Goal: Task Accomplishment & Management: Manage account settings

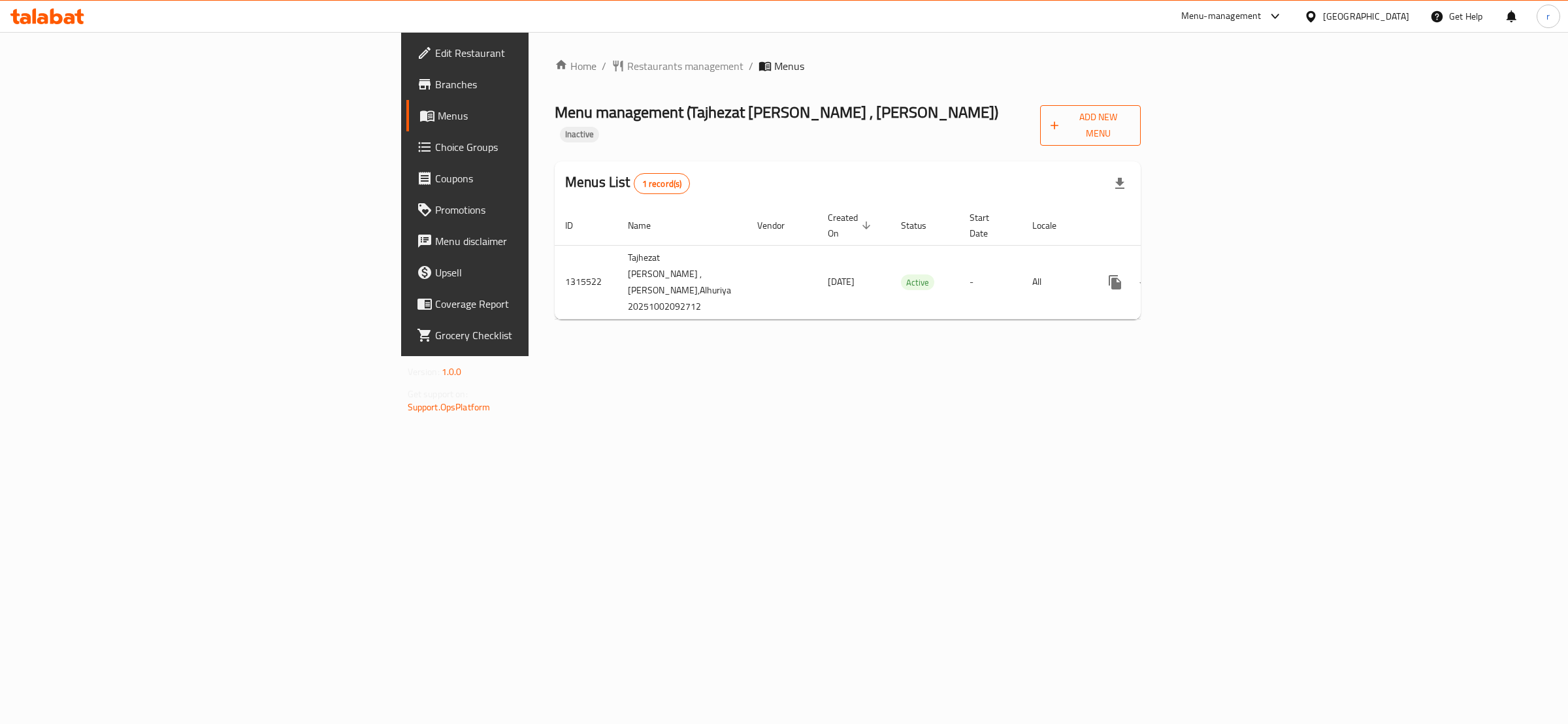
click at [1130, 112] on span "Add New Menu" at bounding box center [1091, 125] width 79 height 33
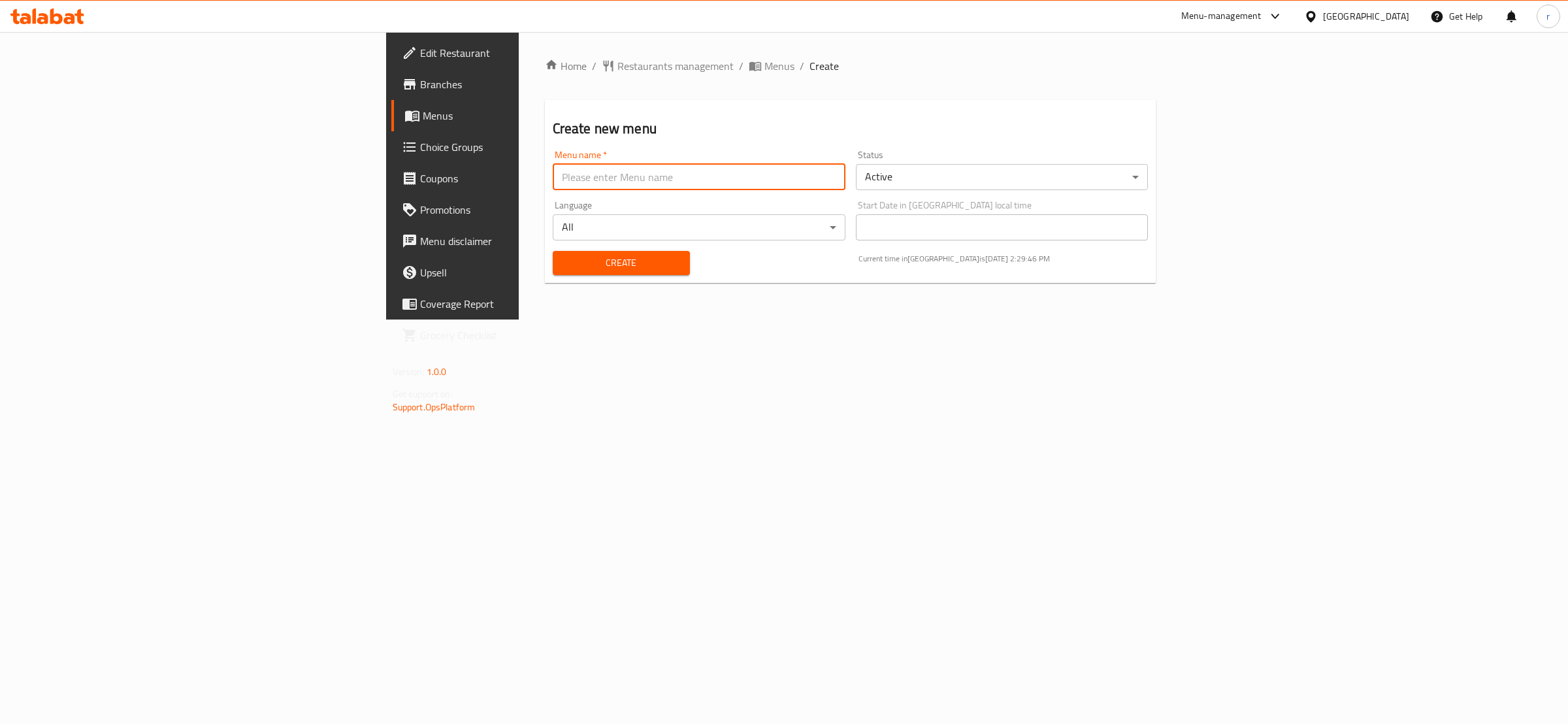
click at [634, 175] on input "text" at bounding box center [699, 177] width 292 height 26
type input "rahma"
click at [564, 259] on span "Create" at bounding box center [622, 263] width 117 height 16
click at [553, 166] on input "text" at bounding box center [699, 177] width 292 height 26
type input "rahma"
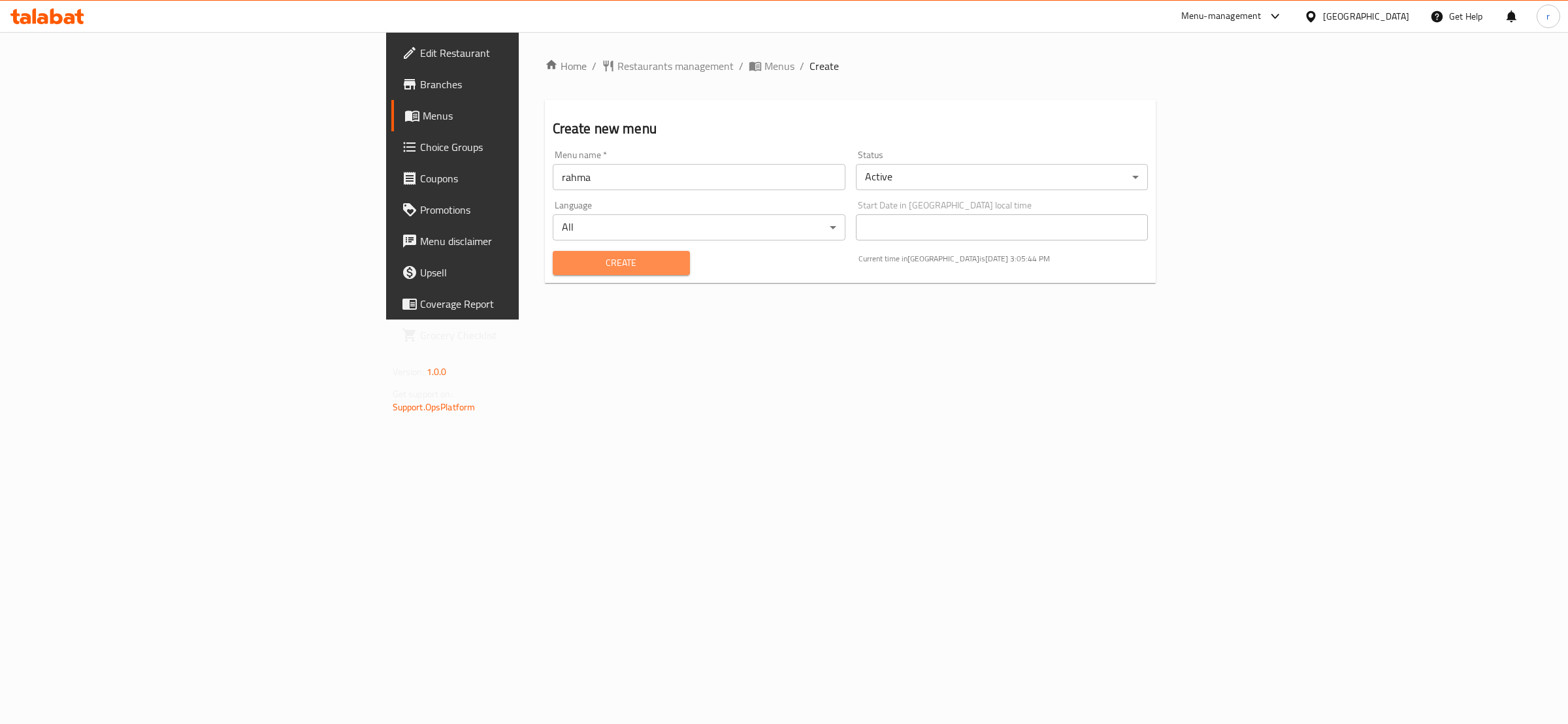
click at [564, 264] on span "Create" at bounding box center [622, 263] width 117 height 16
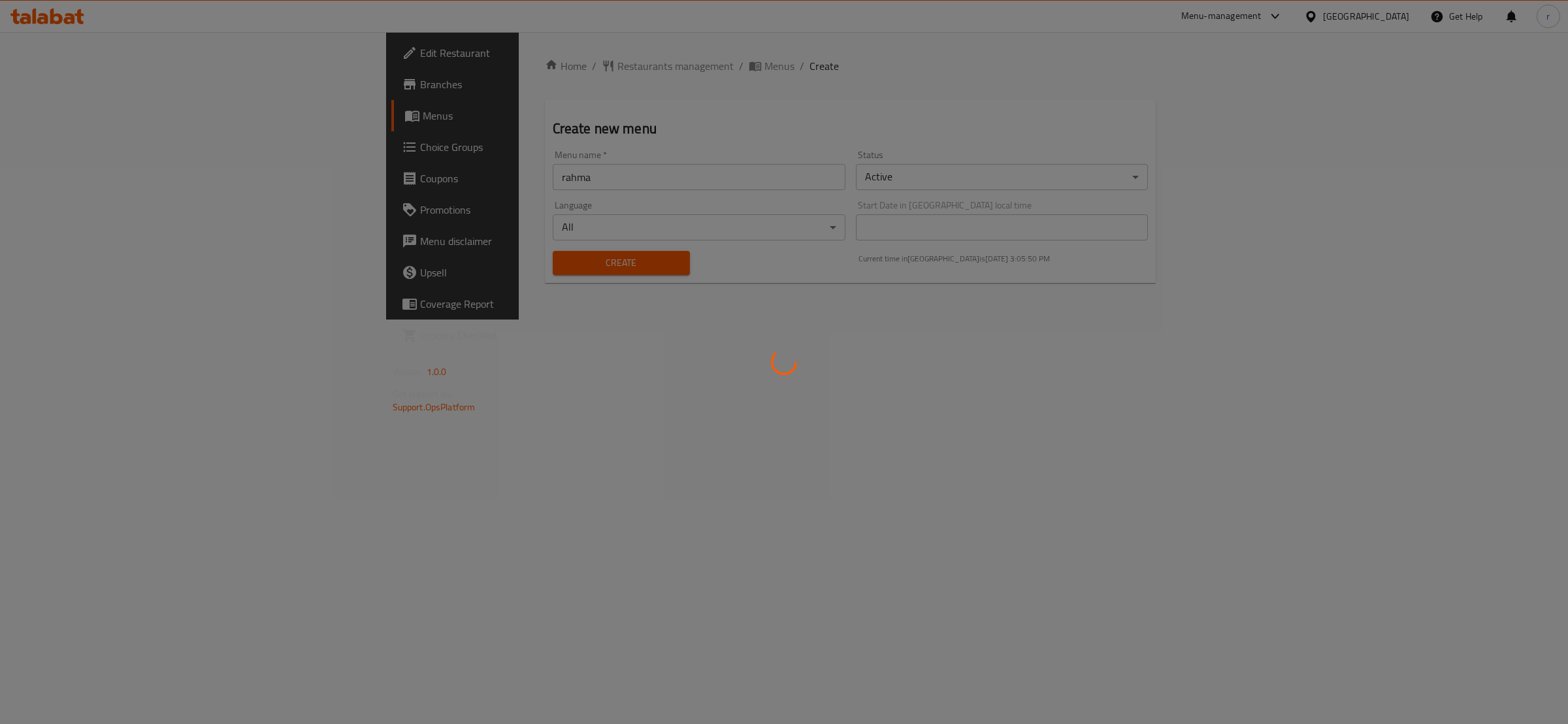
click at [55, 114] on div at bounding box center [784, 362] width 1568 height 724
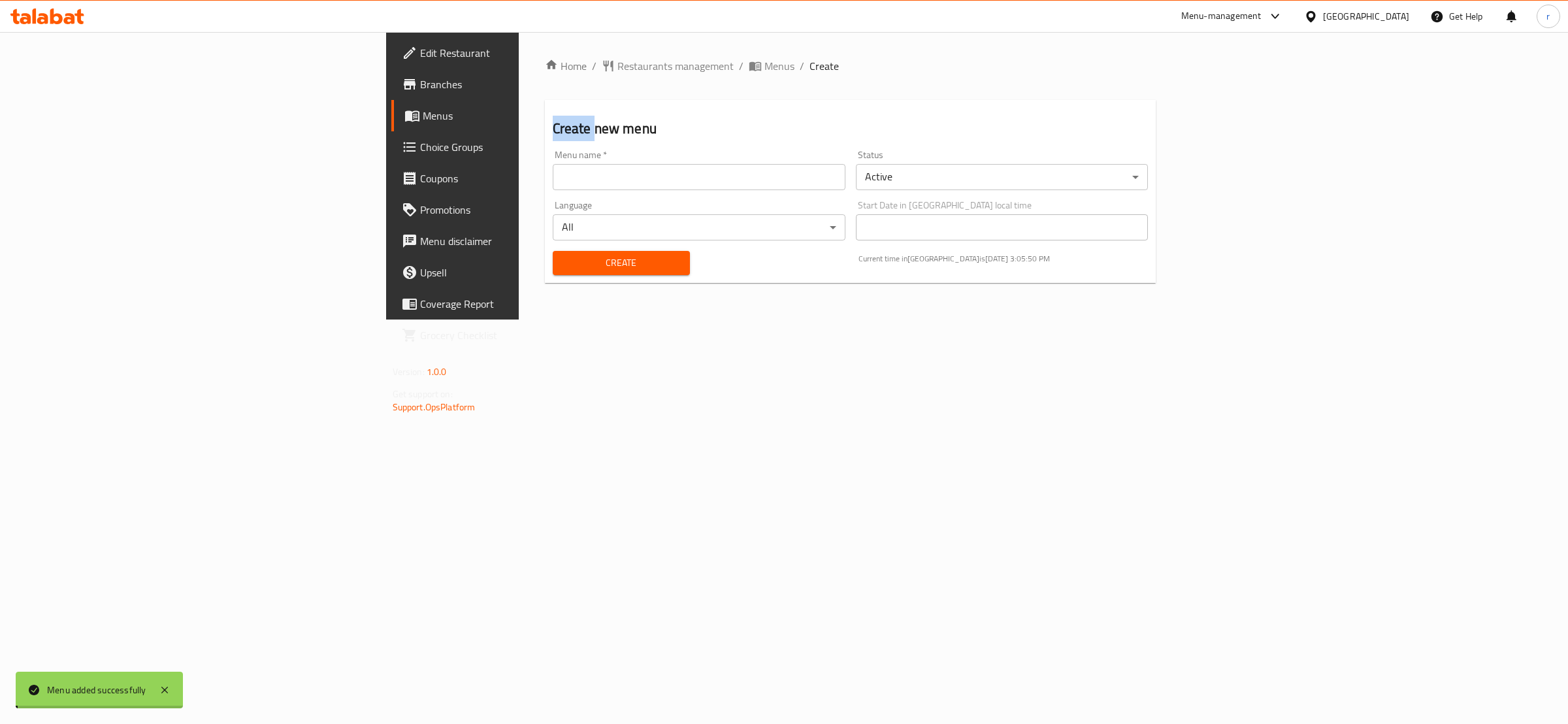
click at [386, 114] on div "Edit Restaurant Branches Menus Choice Groups Coupons Promotions Menu disclaimer…" at bounding box center [784, 176] width 797 height 287
click at [422, 114] on span "Menus" at bounding box center [530, 116] width 215 height 16
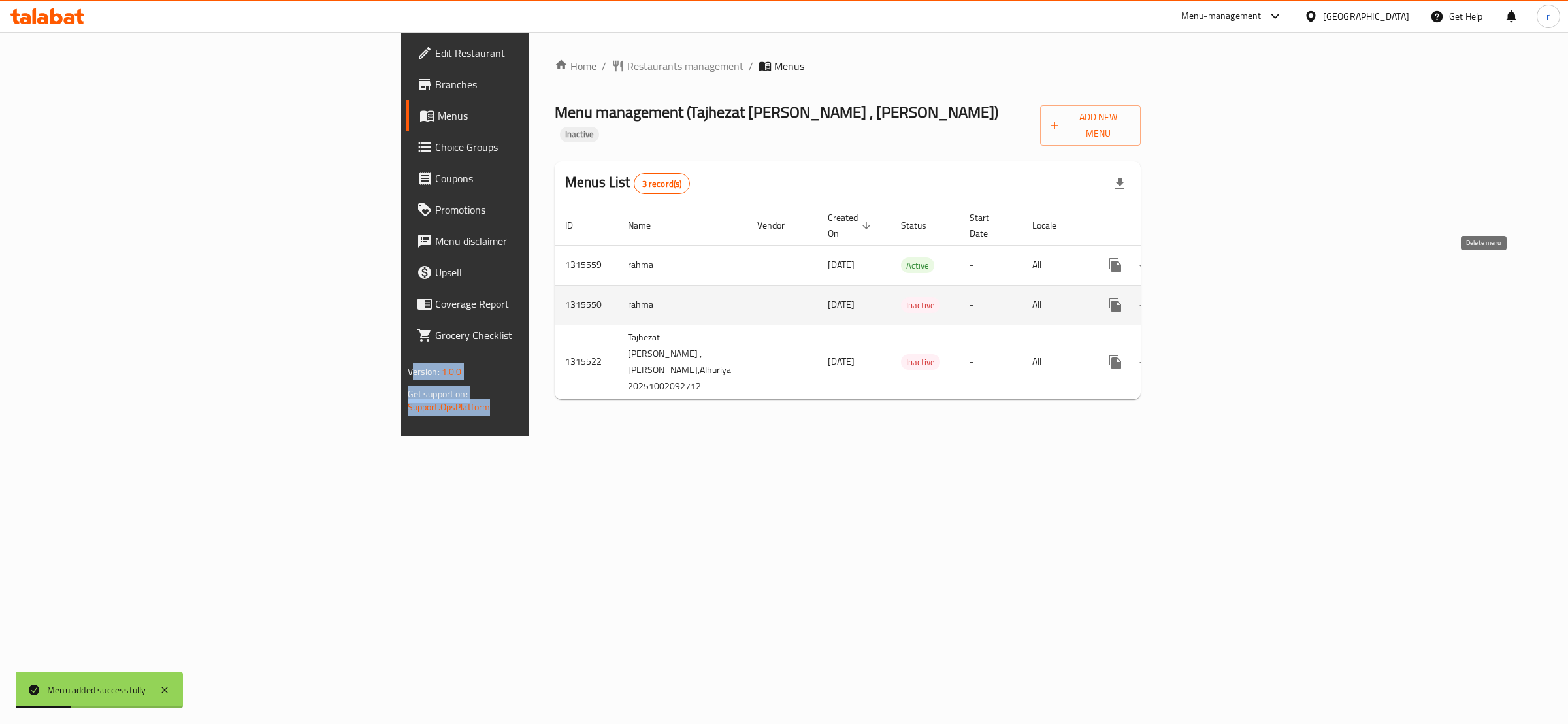
click at [1183, 299] on icon "enhanced table" at bounding box center [1178, 305] width 9 height 12
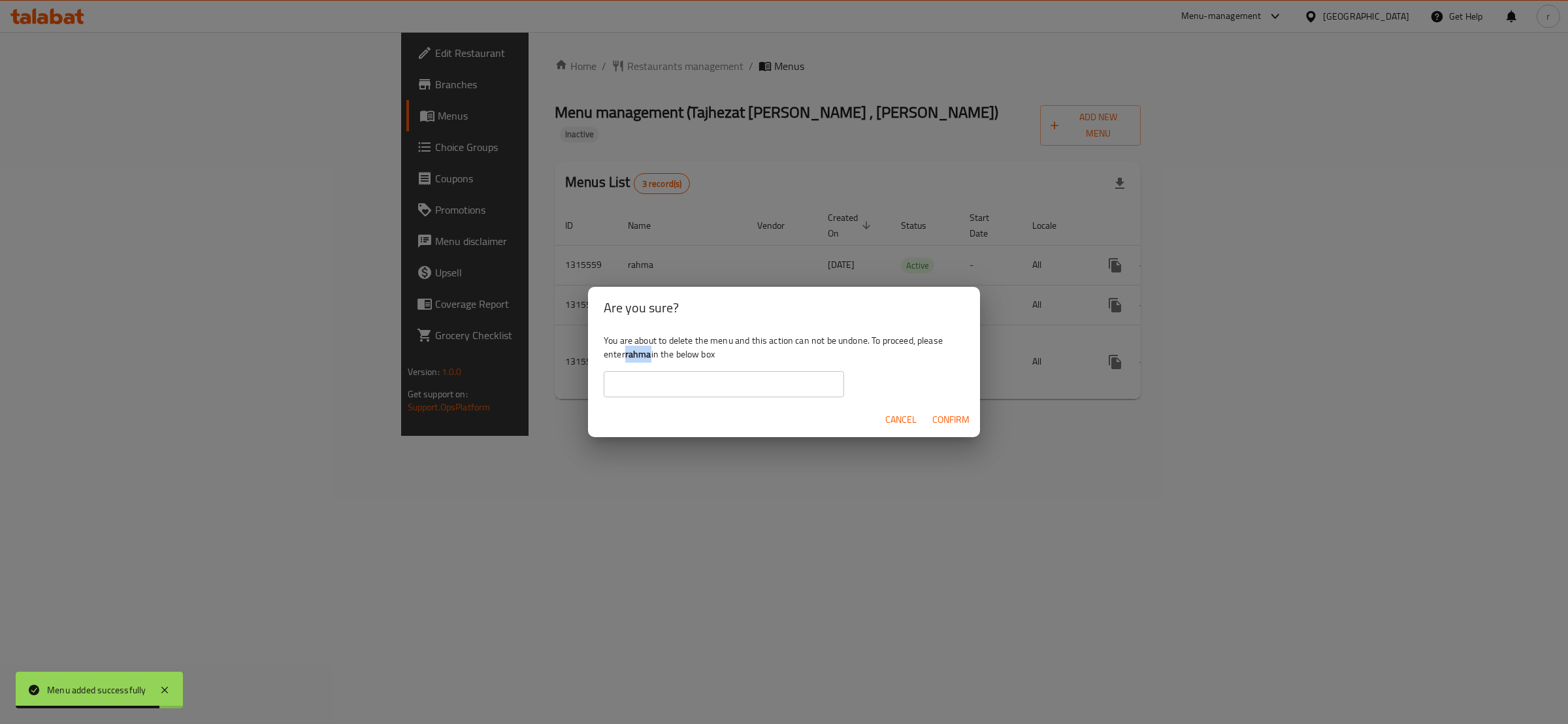
drag, startPoint x: 627, startPoint y: 355, endPoint x: 651, endPoint y: 355, distance: 24.0
click at [651, 355] on div "You are about to delete the menu and this action can not be undone. To proceed,…" at bounding box center [784, 365] width 392 height 73
copy b "rahma"
click at [622, 386] on input "text" at bounding box center [724, 384] width 241 height 26
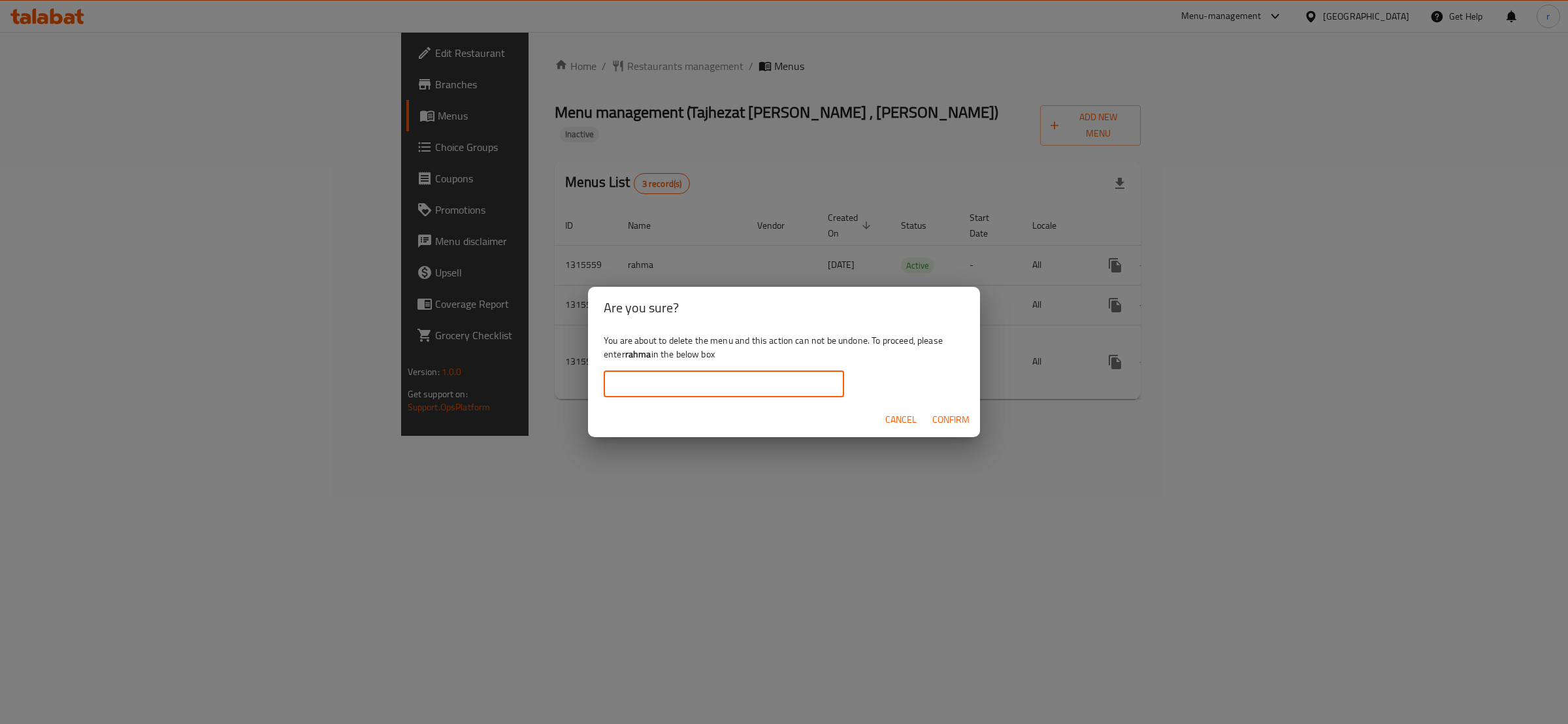
paste input "rahma"
type input "rahma"
click at [965, 489] on div "Are you sure? You are about to delete the menu and this action can not be undon…" at bounding box center [784, 362] width 1568 height 724
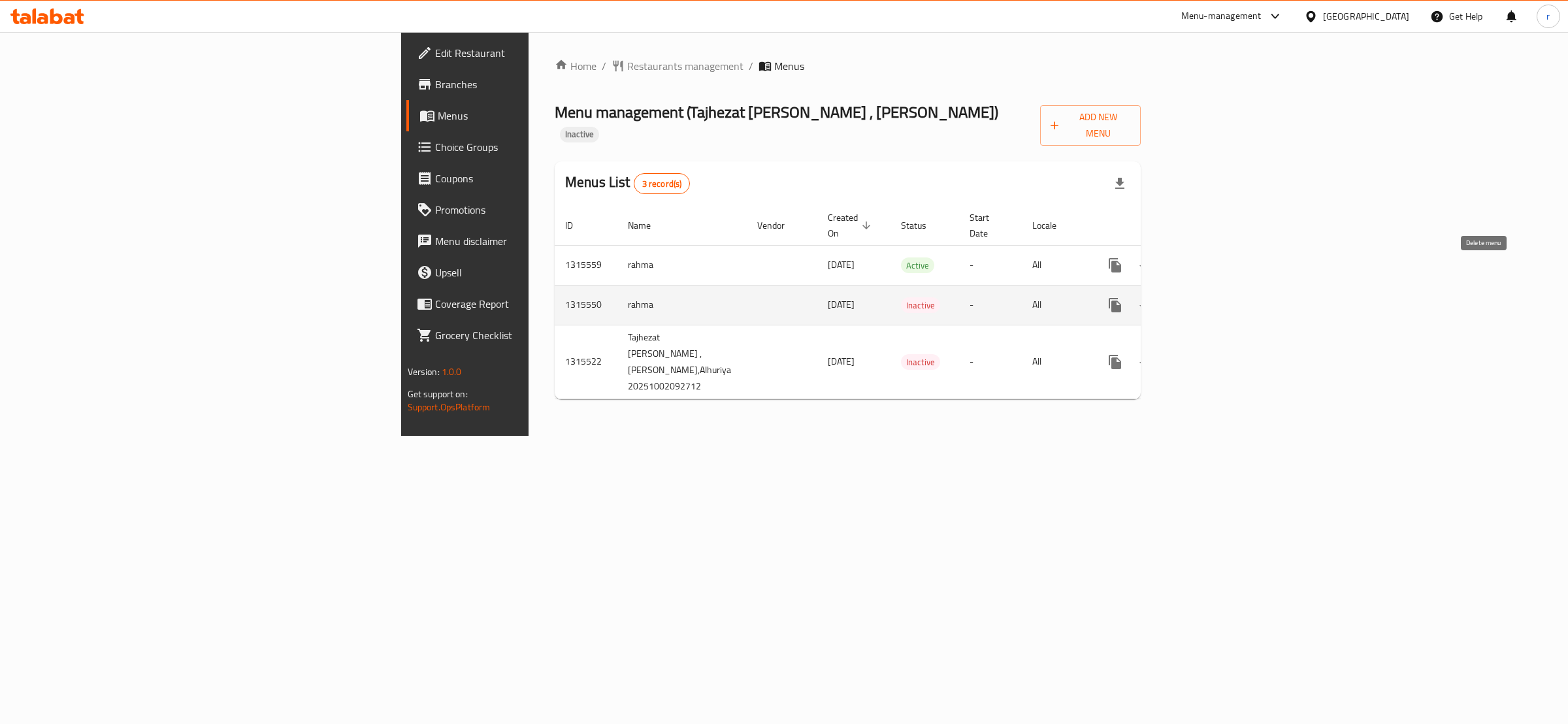
click at [1186, 297] on icon "enhanced table" at bounding box center [1178, 305] width 16 height 16
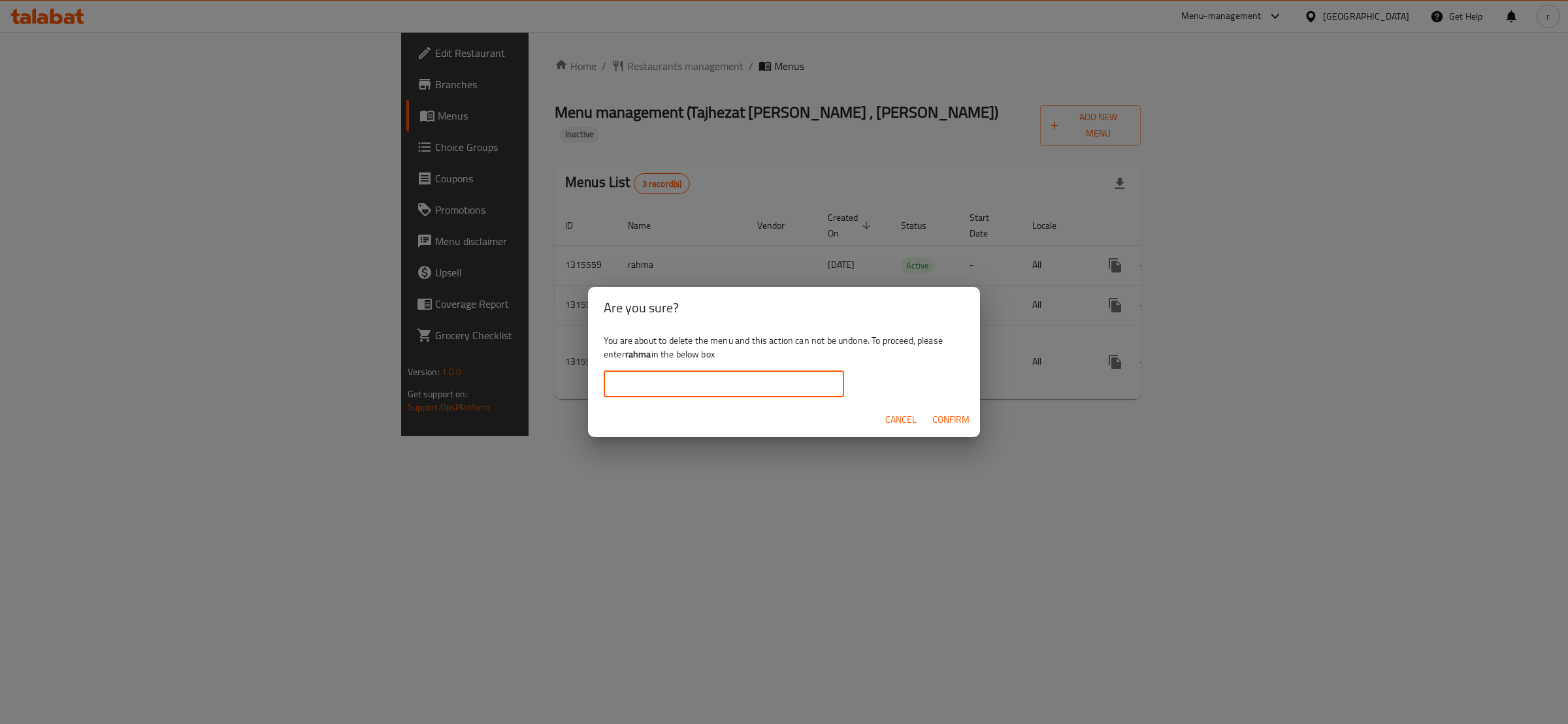
click at [693, 382] on input "text" at bounding box center [724, 384] width 241 height 26
click at [637, 357] on b "rahma" at bounding box center [638, 354] width 26 height 17
copy b "rahma"
click at [602, 381] on div "You are about to delete the menu and this action can not be undone. To proceed,…" at bounding box center [784, 365] width 392 height 73
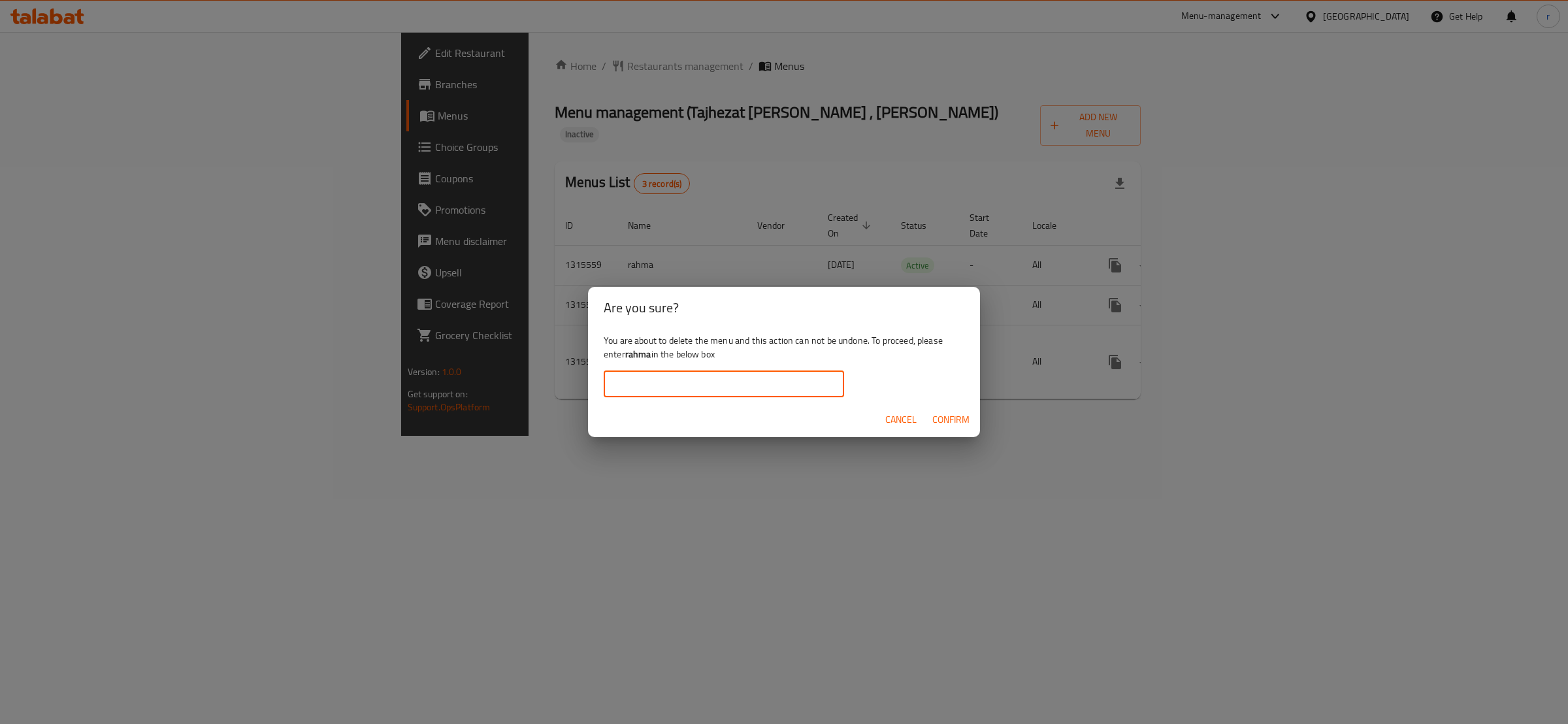
click at [630, 387] on input "text" at bounding box center [724, 384] width 241 height 26
paste input "rahma"
click at [641, 386] on input "rahma" at bounding box center [724, 384] width 241 height 26
type input "rahma"
click at [945, 420] on span "Confirm" at bounding box center [951, 419] width 37 height 16
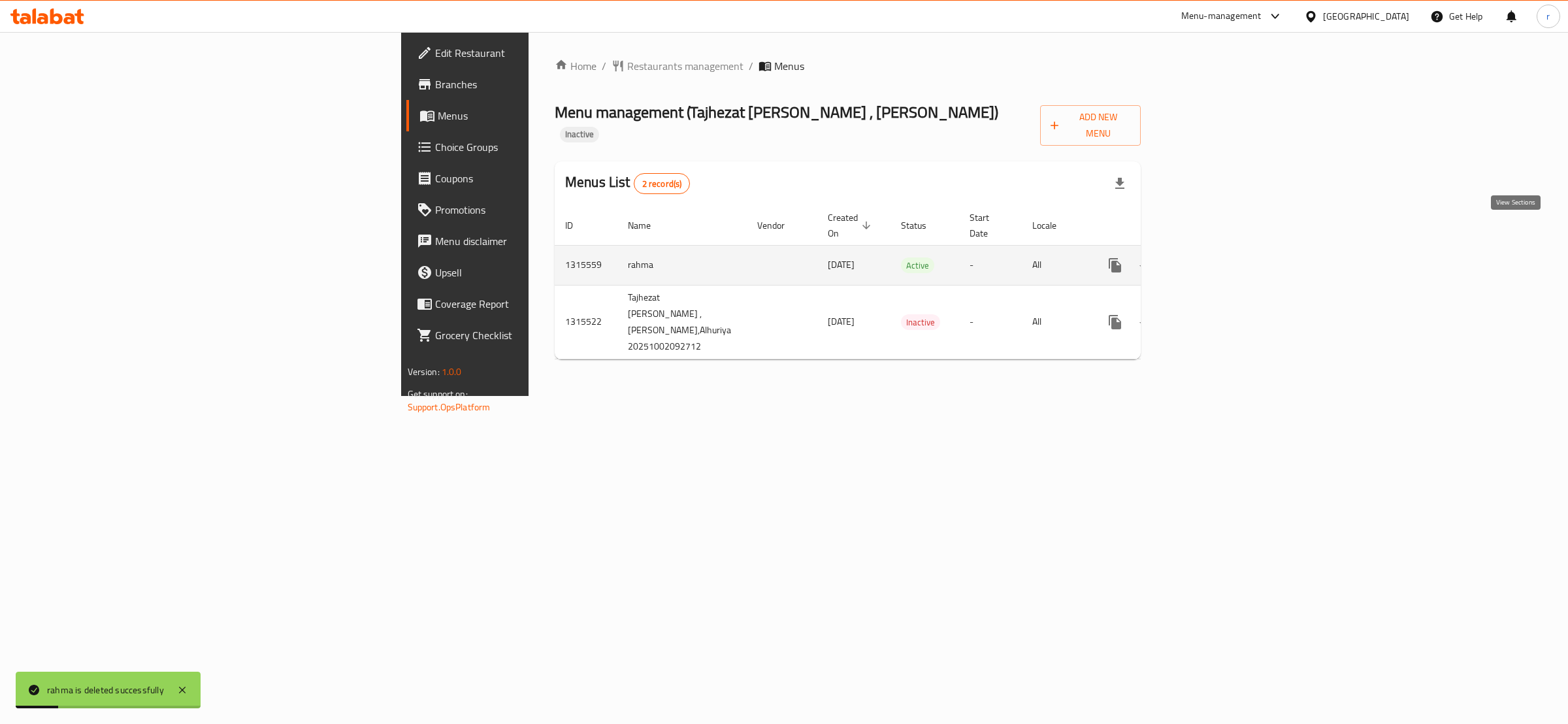
click at [1225, 249] on link "enhanced table" at bounding box center [1209, 264] width 31 height 31
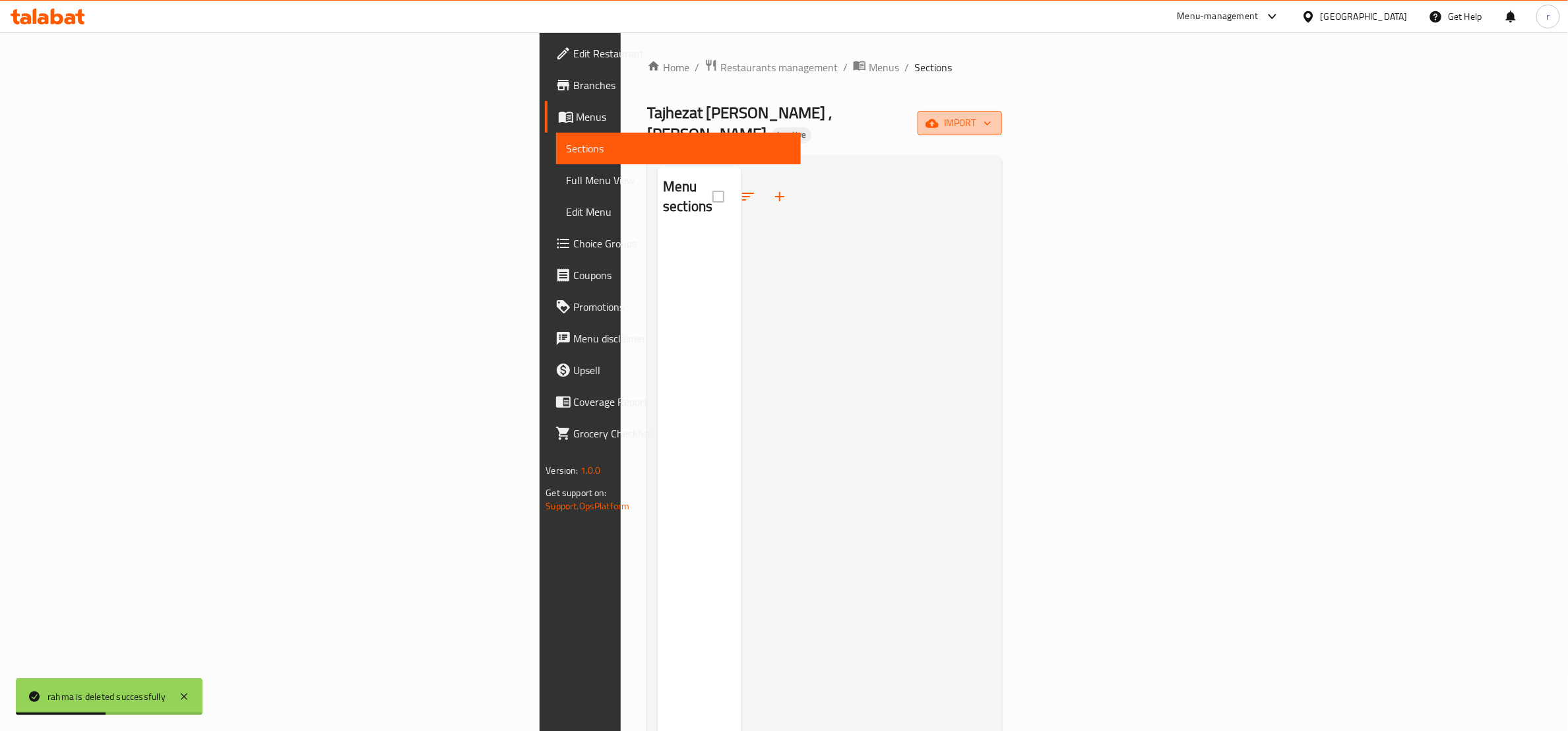
click at [991, 118] on span "import" at bounding box center [960, 123] width 63 height 16
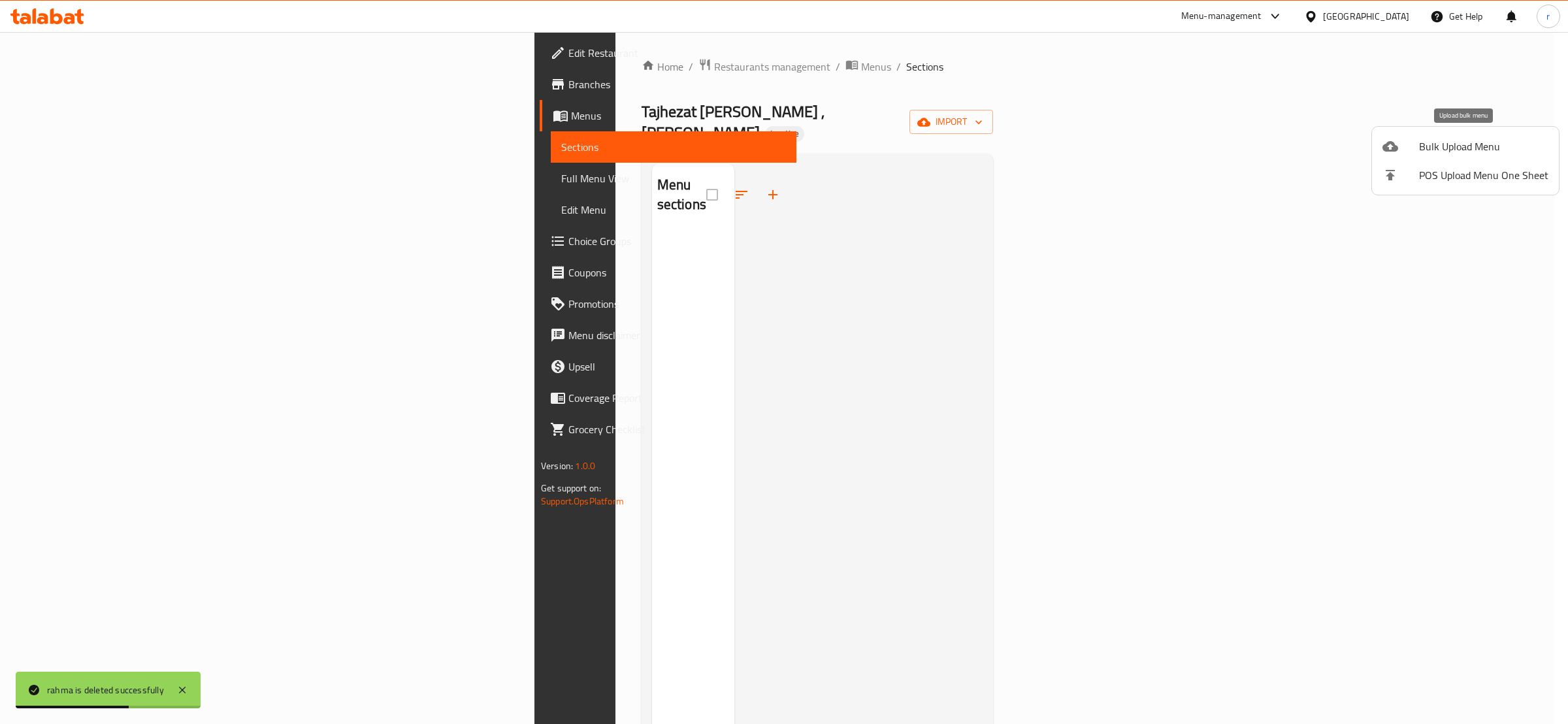
click at [1402, 151] on div at bounding box center [1401, 146] width 36 height 16
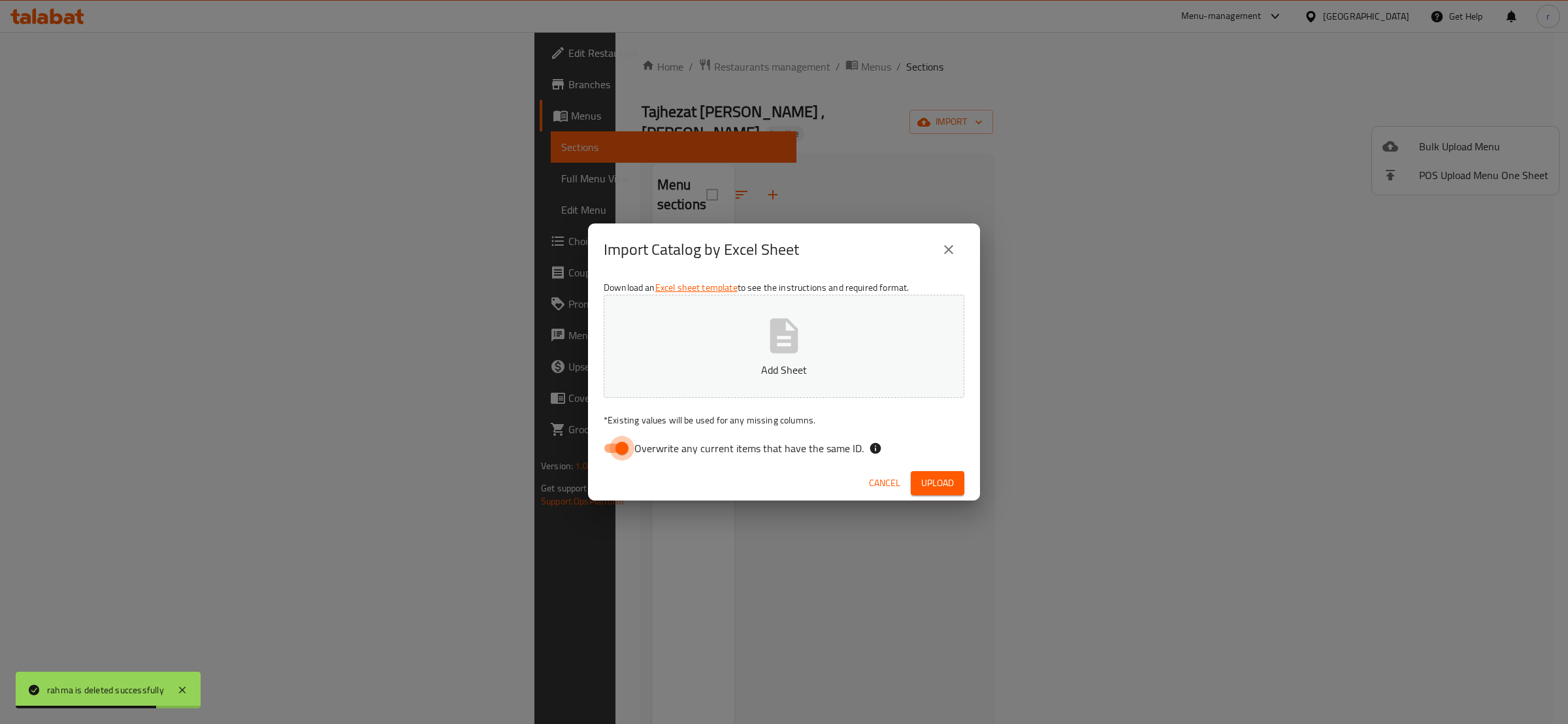
click at [622, 451] on input "Overwrite any current items that have the same ID." at bounding box center [622, 448] width 74 height 24
checkbox input "false"
click at [689, 396] on button "Add Sheet" at bounding box center [784, 346] width 361 height 103
click at [708, 373] on p "Add Sheet" at bounding box center [784, 369] width 320 height 16
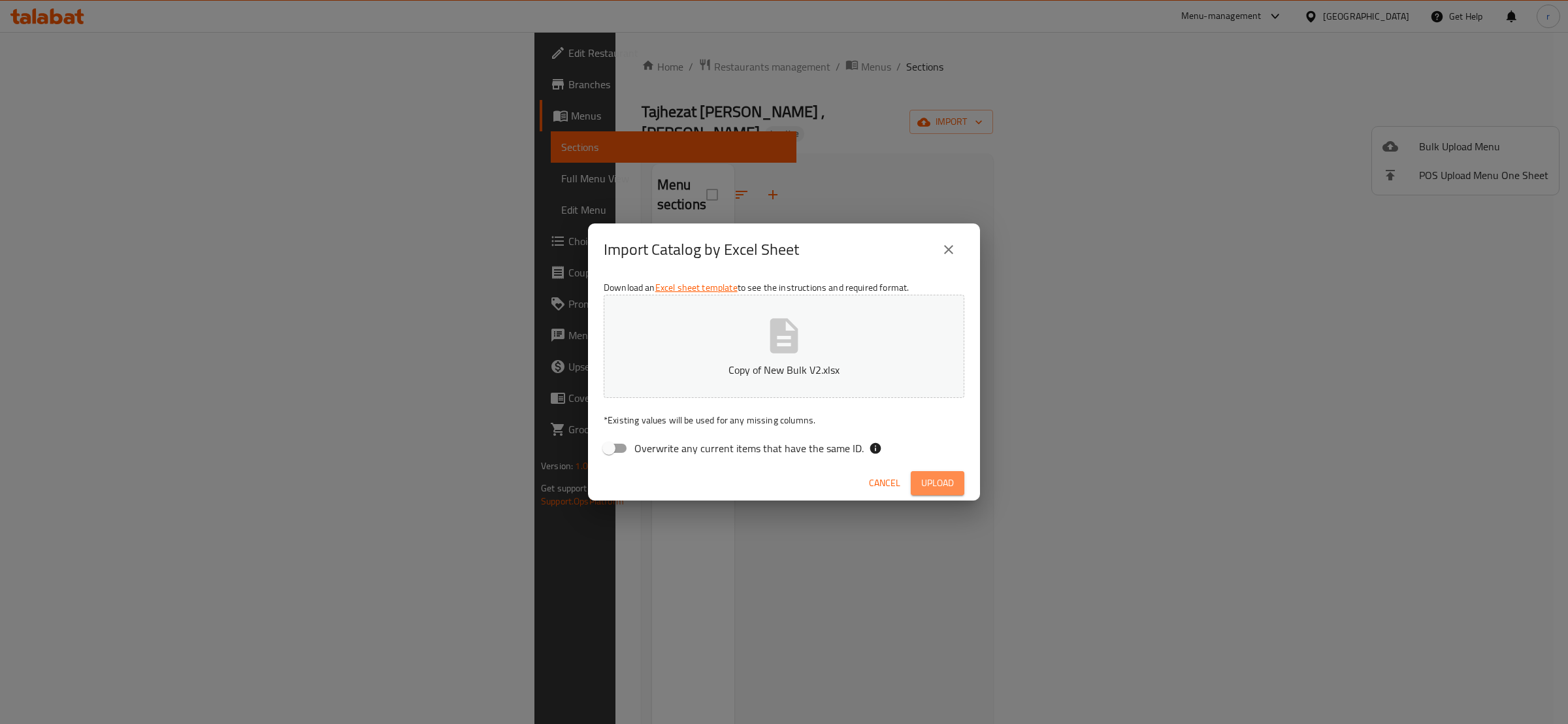
click at [935, 480] on span "Upload" at bounding box center [938, 482] width 33 height 16
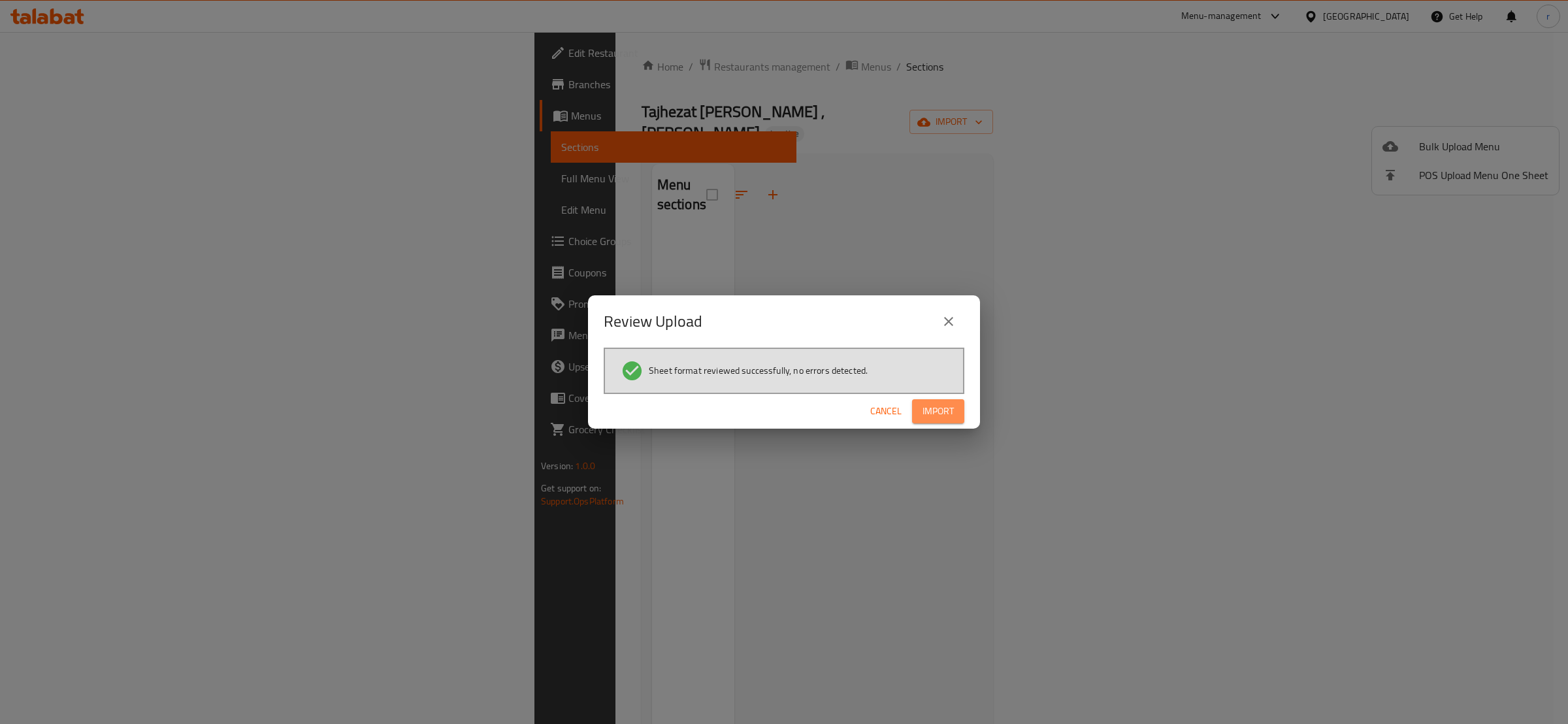
click at [947, 406] on span "Import" at bounding box center [938, 411] width 31 height 16
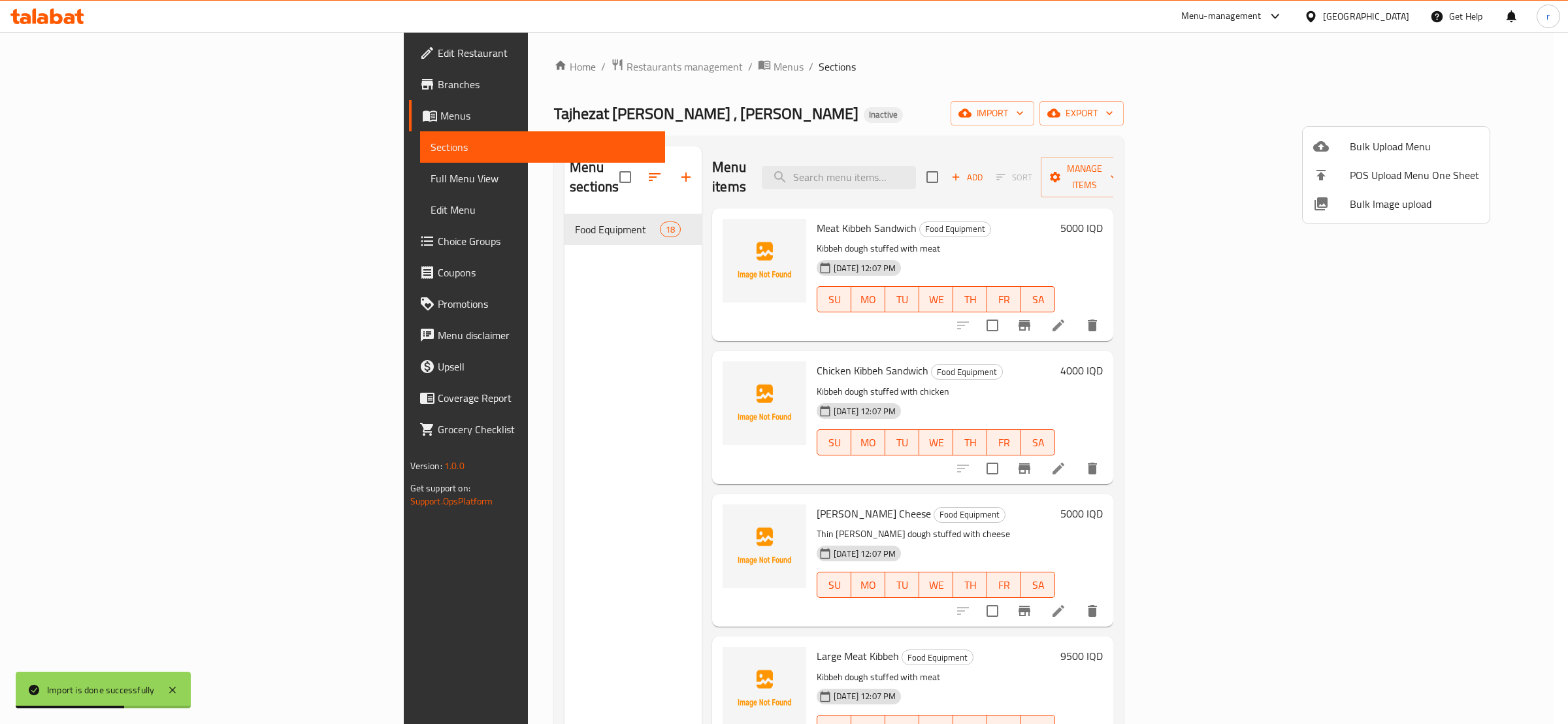
click at [961, 91] on div at bounding box center [784, 362] width 1568 height 724
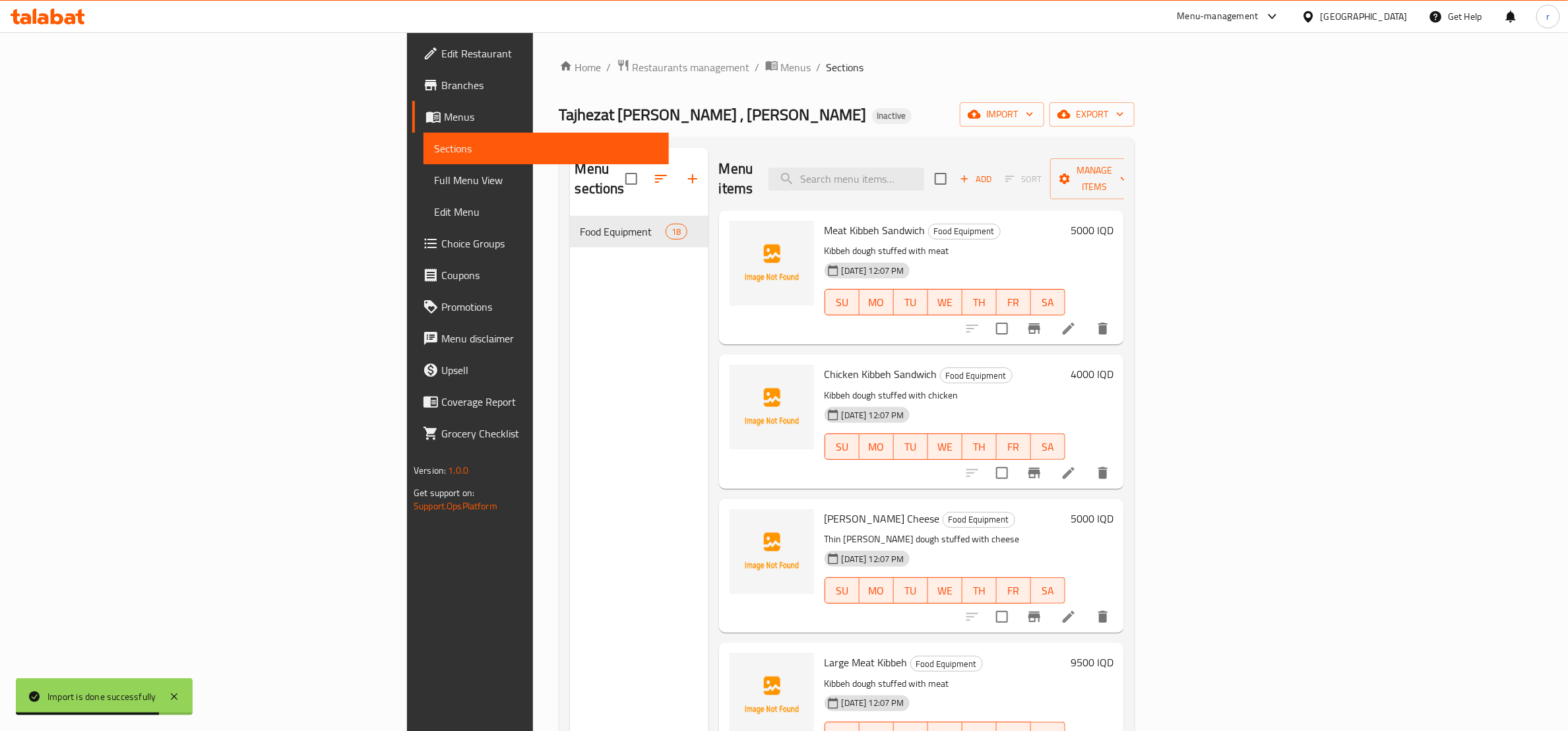
click at [570, 378] on div "Menu sections Food Equipment 18" at bounding box center [639, 513] width 138 height 731
click at [741, 233] on icon "upload picture" at bounding box center [747, 239] width 13 height 12
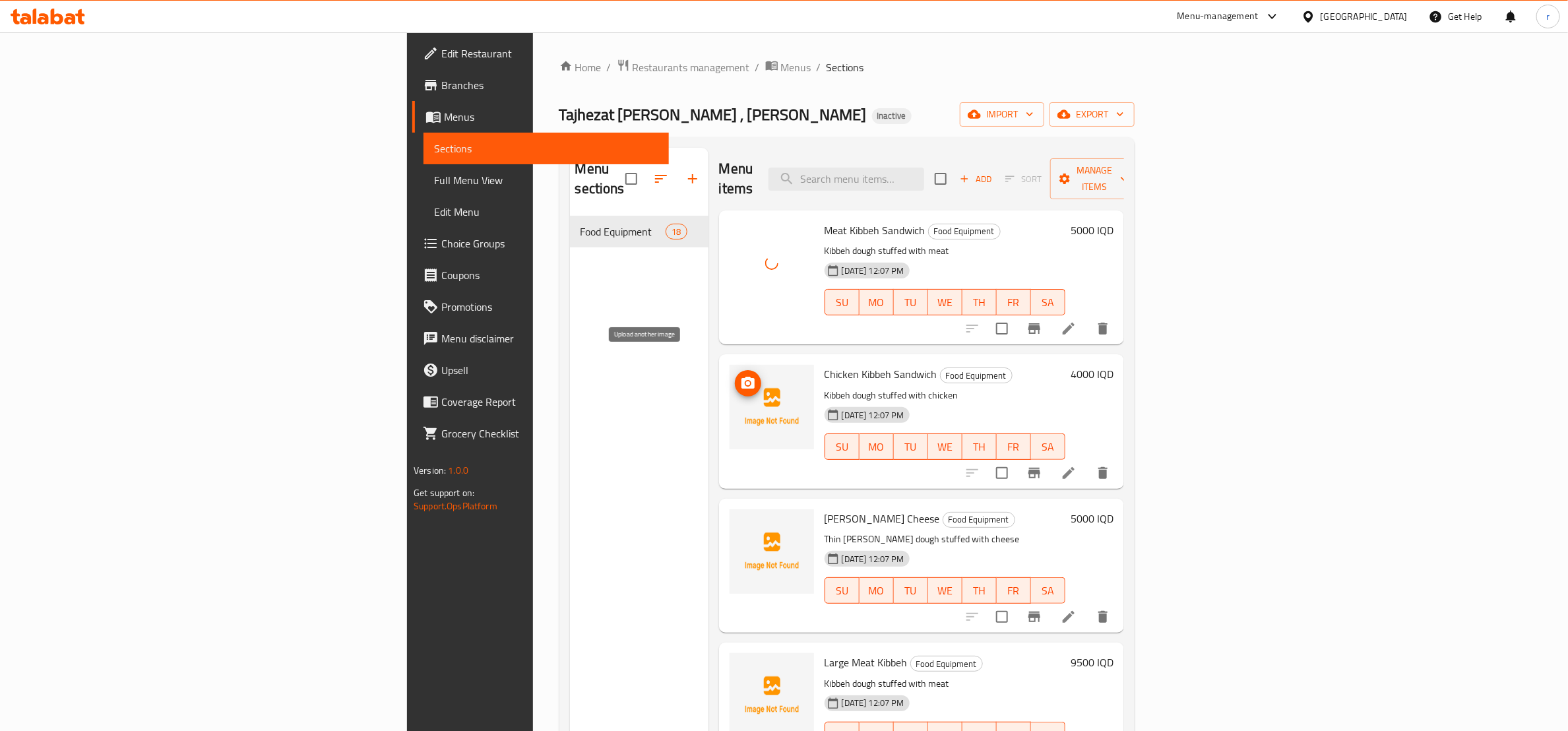
click at [741, 377] on icon "upload picture" at bounding box center [747, 383] width 13 height 12
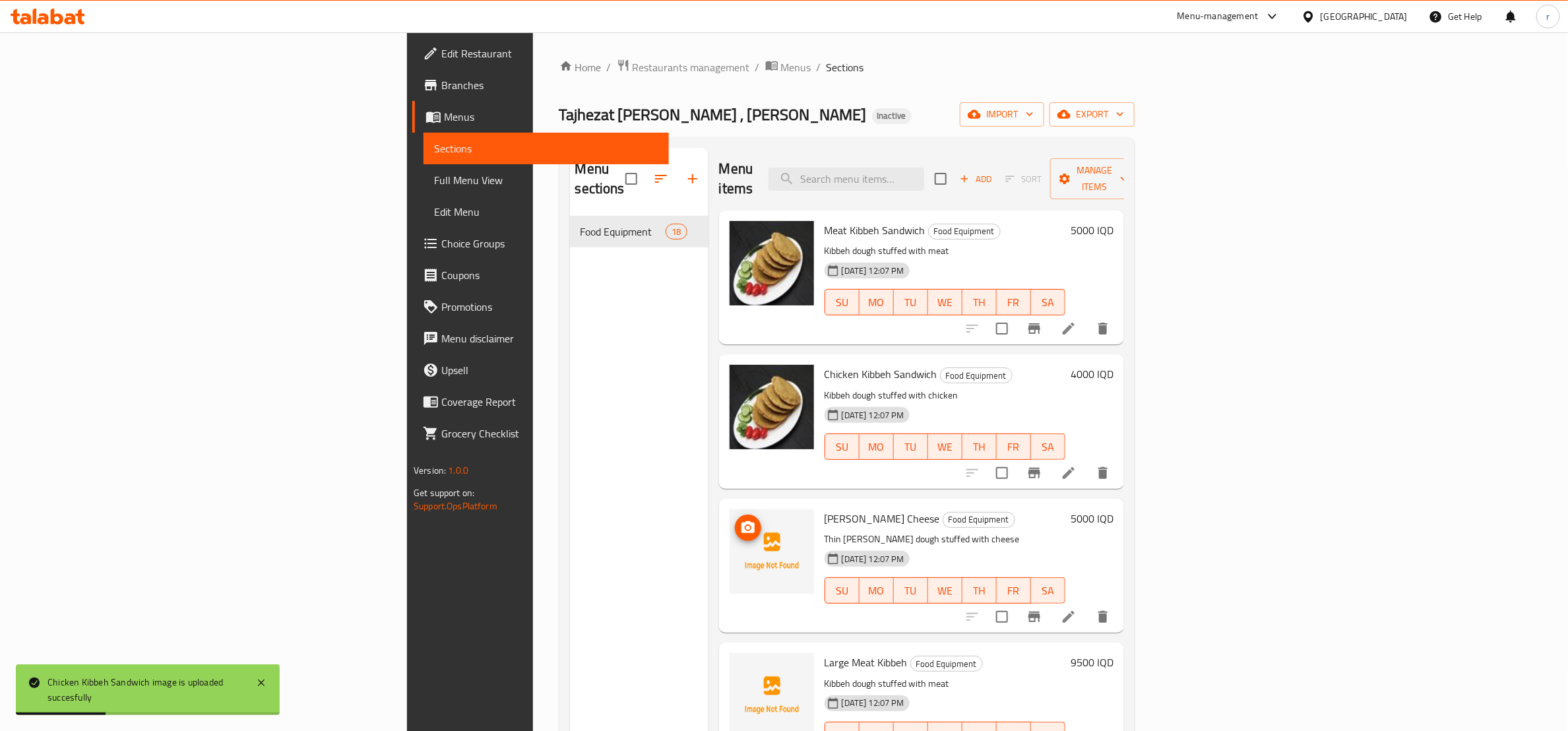
click at [740, 519] on icon "upload picture" at bounding box center [748, 527] width 16 height 16
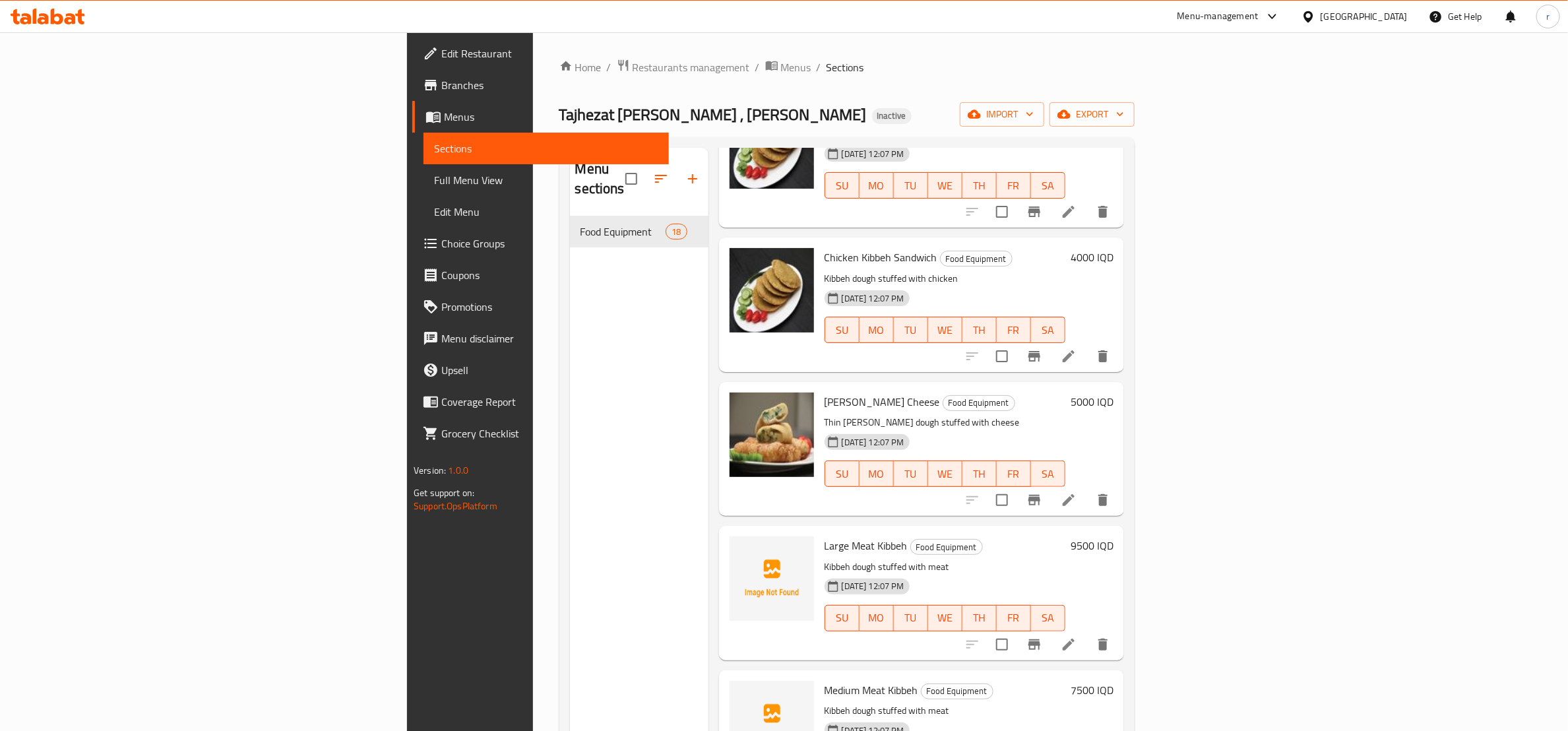
scroll to position [165, 0]
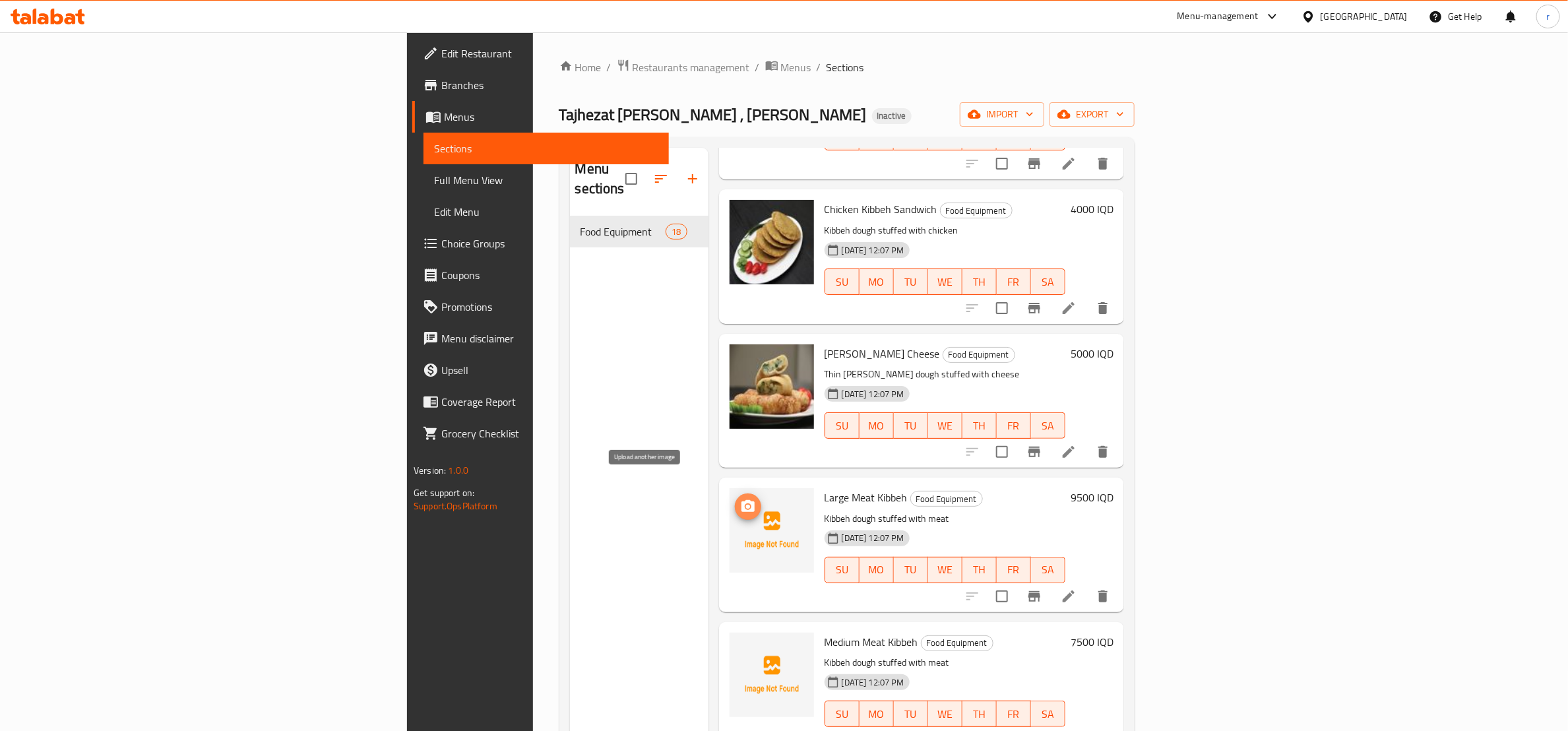
click at [735, 499] on span "upload picture" at bounding box center [748, 507] width 26 height 16
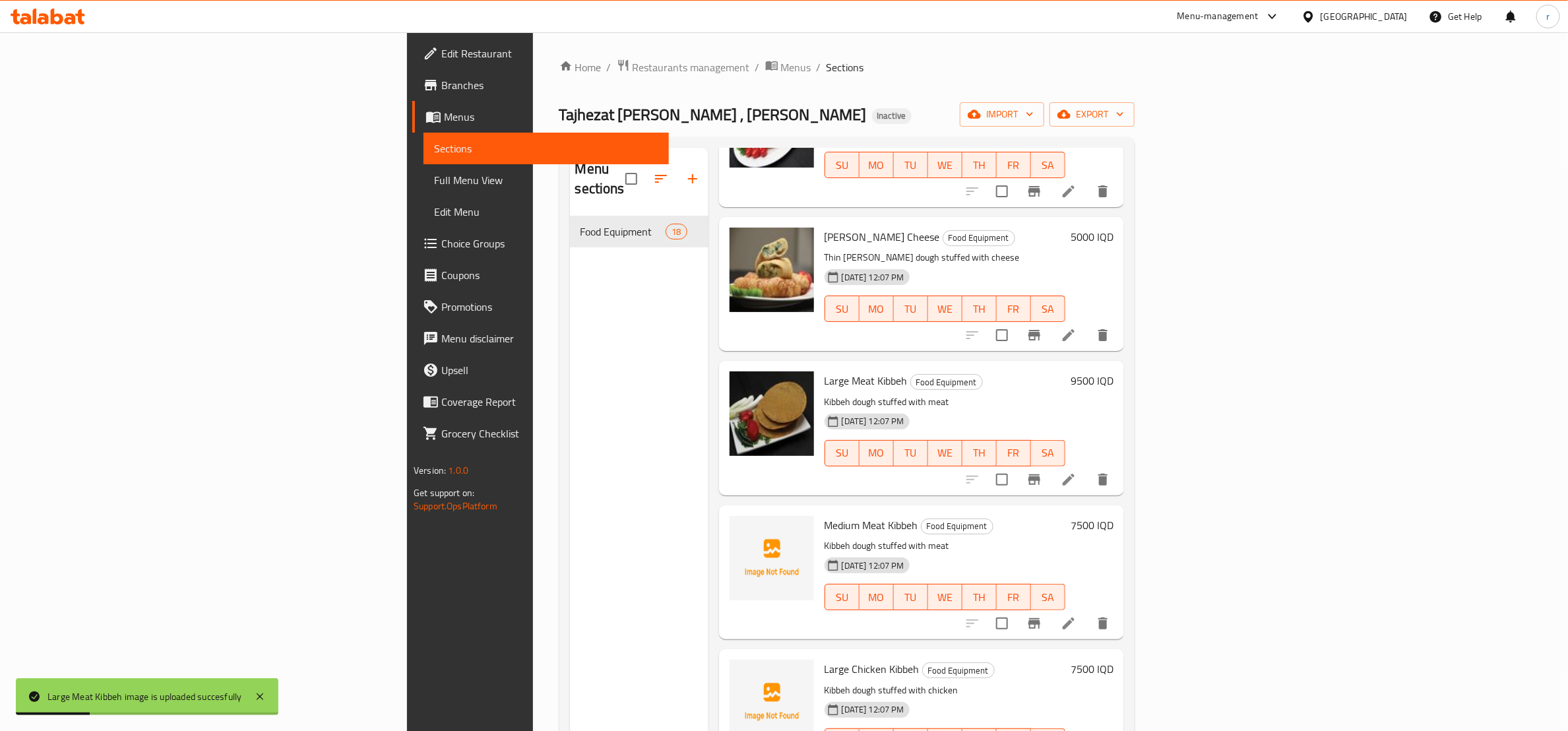
scroll to position [329, 0]
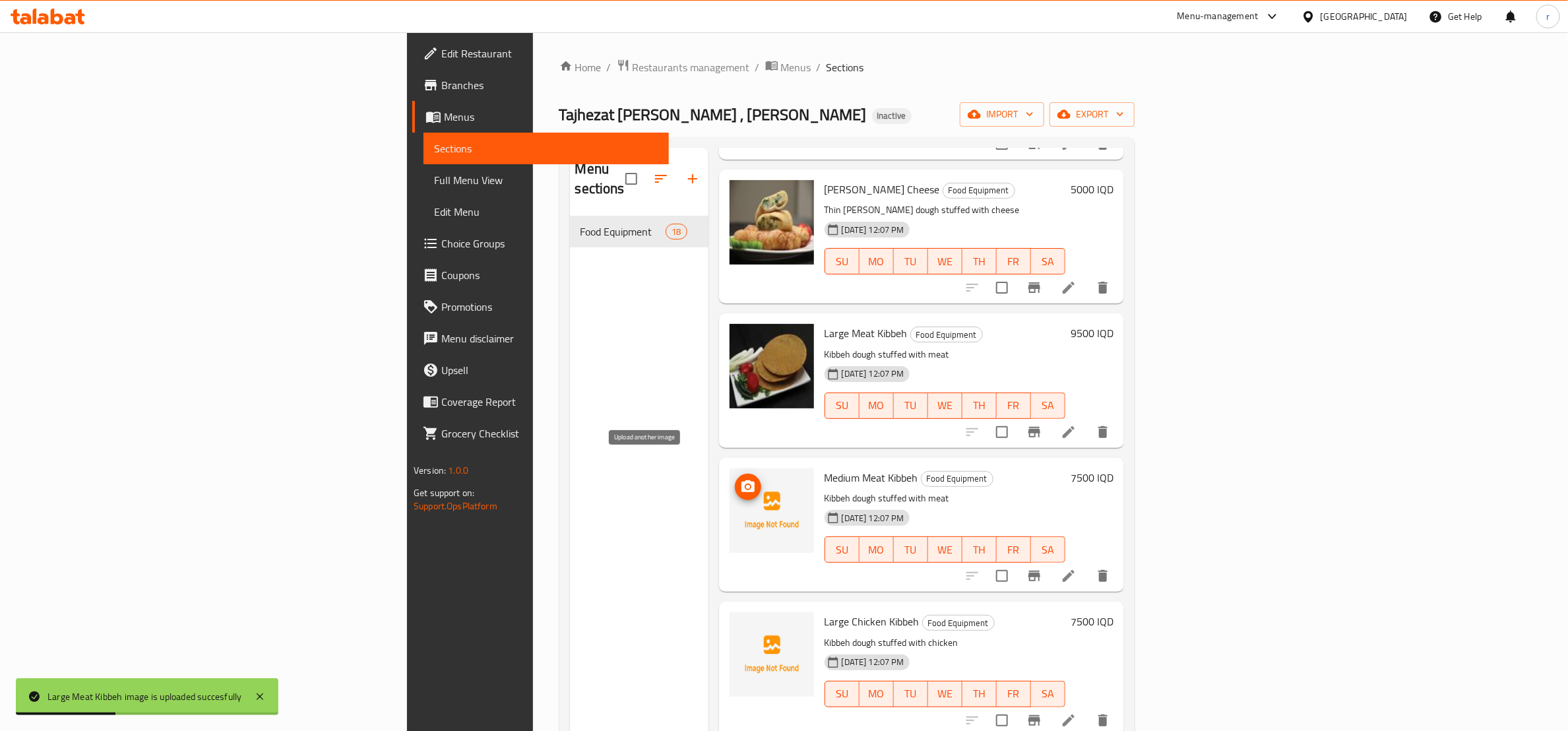
click at [740, 479] on icon "upload picture" at bounding box center [748, 487] width 16 height 16
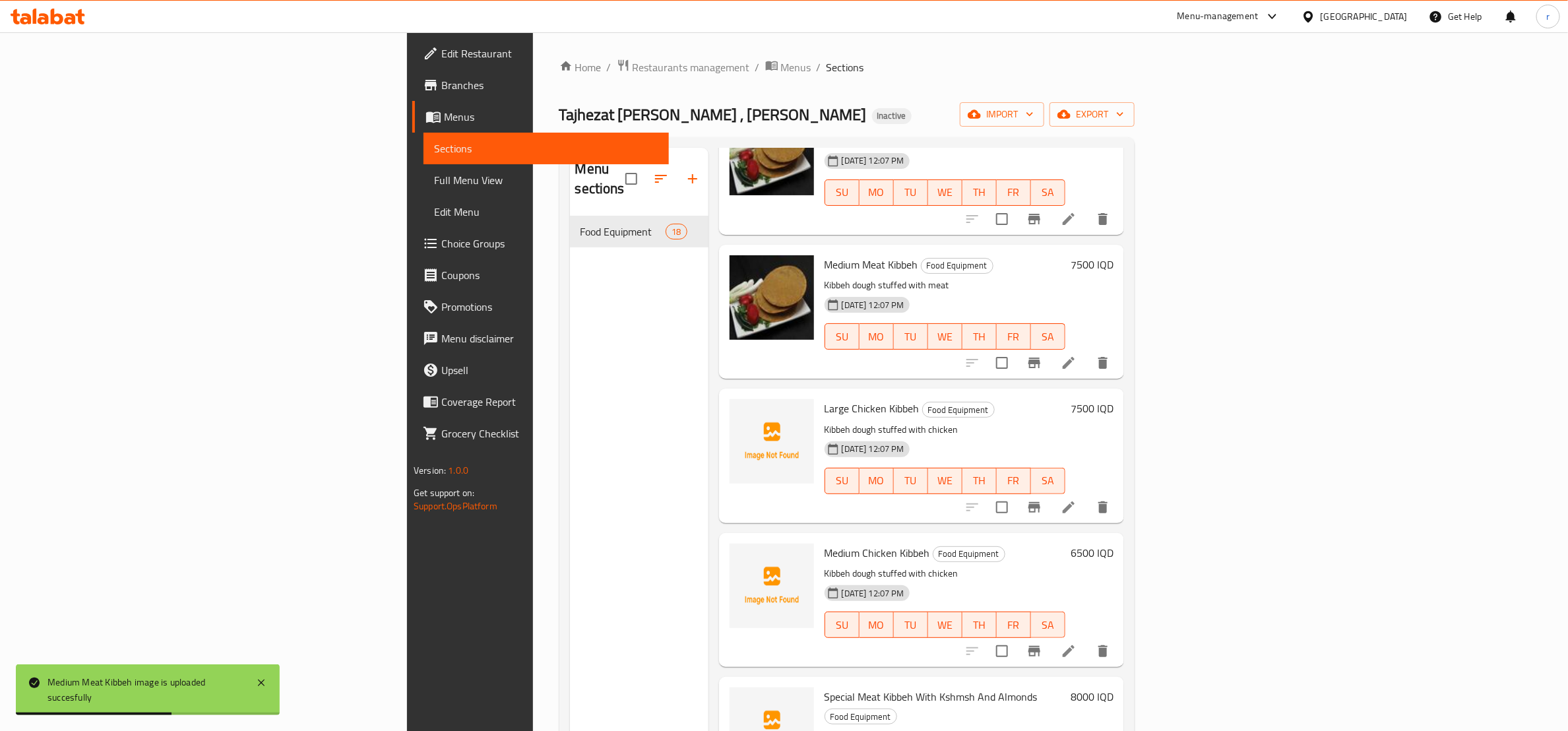
scroll to position [495, 0]
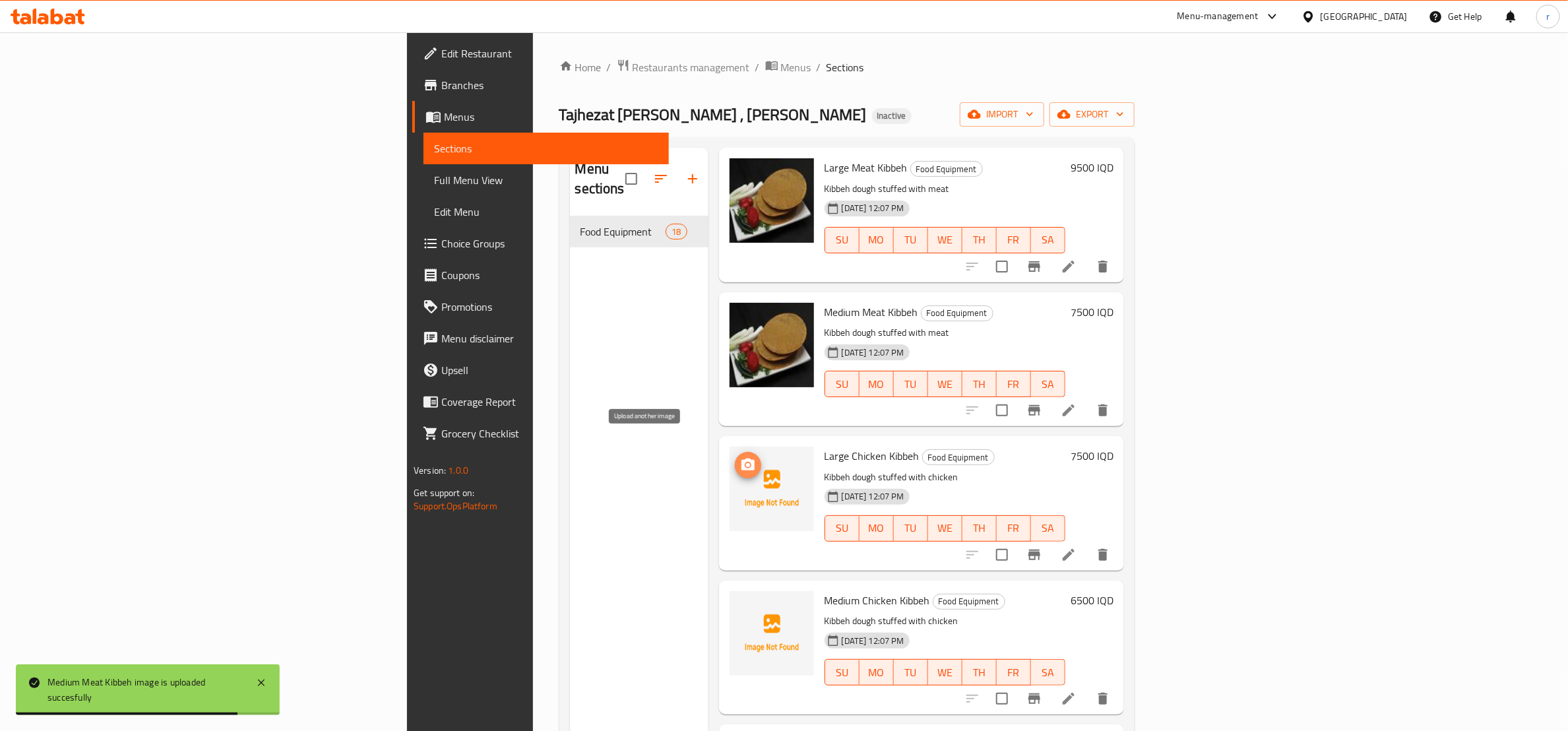
click at [740, 457] on icon "upload picture" at bounding box center [748, 465] width 16 height 16
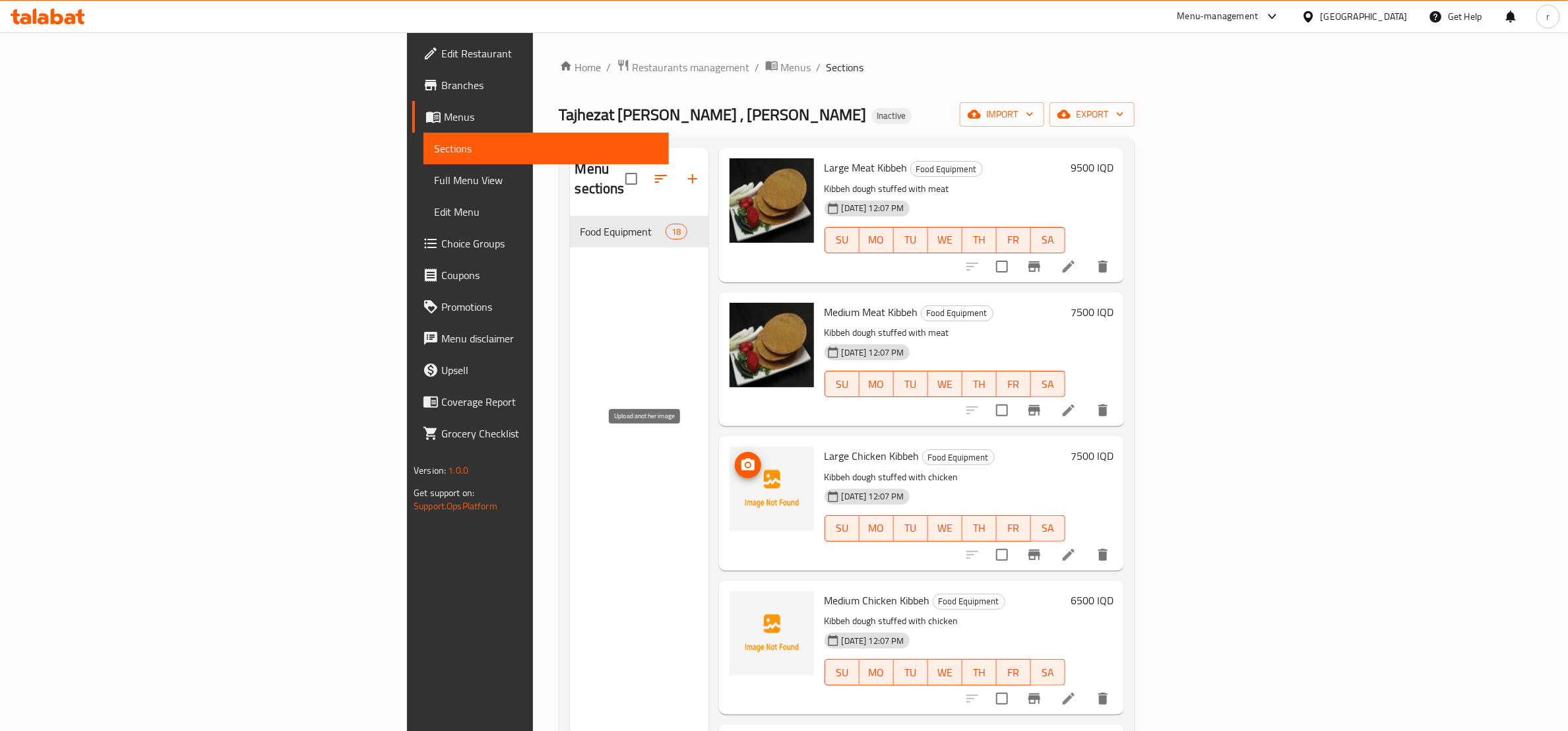
click at [746, 463] on circle "upload picture" at bounding box center [747, 465] width 4 height 4
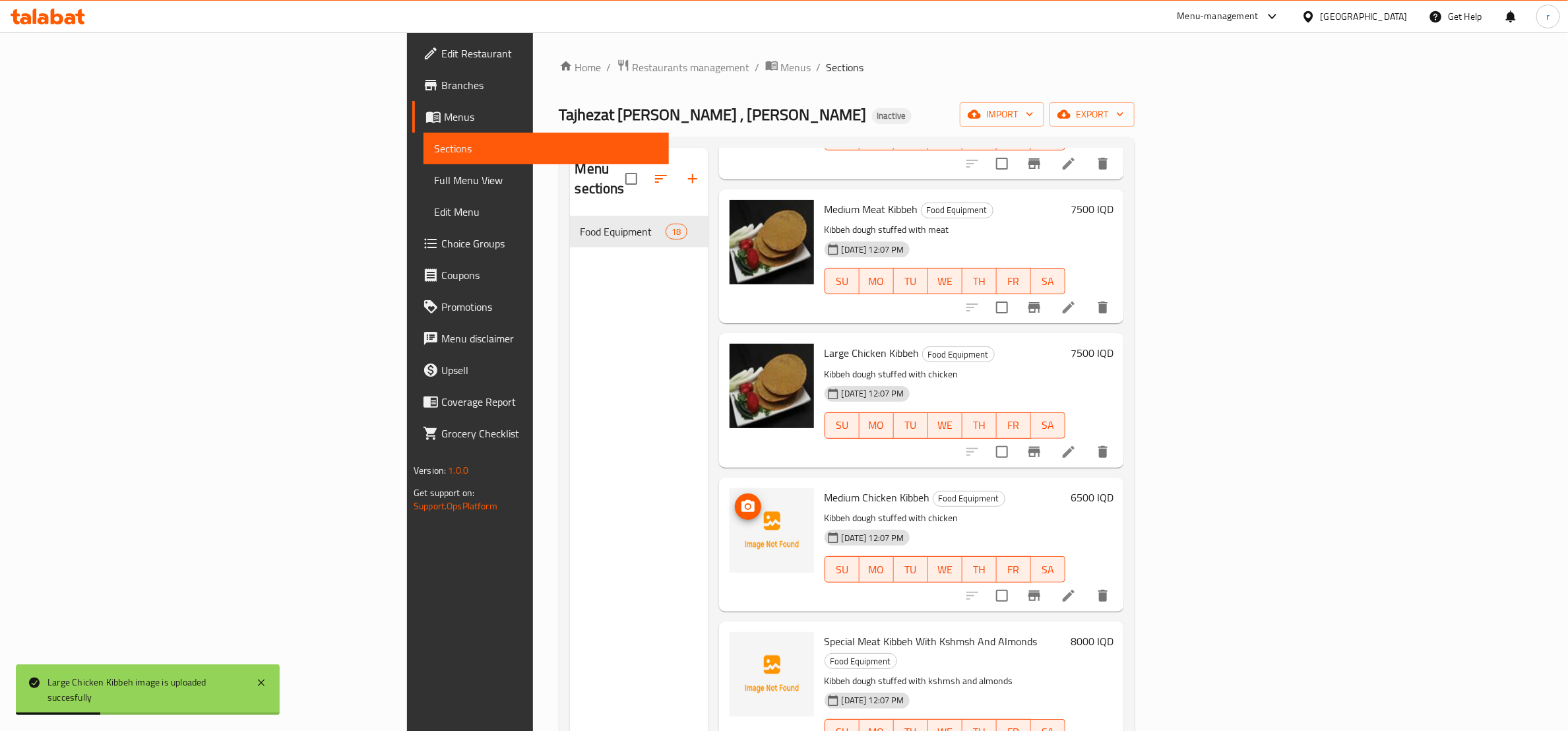
scroll to position [659, 0]
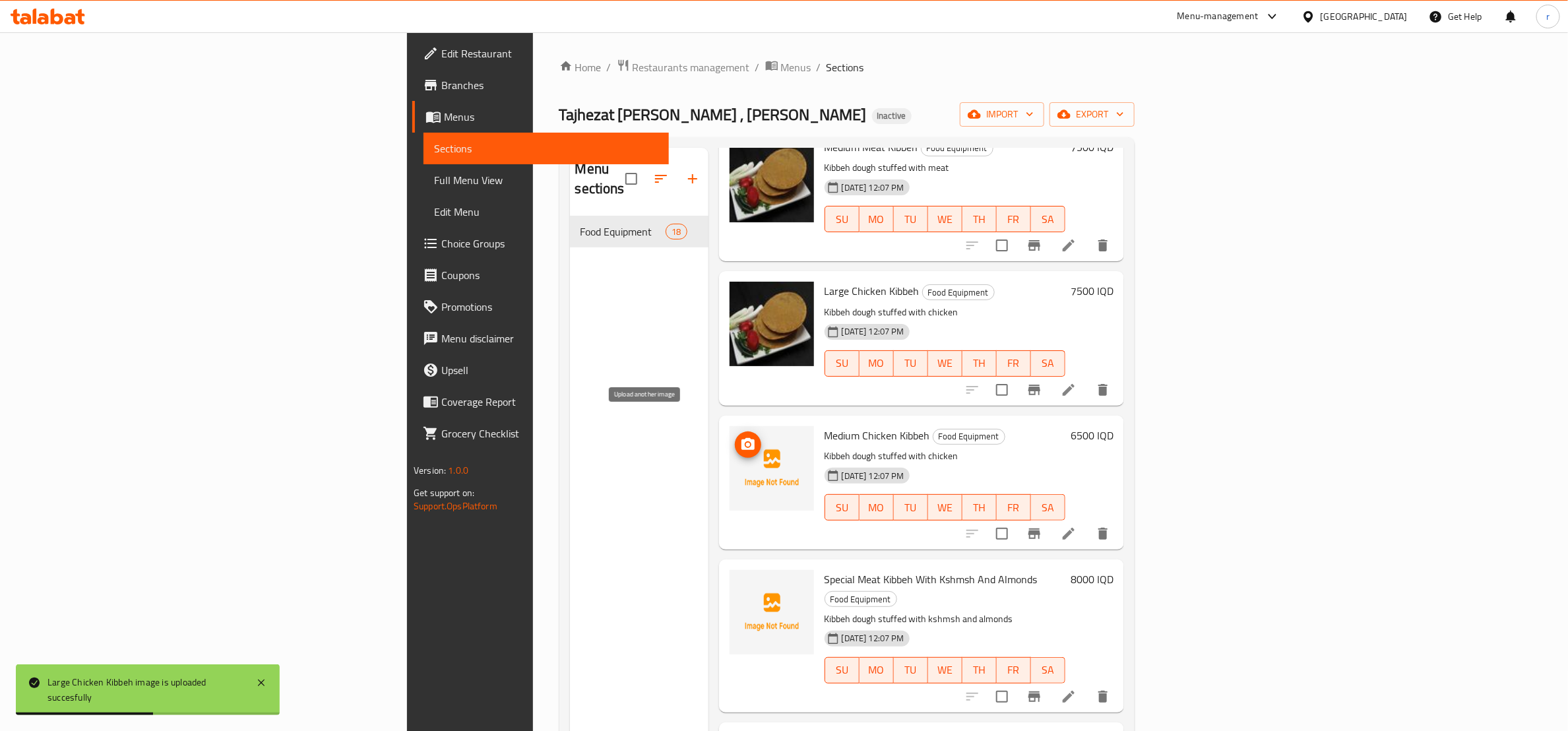
click at [740, 437] on icon "upload picture" at bounding box center [748, 444] width 16 height 16
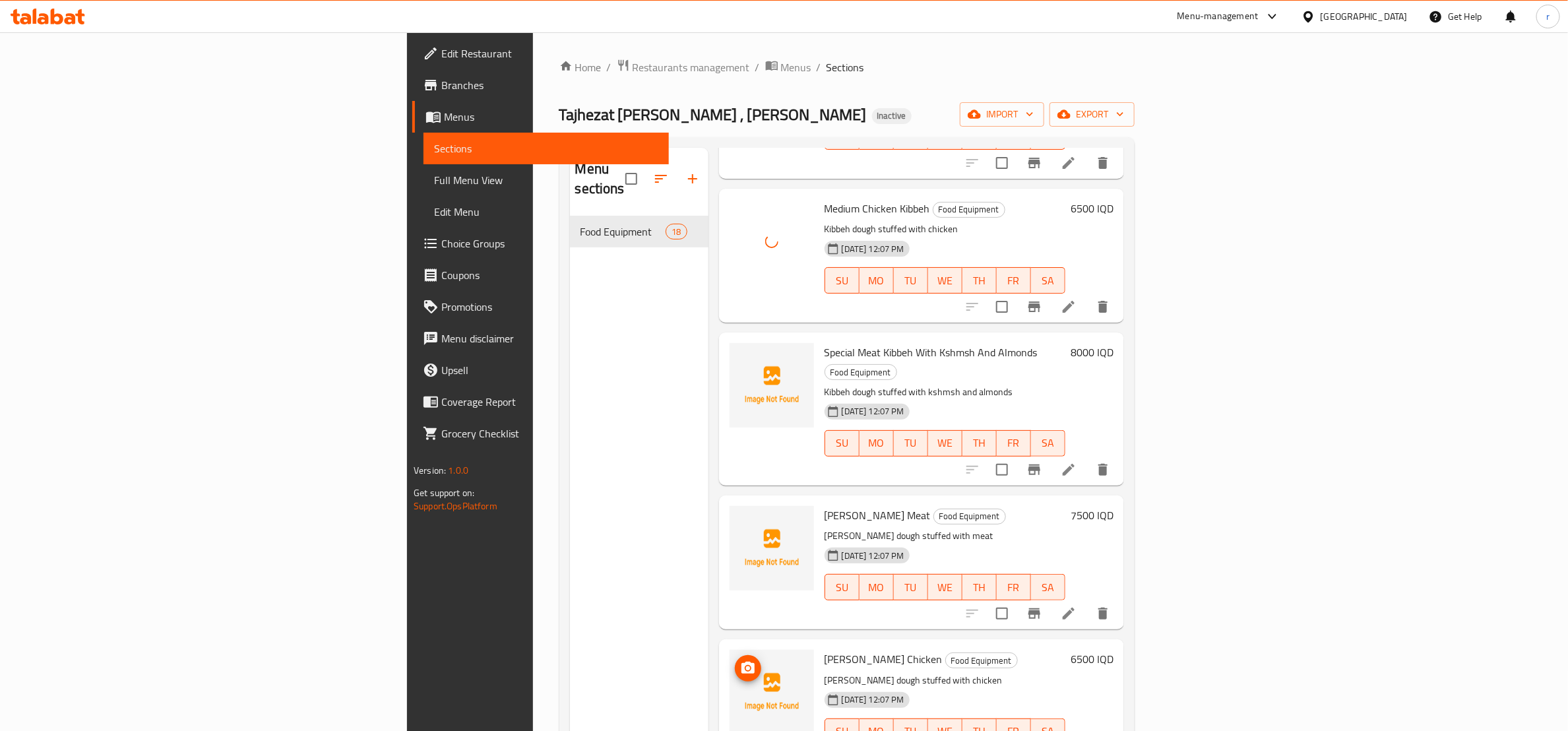
scroll to position [824, 0]
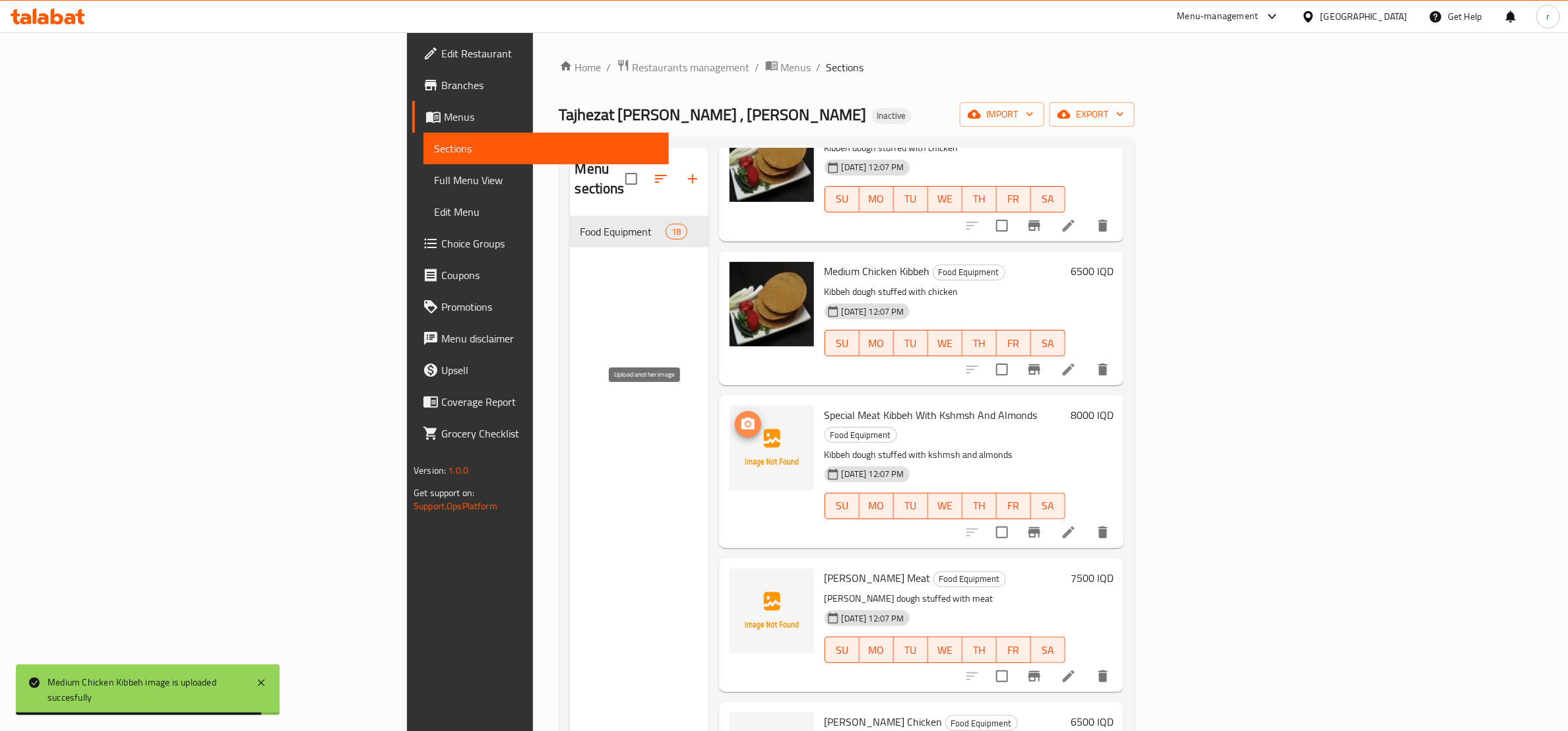
click at [740, 416] on icon "upload picture" at bounding box center [748, 424] width 16 height 16
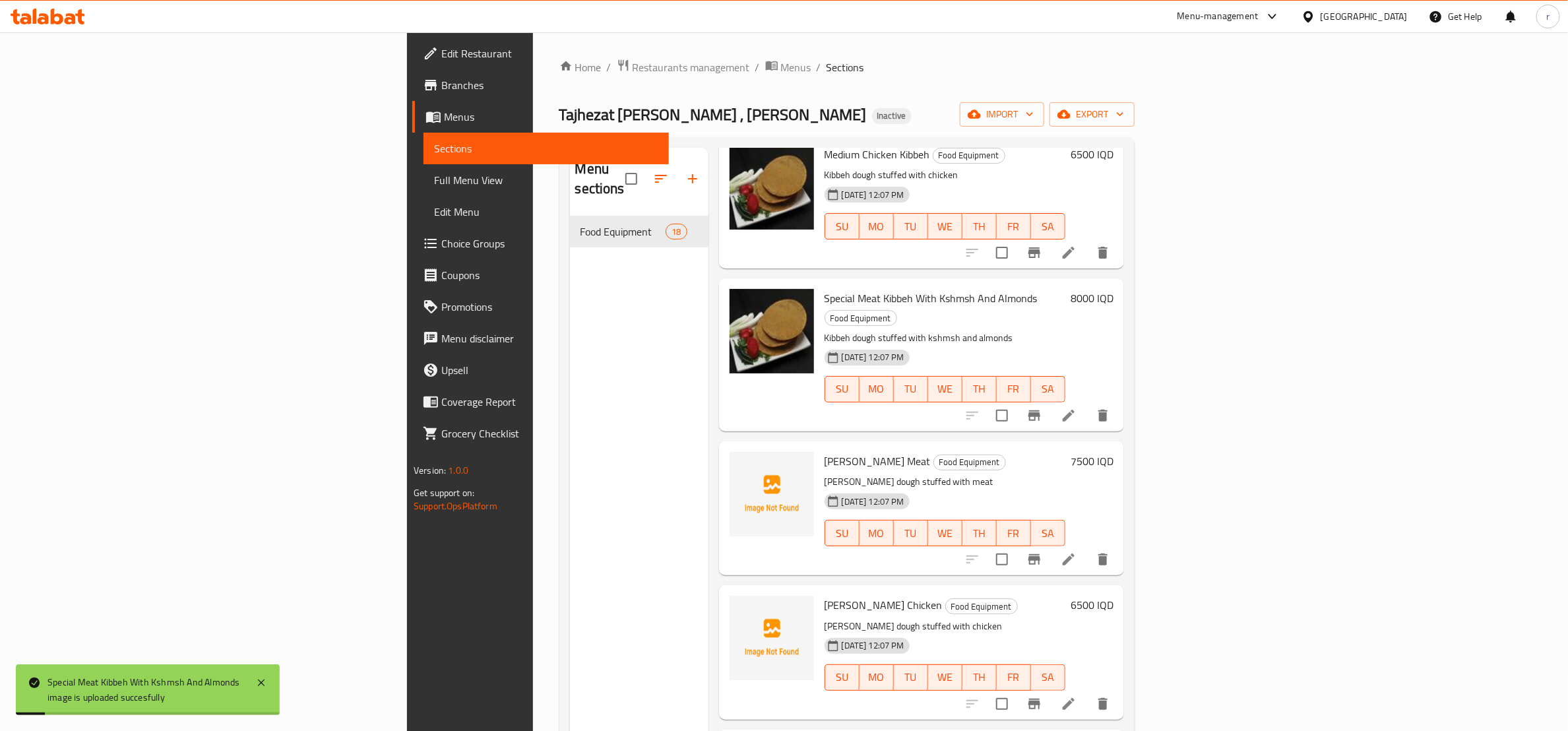
scroll to position [989, 0]
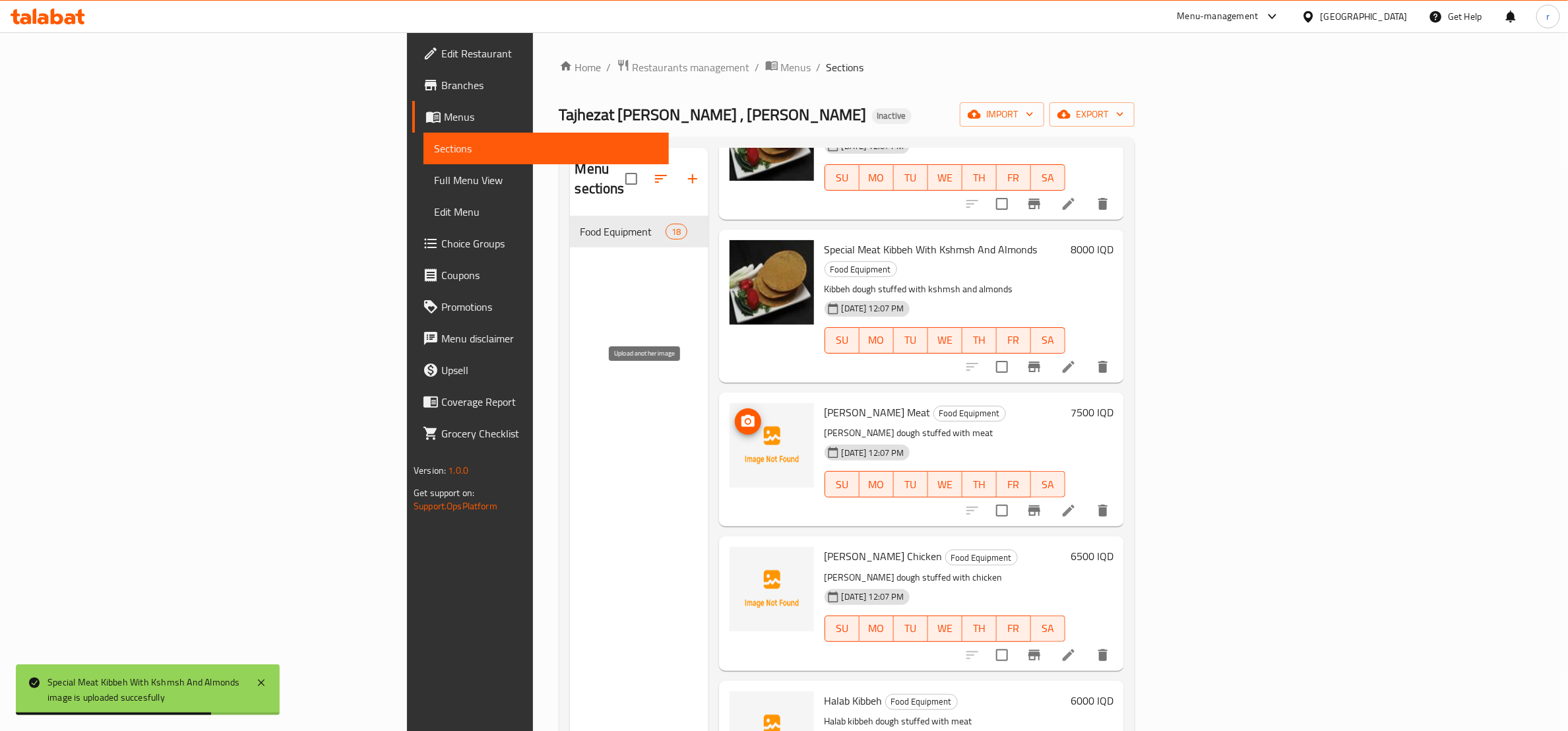
click at [740, 414] on icon "upload picture" at bounding box center [748, 421] width 16 height 16
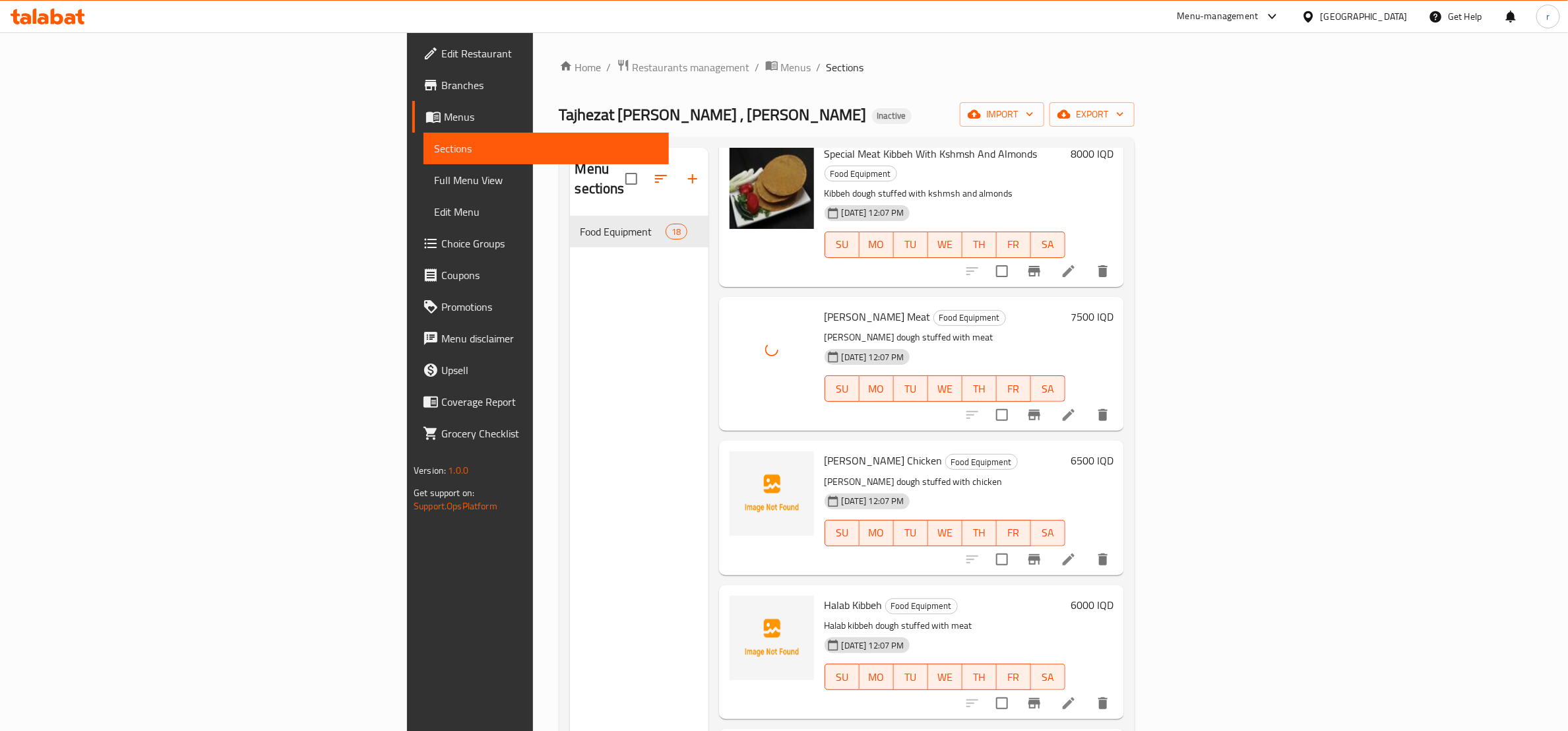
scroll to position [1154, 0]
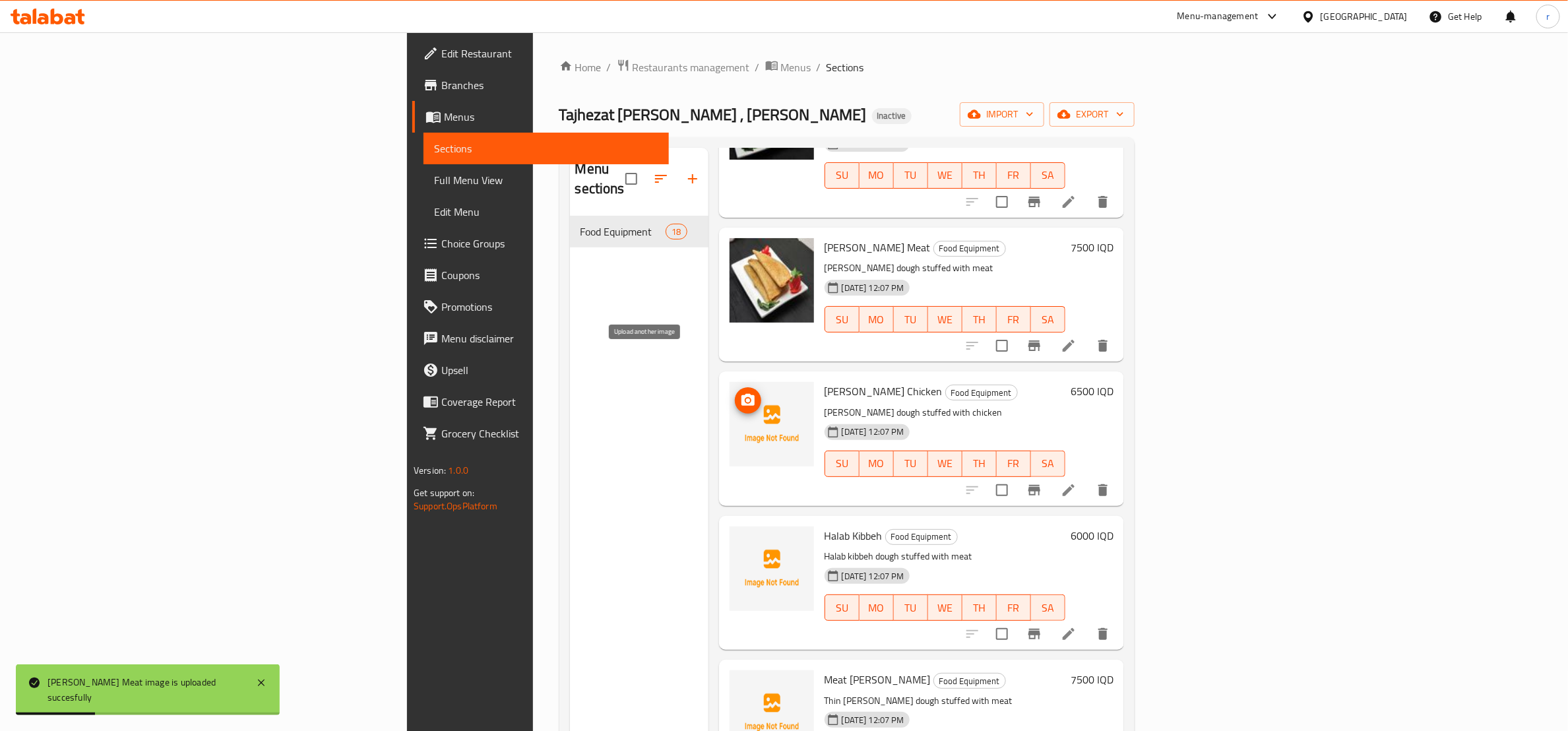
click at [740, 392] on icon "upload picture" at bounding box center [748, 400] width 16 height 16
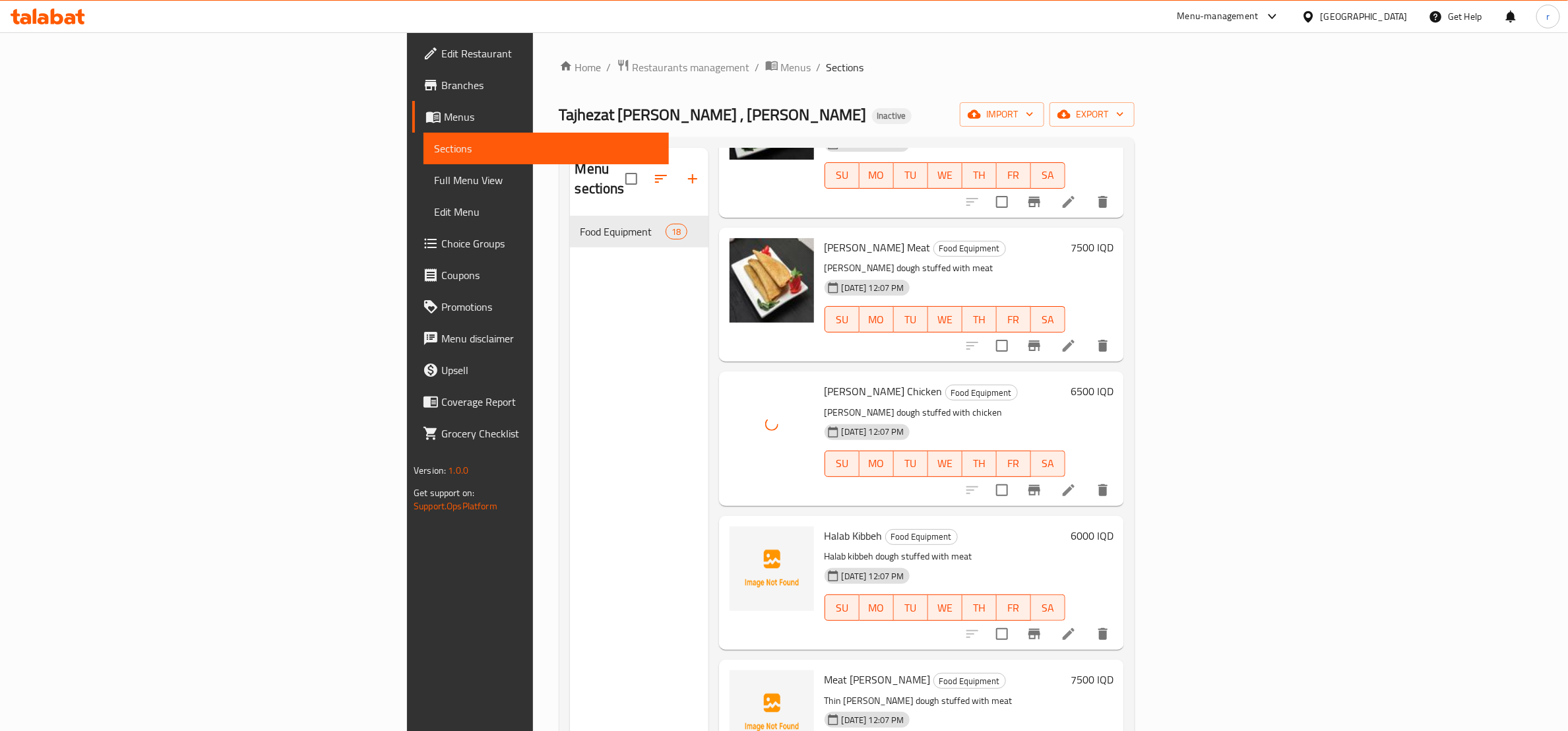
scroll to position [1319, 0]
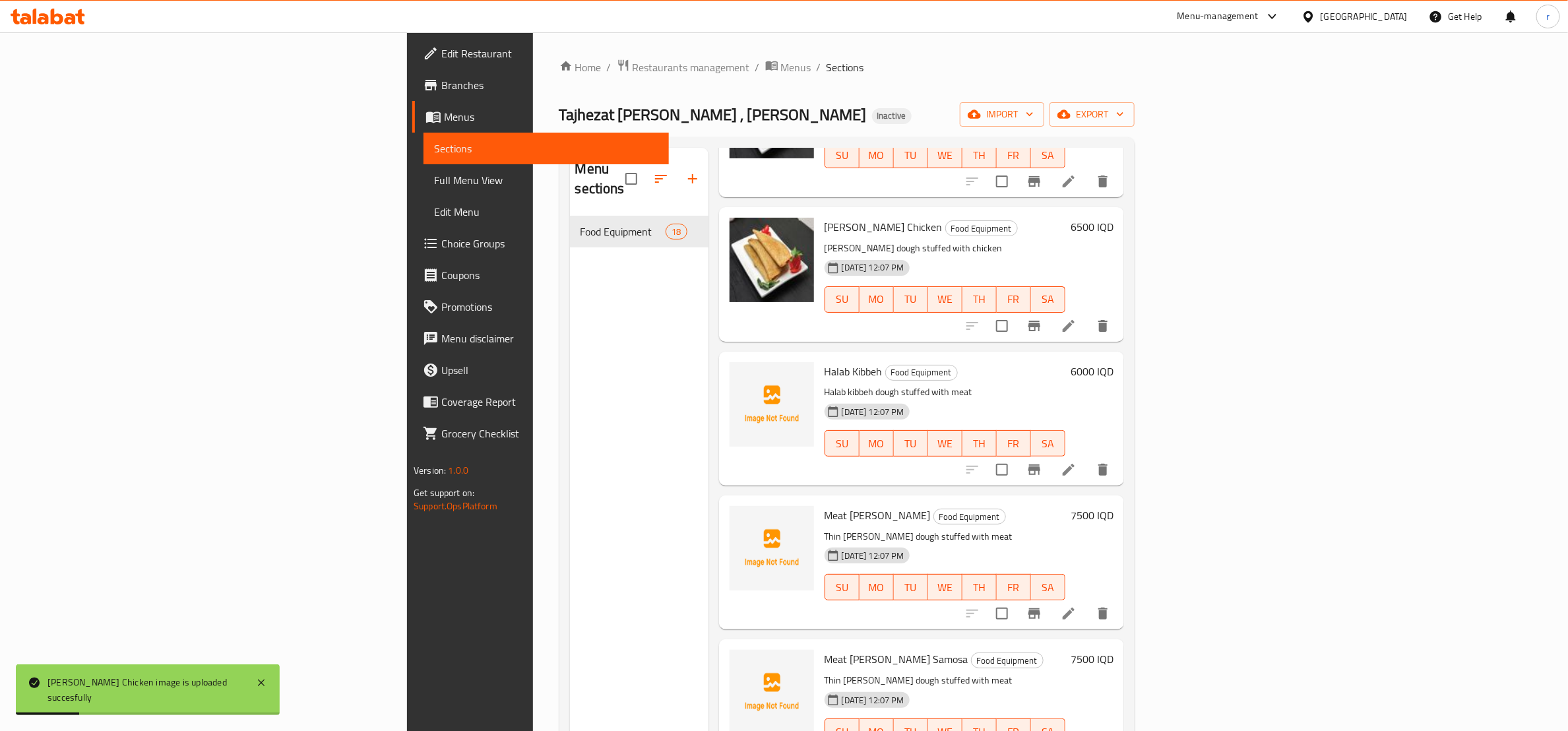
click at [825, 362] on span "Halab Kibbeh" at bounding box center [854, 371] width 58 height 20
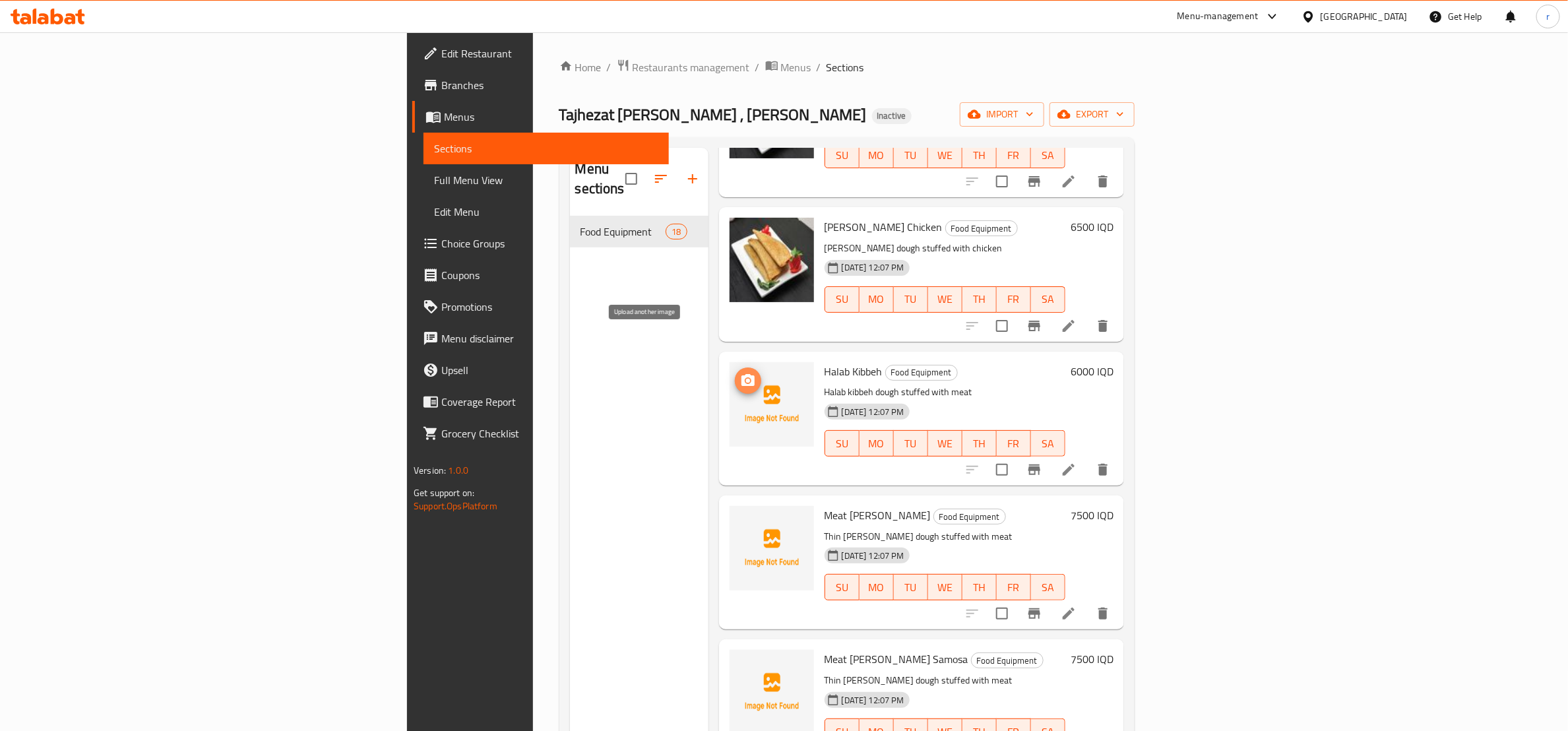
click at [740, 373] on icon "upload picture" at bounding box center [748, 380] width 16 height 16
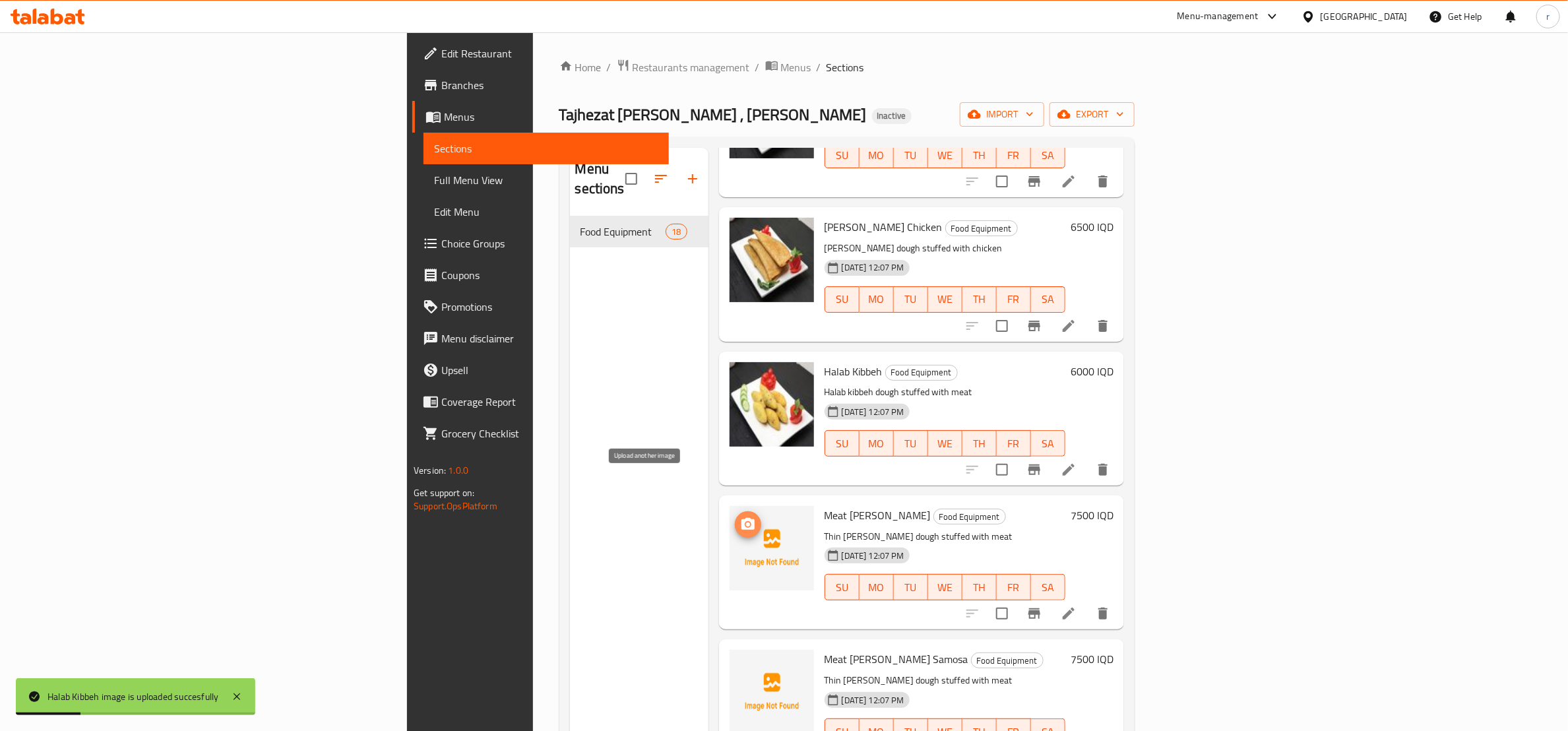
click at [735, 511] on button "upload picture" at bounding box center [748, 524] width 26 height 26
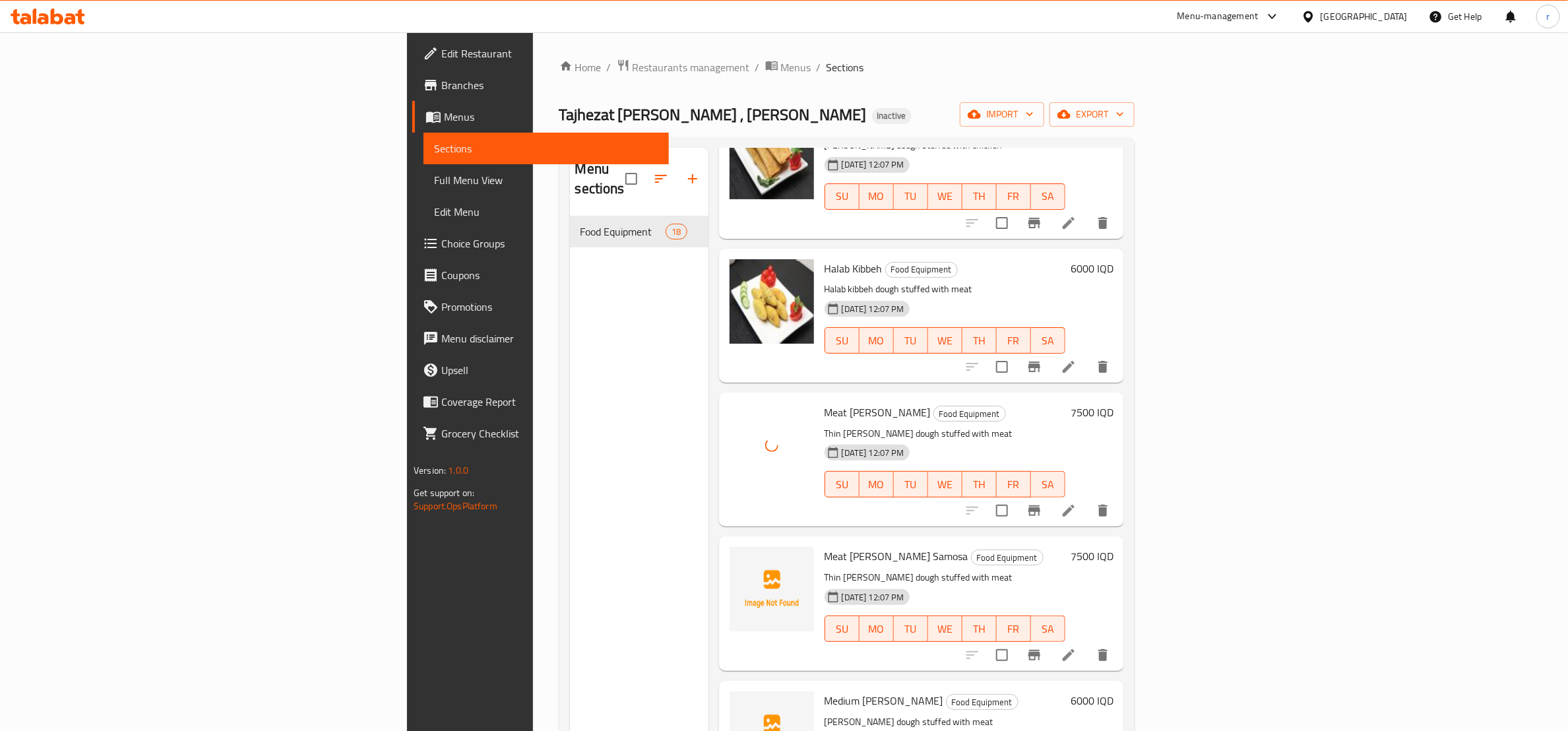
scroll to position [1484, 0]
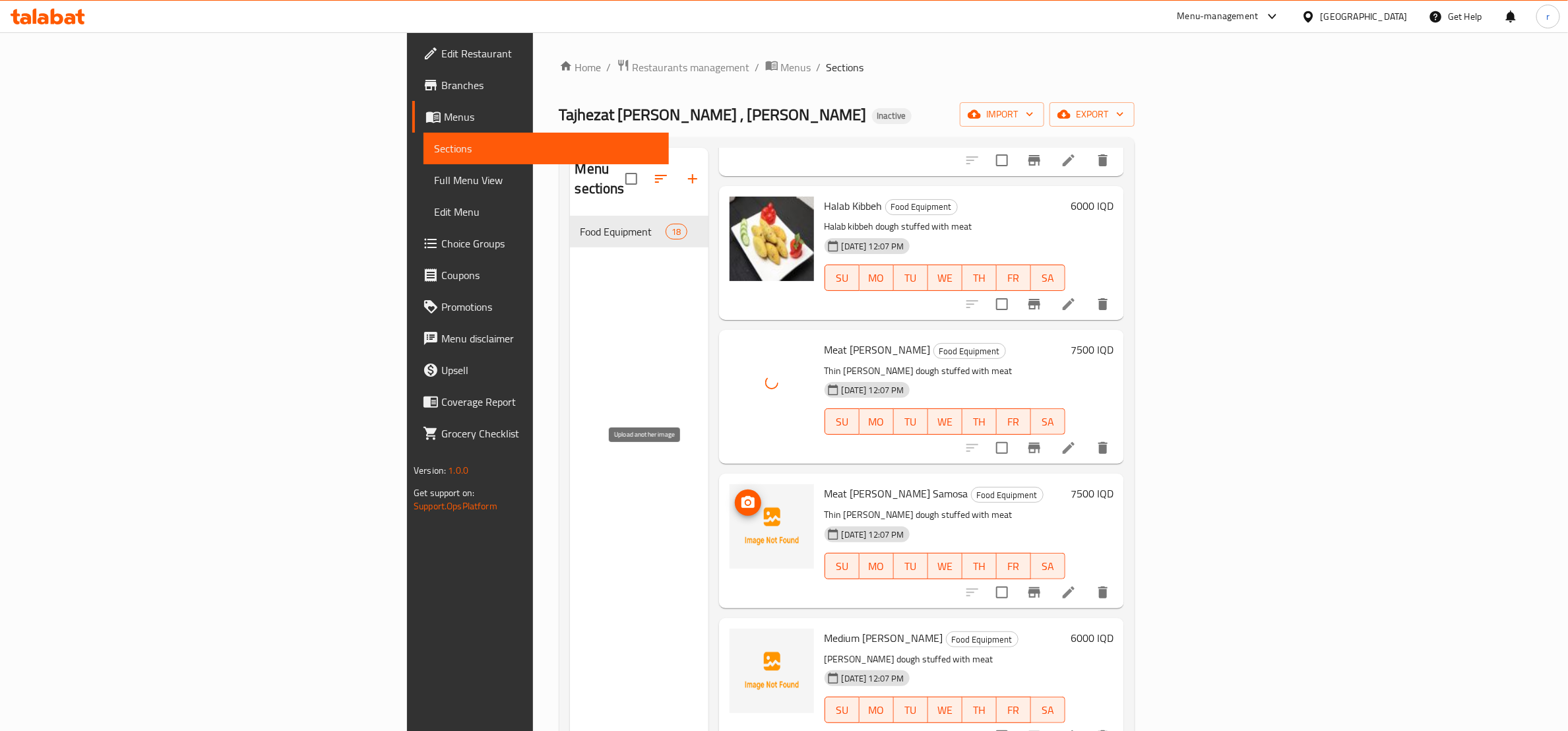
click at [740, 495] on icon "upload picture" at bounding box center [748, 502] width 16 height 16
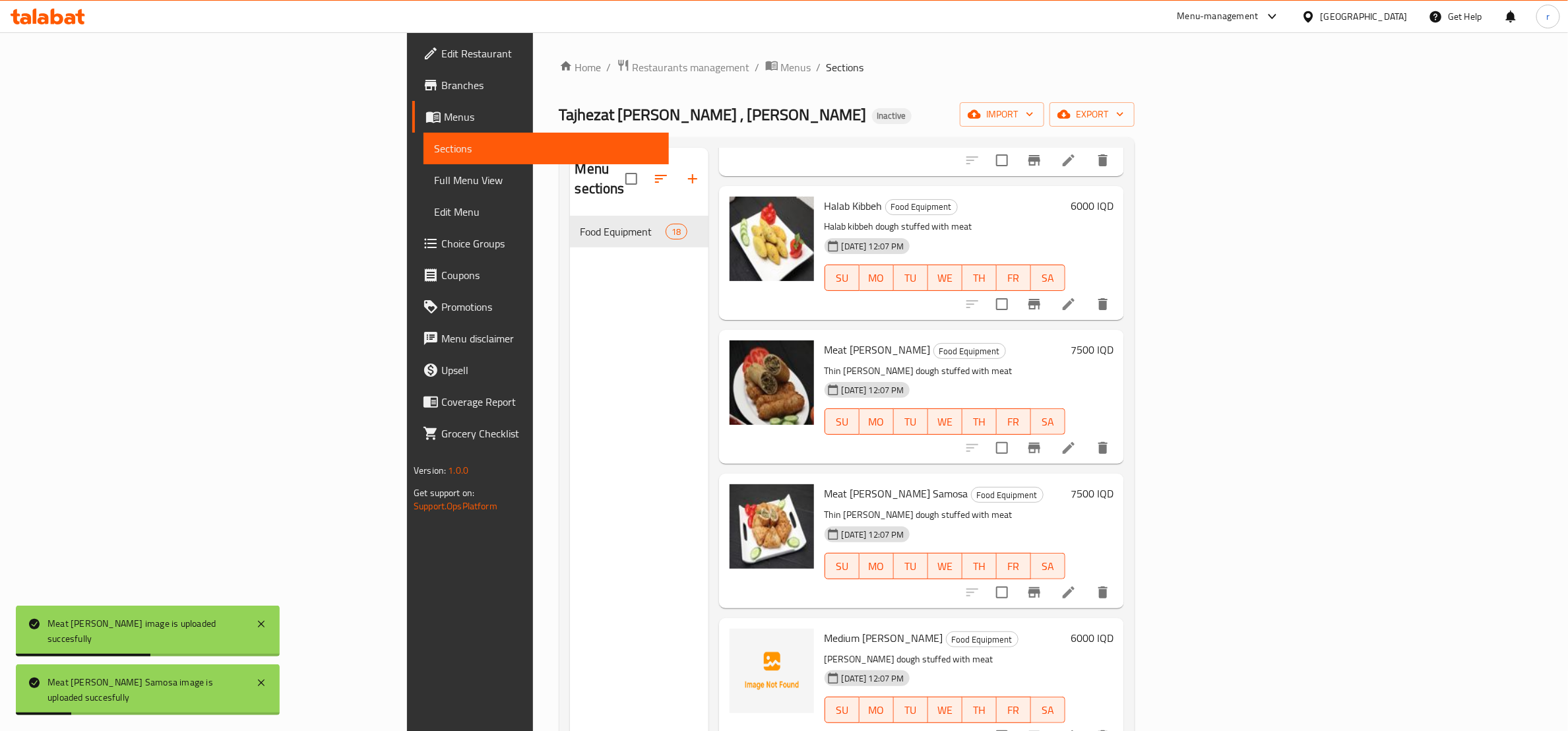
scroll to position [1650, 0]
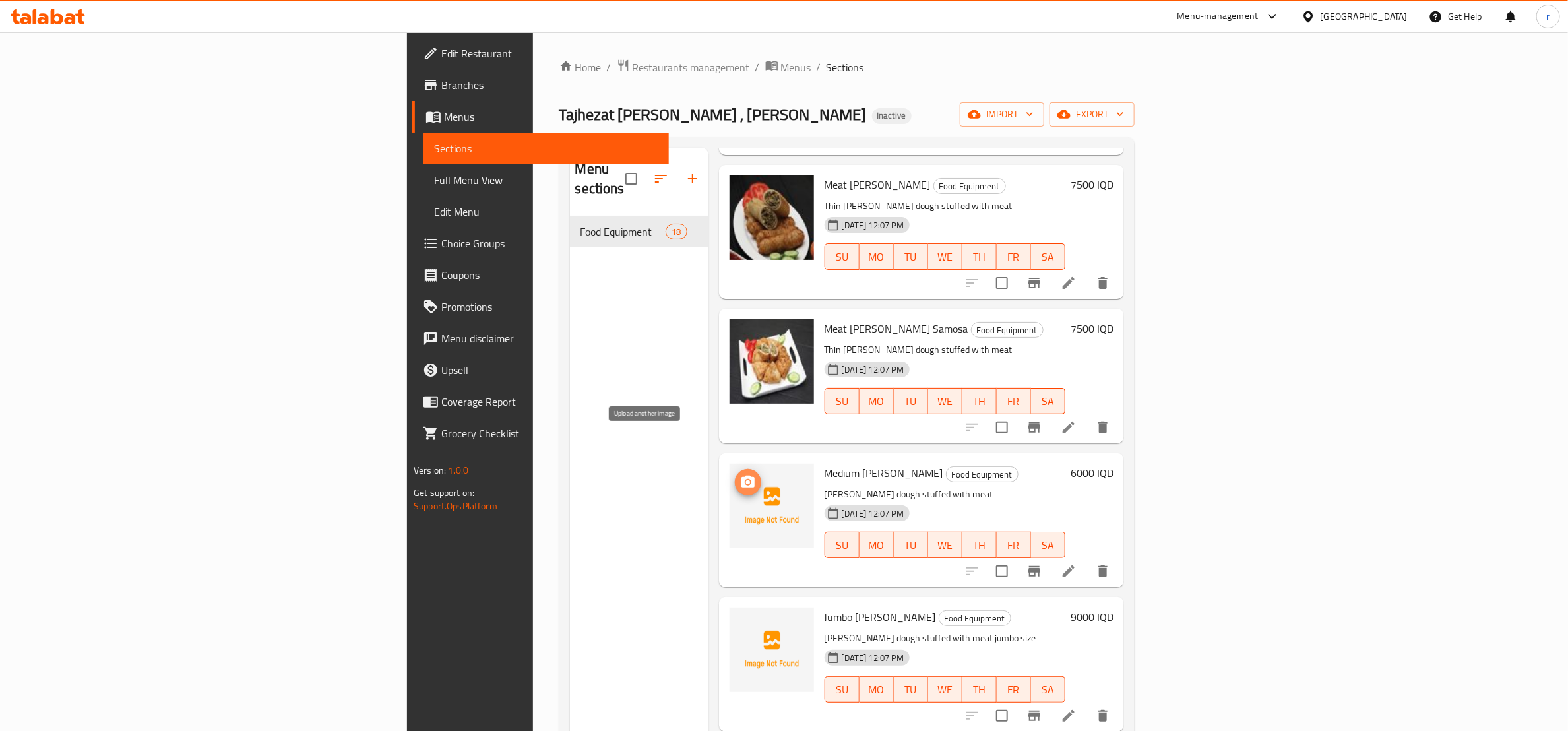
click at [735, 469] on button "upload picture" at bounding box center [748, 482] width 26 height 26
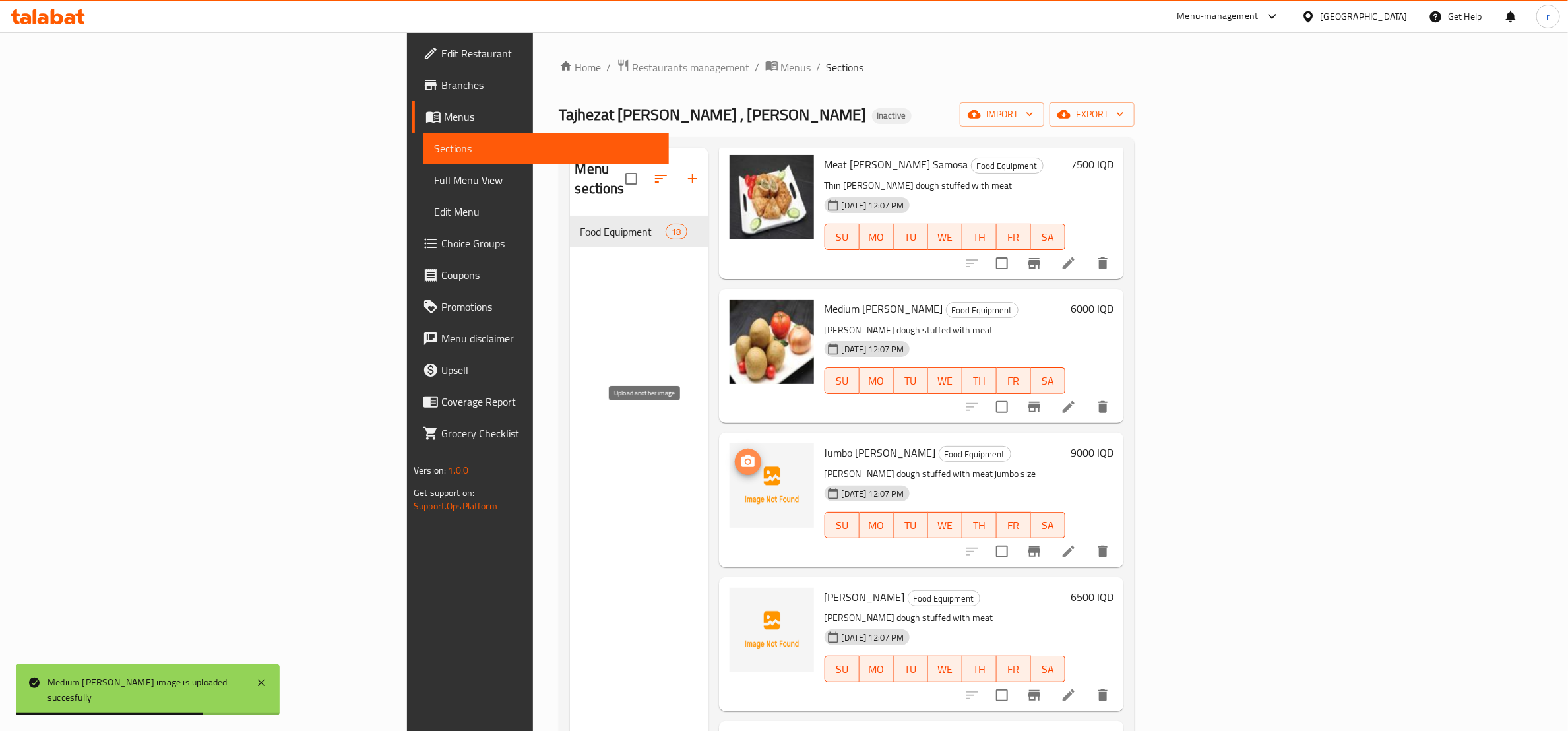
click at [746, 460] on circle "upload picture" at bounding box center [747, 461] width 4 height 4
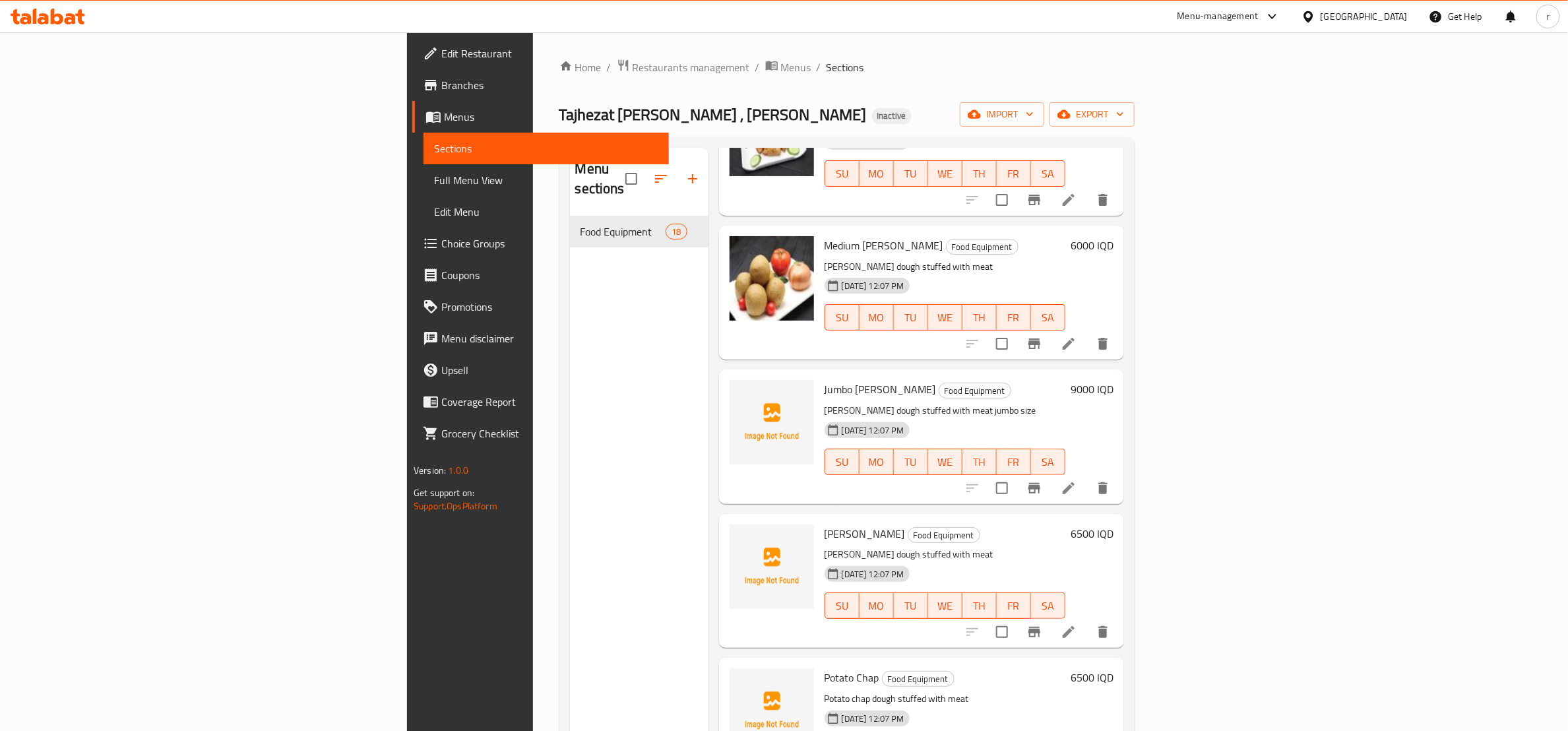
scroll to position [1894, 0]
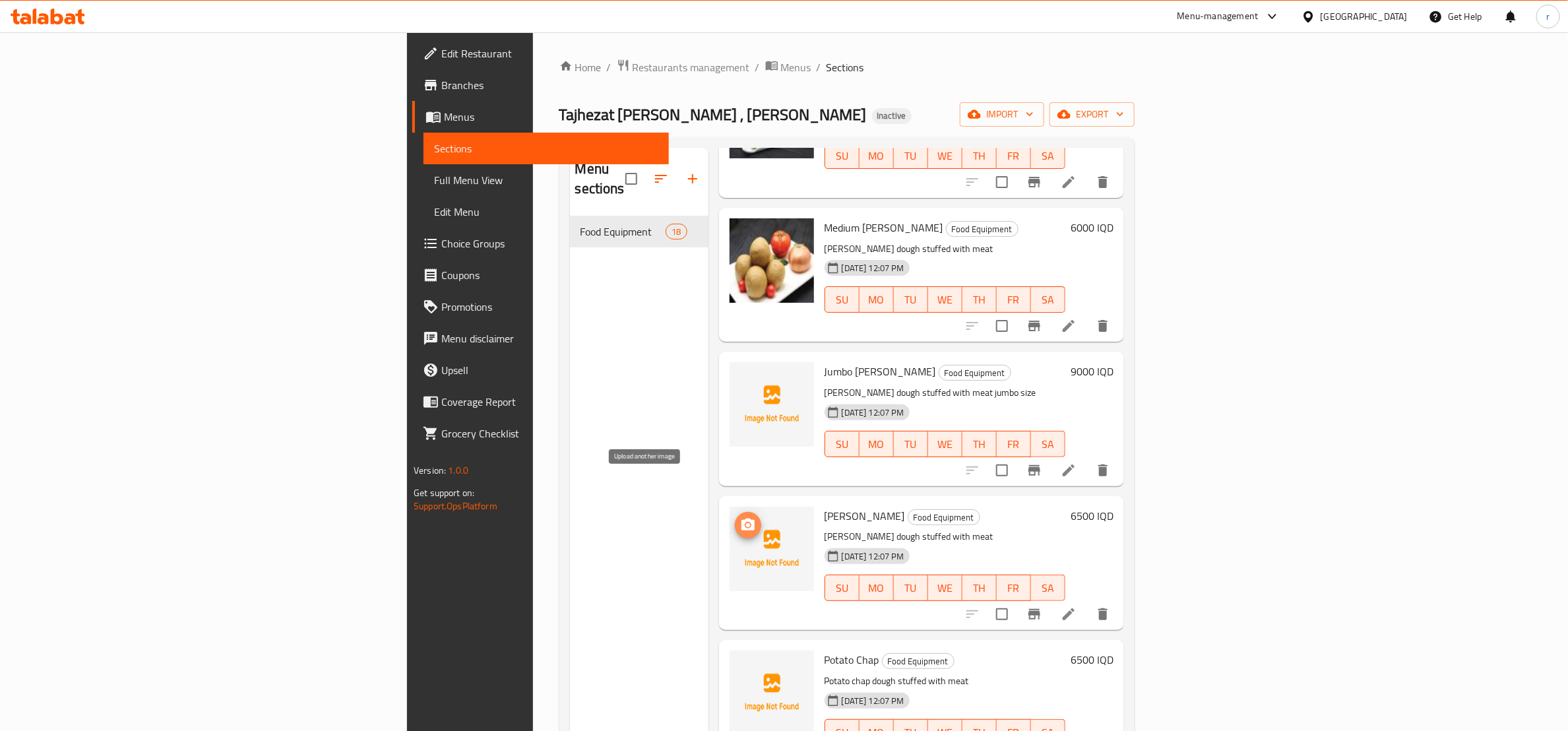
click at [740, 517] on icon "upload picture" at bounding box center [748, 525] width 16 height 16
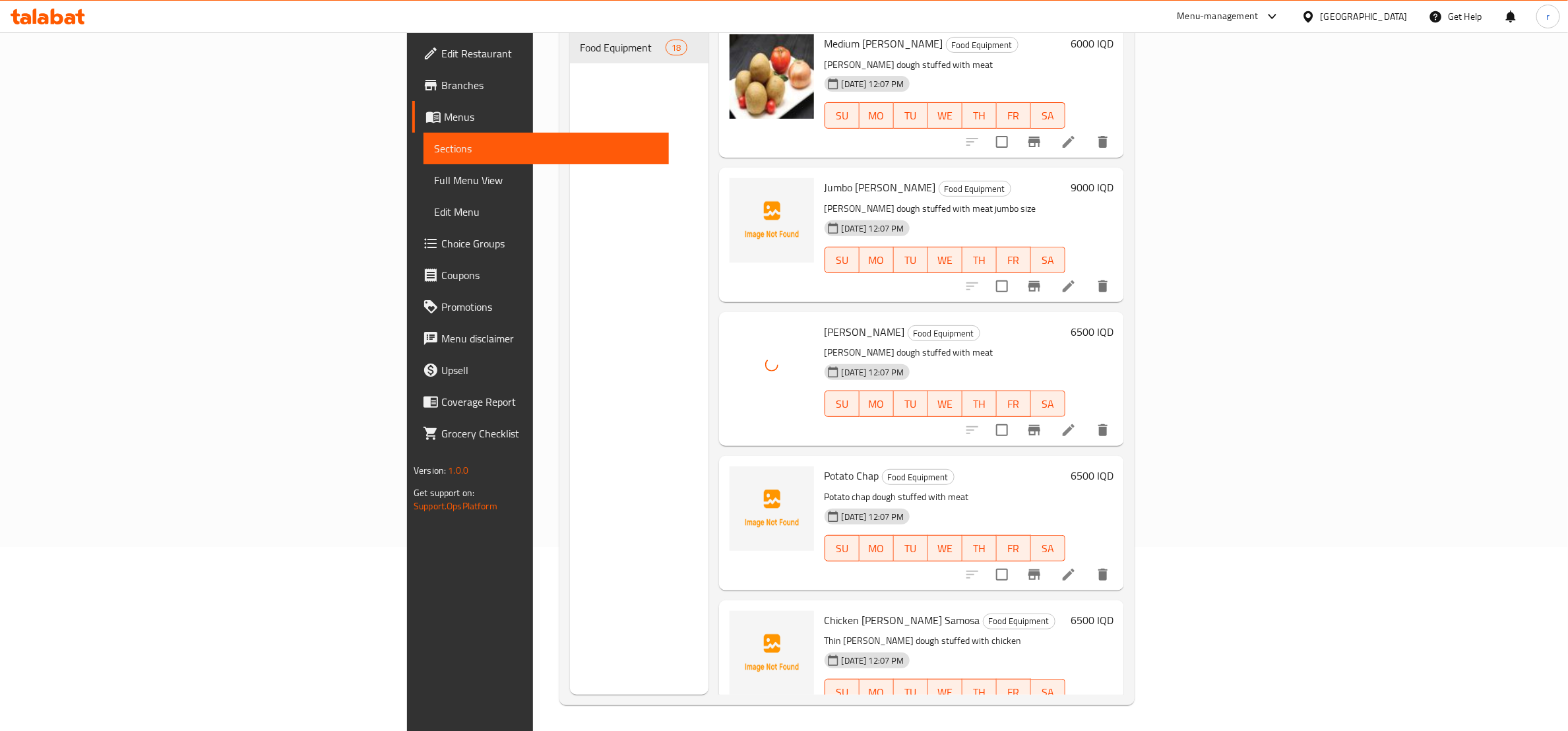
scroll to position [185, 0]
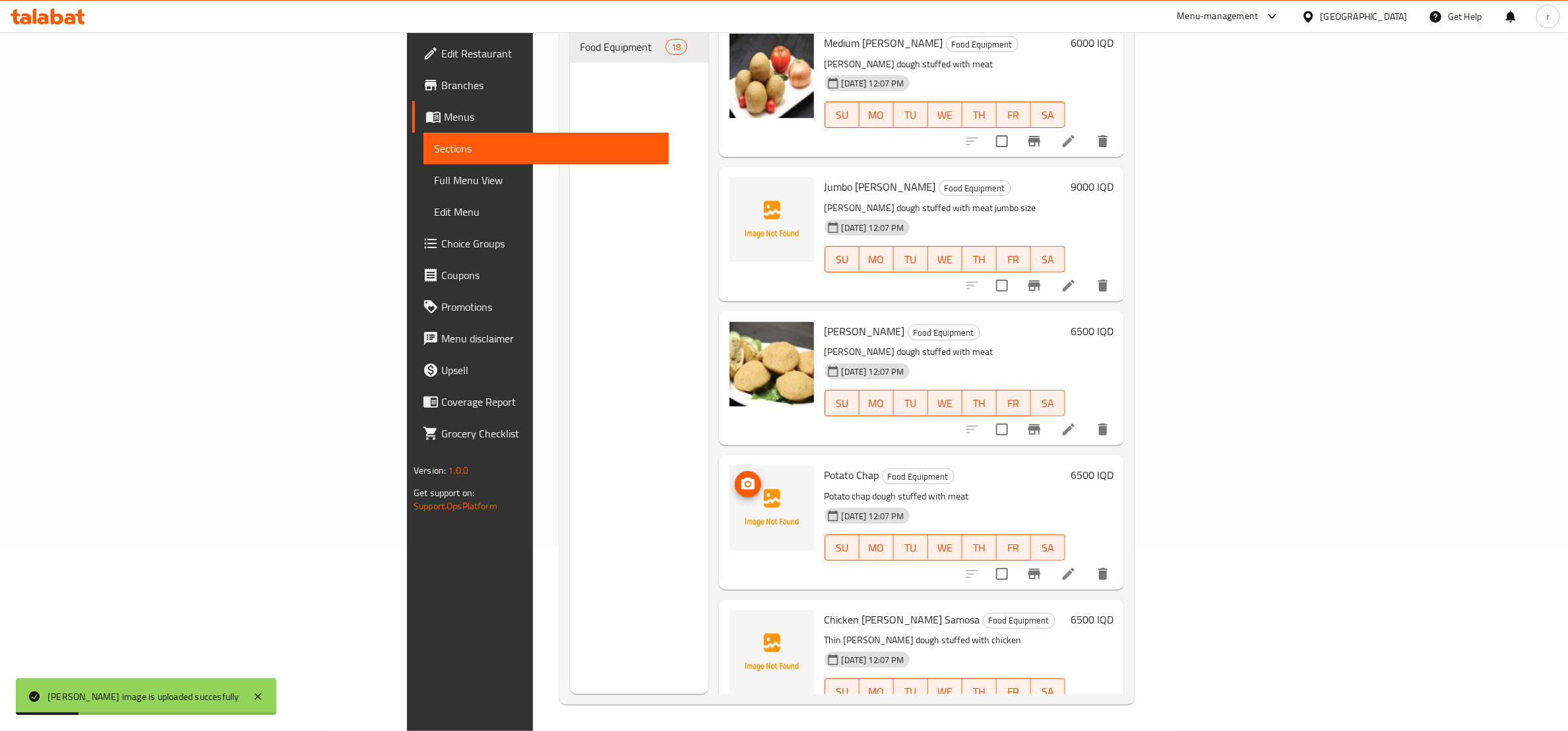
click at [741, 478] on icon "upload picture" at bounding box center [747, 484] width 13 height 12
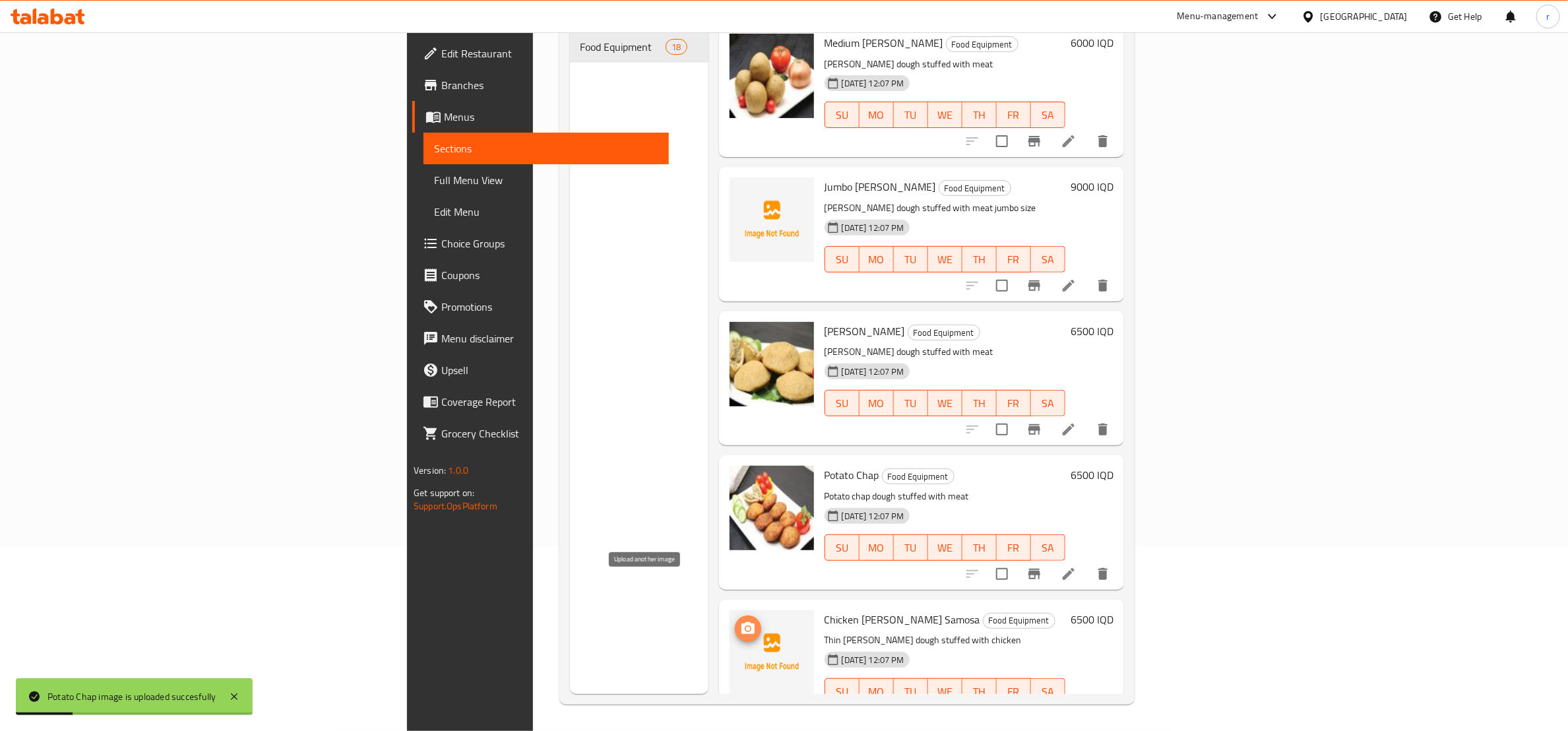
click at [735, 616] on button "upload picture" at bounding box center [748, 629] width 26 height 26
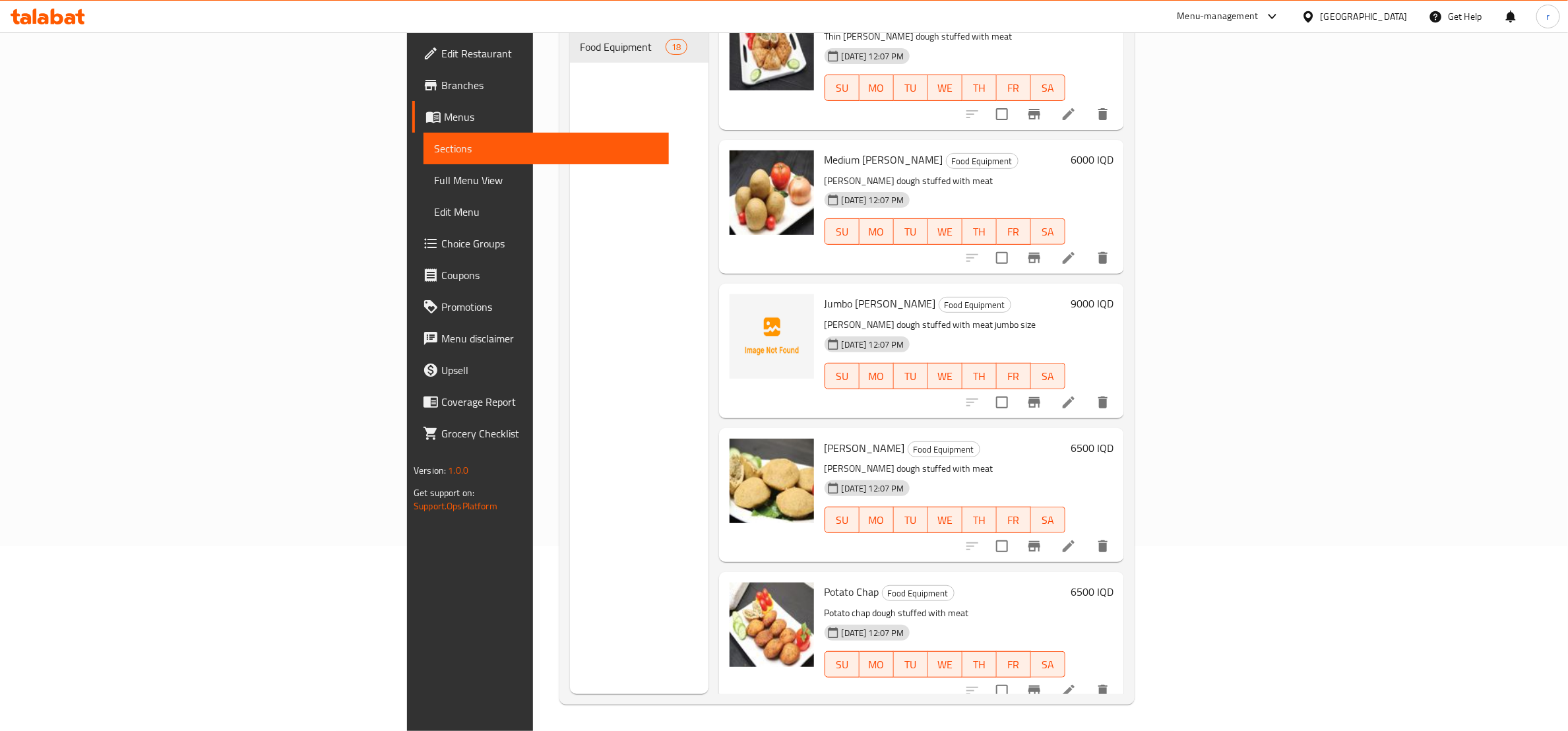
scroll to position [1730, 0]
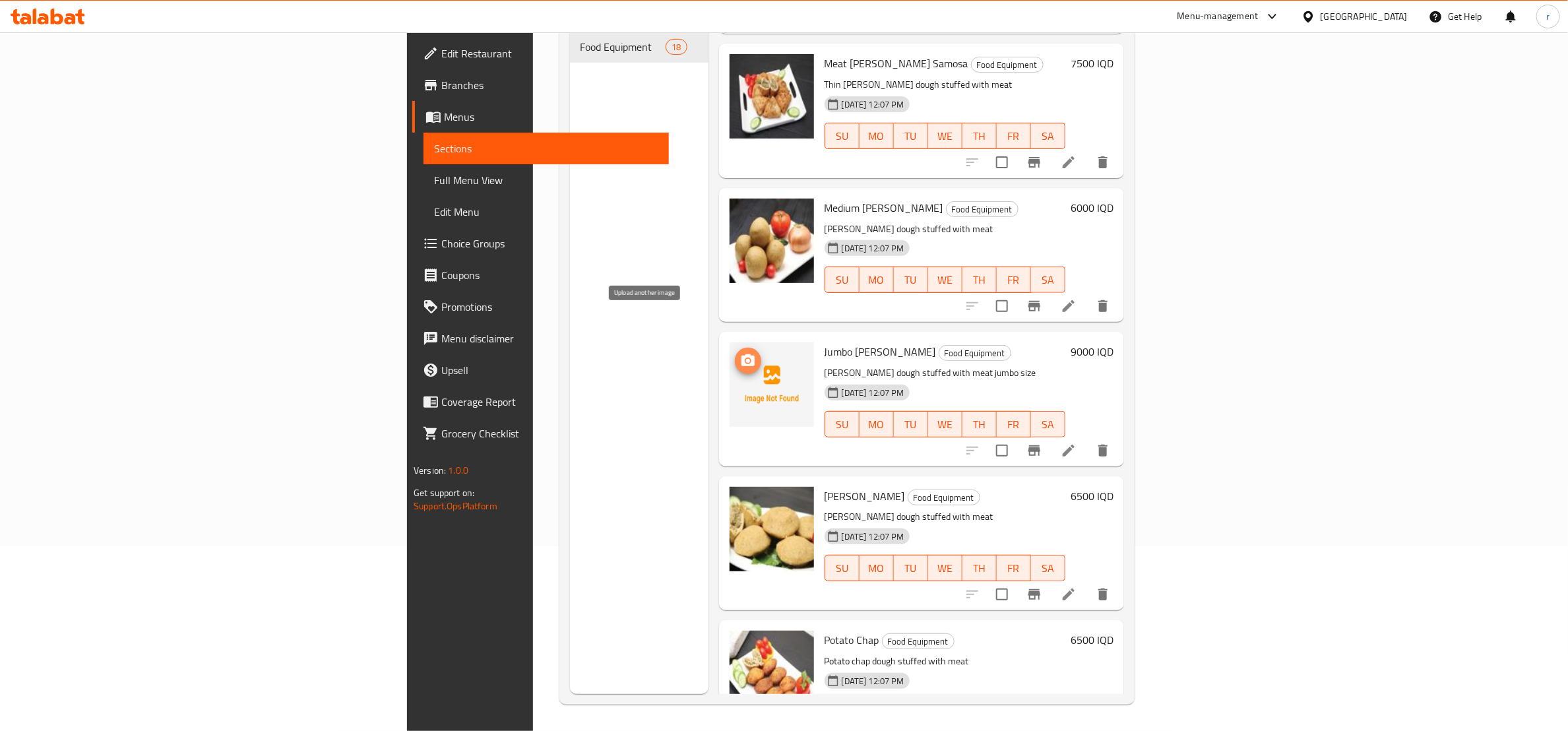
click at [740, 353] on icon "upload picture" at bounding box center [748, 361] width 16 height 16
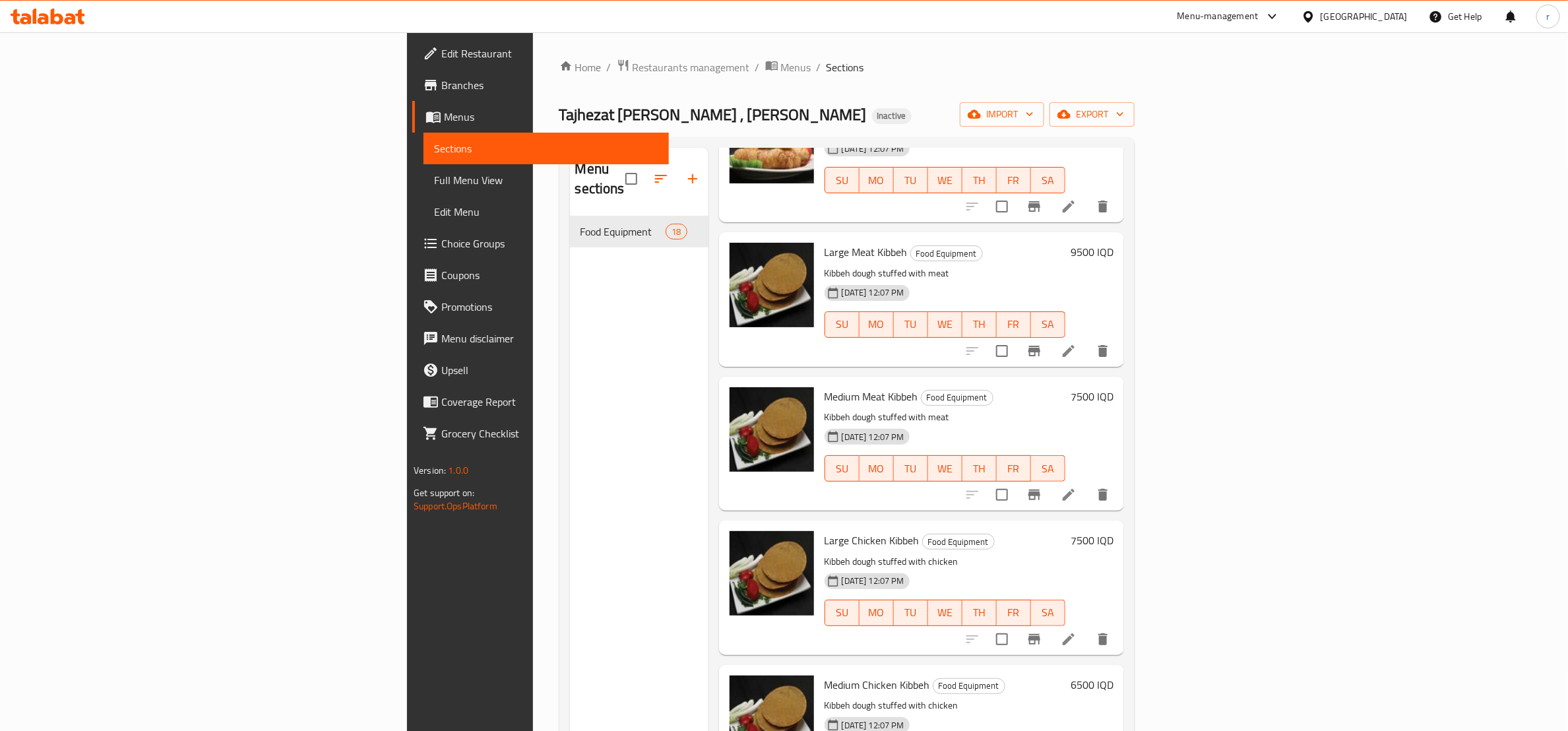
scroll to position [0, 0]
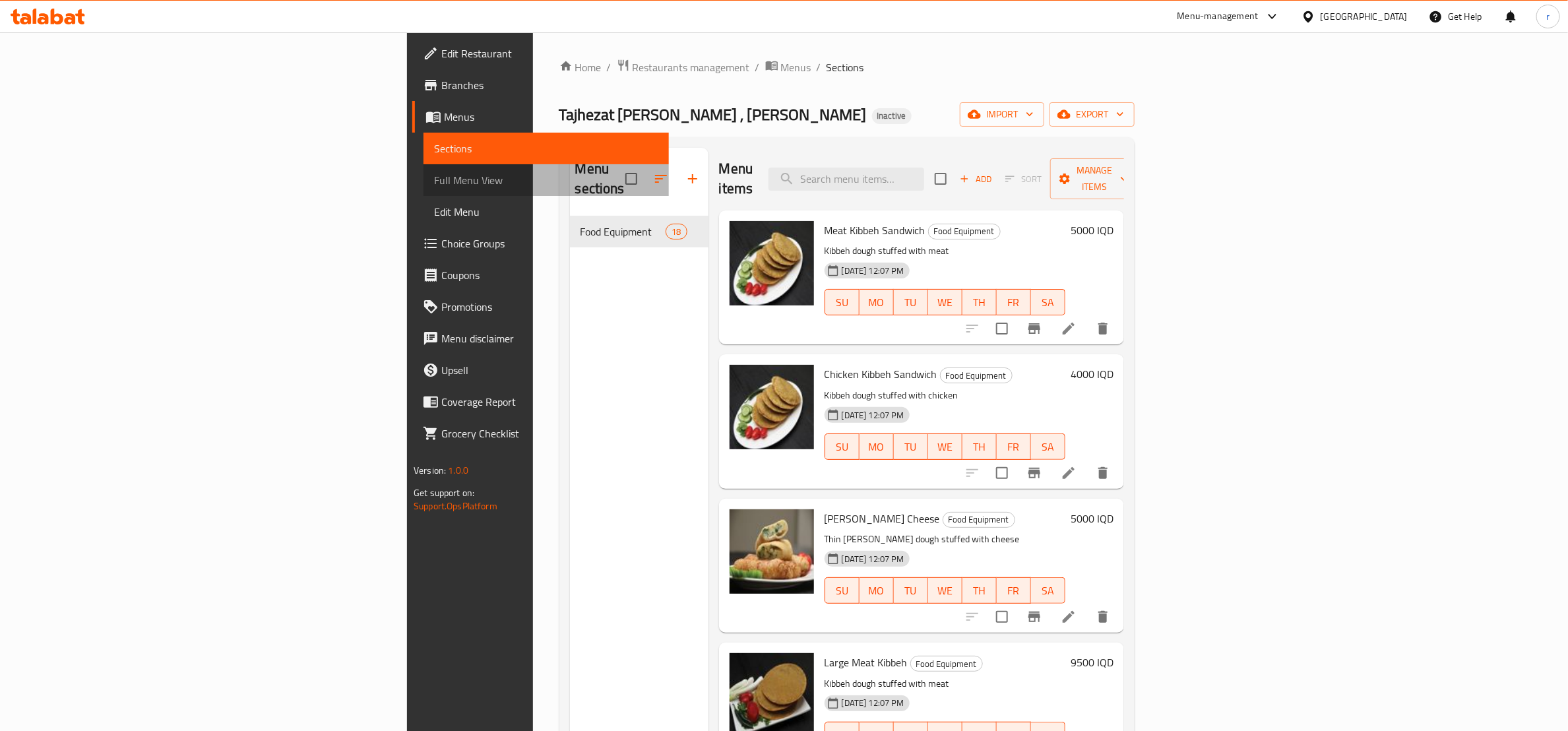
click at [434, 188] on span "Full Menu View" at bounding box center [546, 180] width 224 height 16
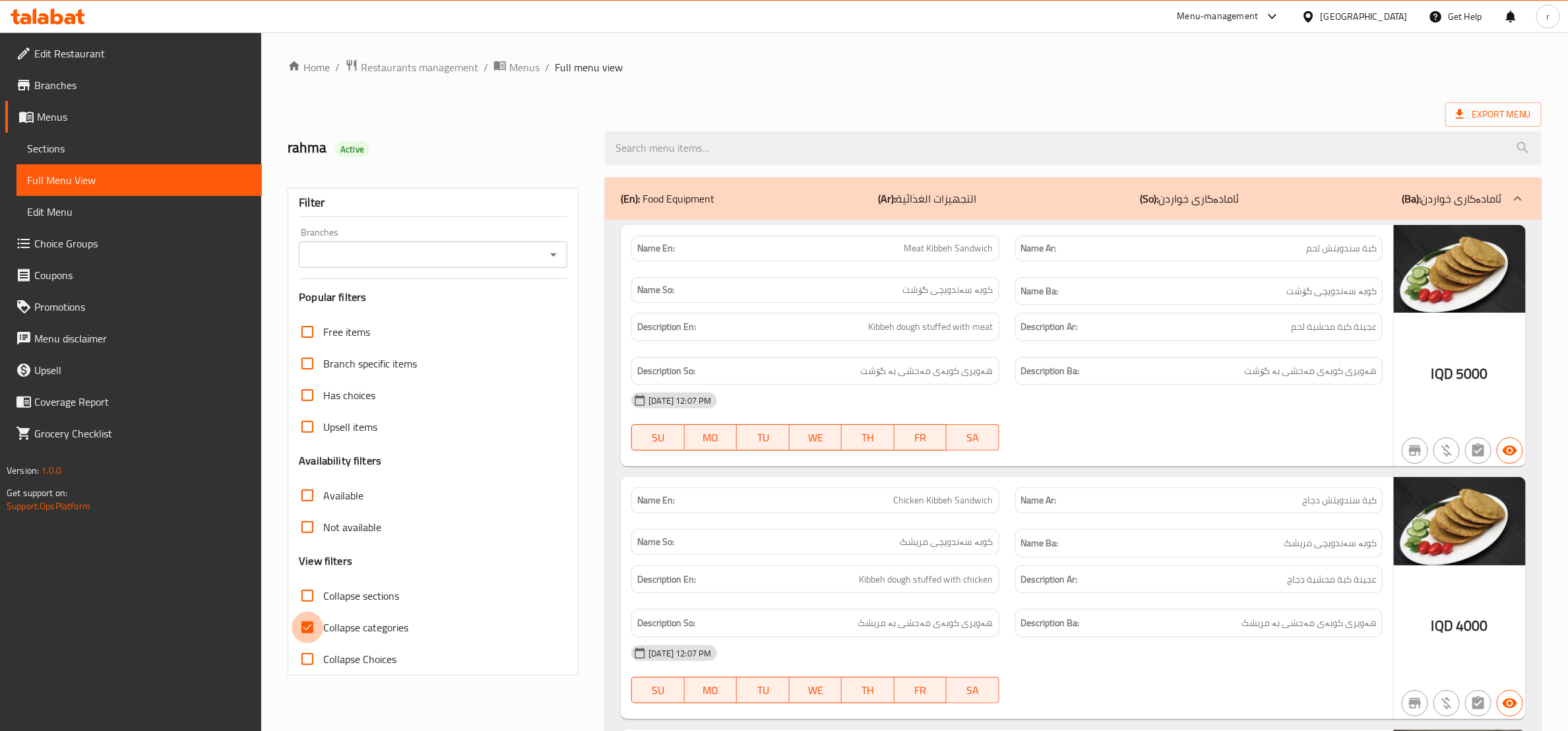
click at [313, 626] on input "Collapse categories" at bounding box center [307, 627] width 32 height 32
checkbox input "false"
click at [557, 252] on icon "Open" at bounding box center [554, 254] width 16 height 16
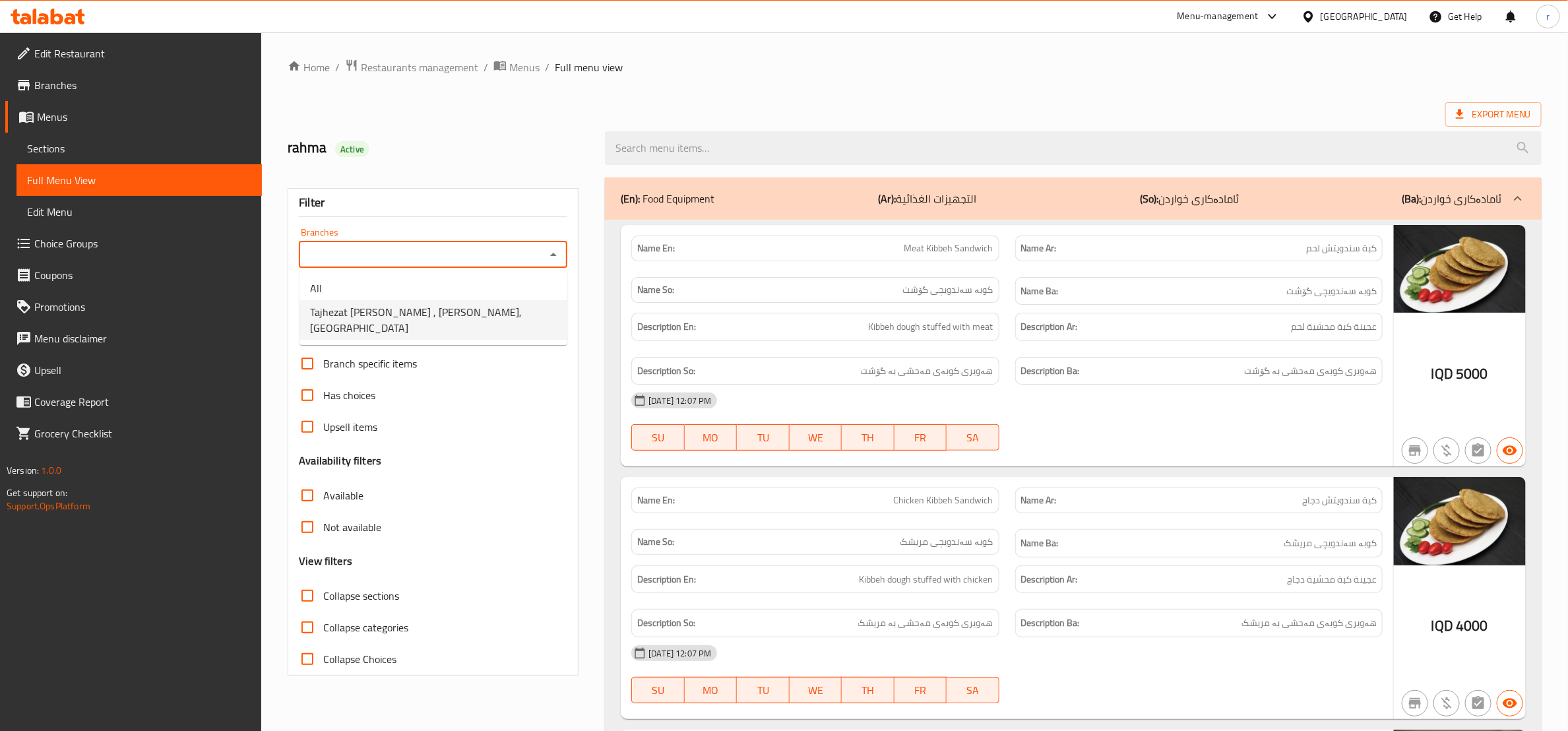
click at [532, 313] on li "Tajhezat [PERSON_NAME] , [PERSON_NAME],[GEOGRAPHIC_DATA]" at bounding box center [433, 320] width 268 height 39
type input "Tajhezat [PERSON_NAME] , [PERSON_NAME],[GEOGRAPHIC_DATA]"
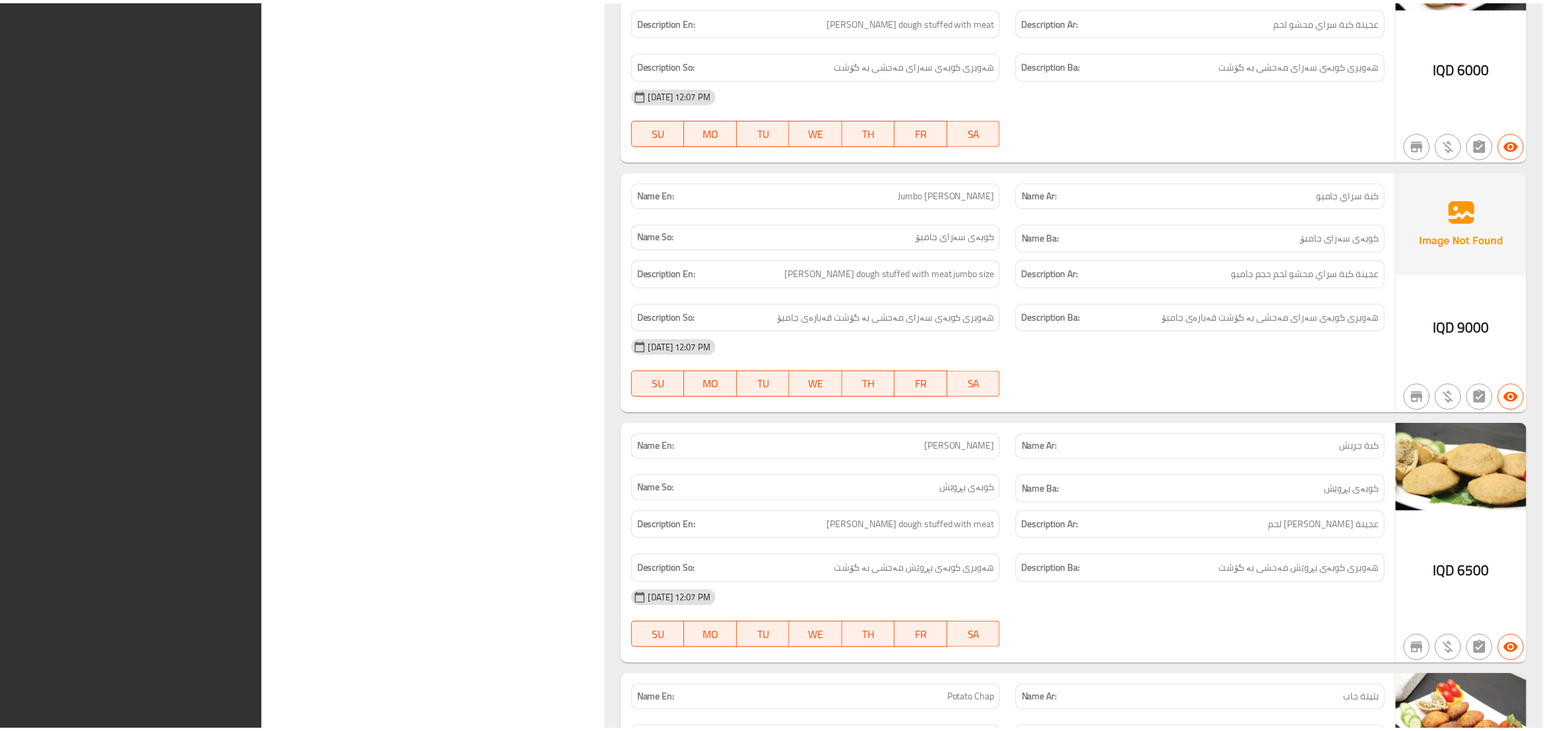
scroll to position [4123, 0]
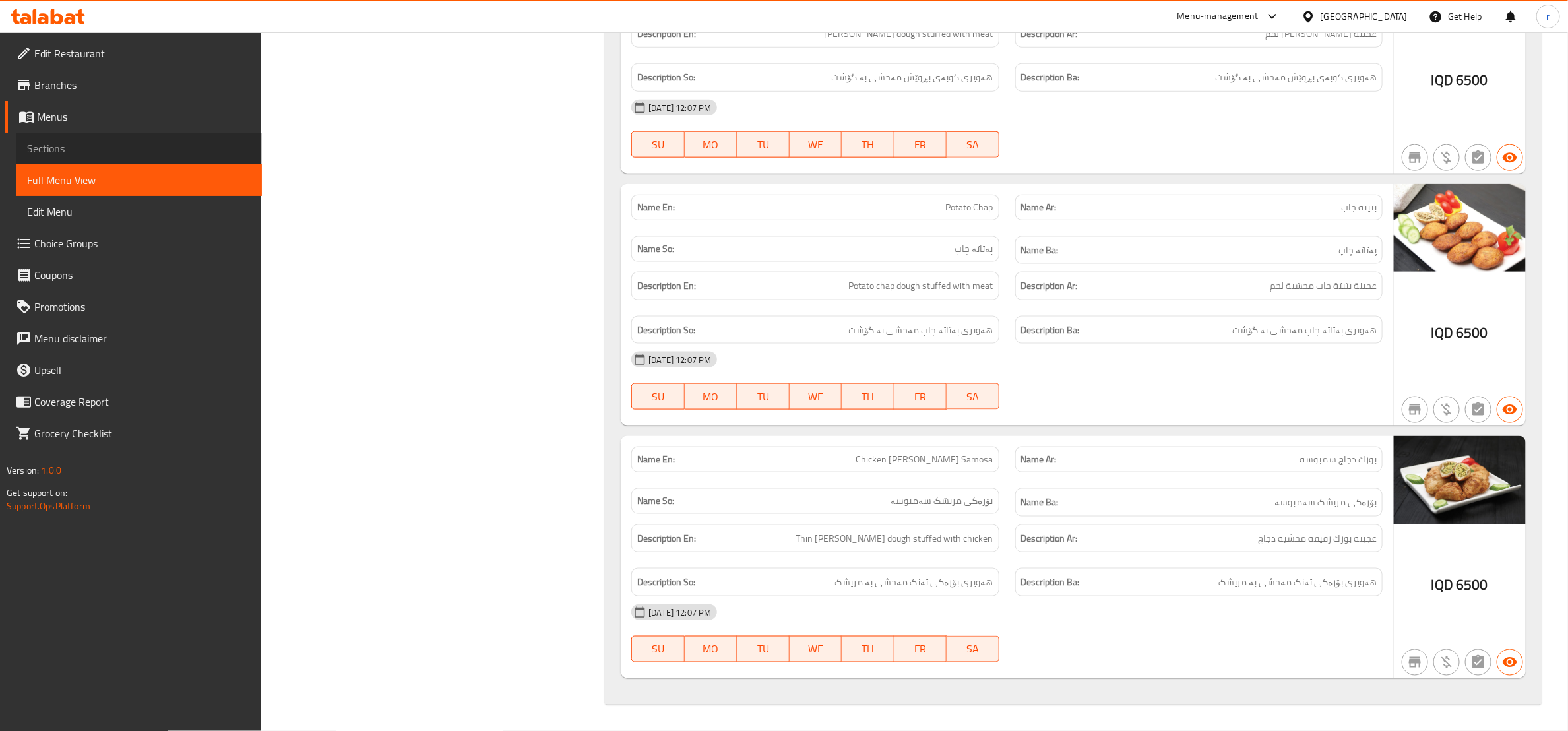
click at [172, 153] on span "Sections" at bounding box center [139, 148] width 224 height 16
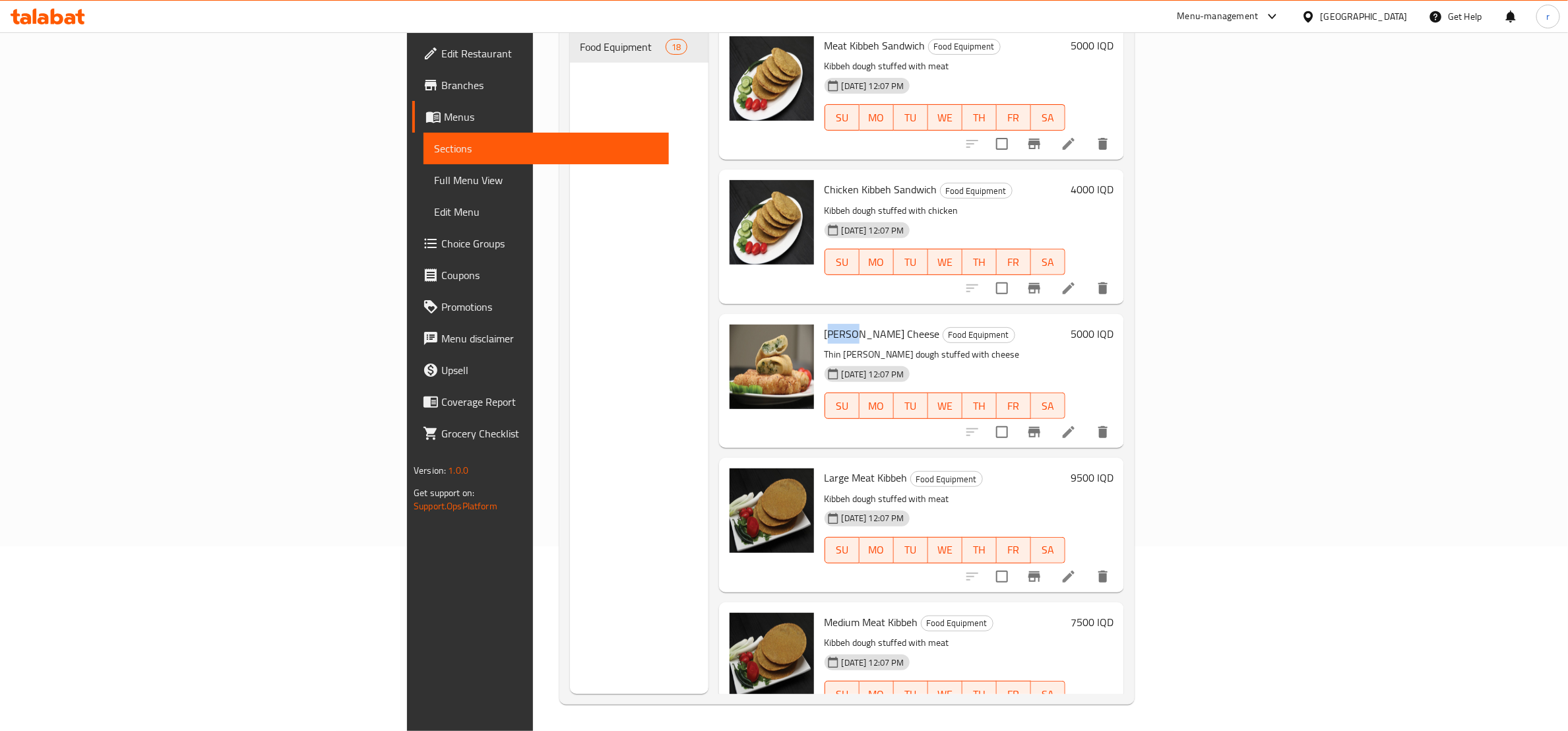
drag, startPoint x: 727, startPoint y: 307, endPoint x: 754, endPoint y: 307, distance: 27.0
click at [825, 324] on span "[PERSON_NAME] Cheese" at bounding box center [882, 334] width 115 height 20
click at [1075, 426] on icon at bounding box center [1069, 432] width 12 height 12
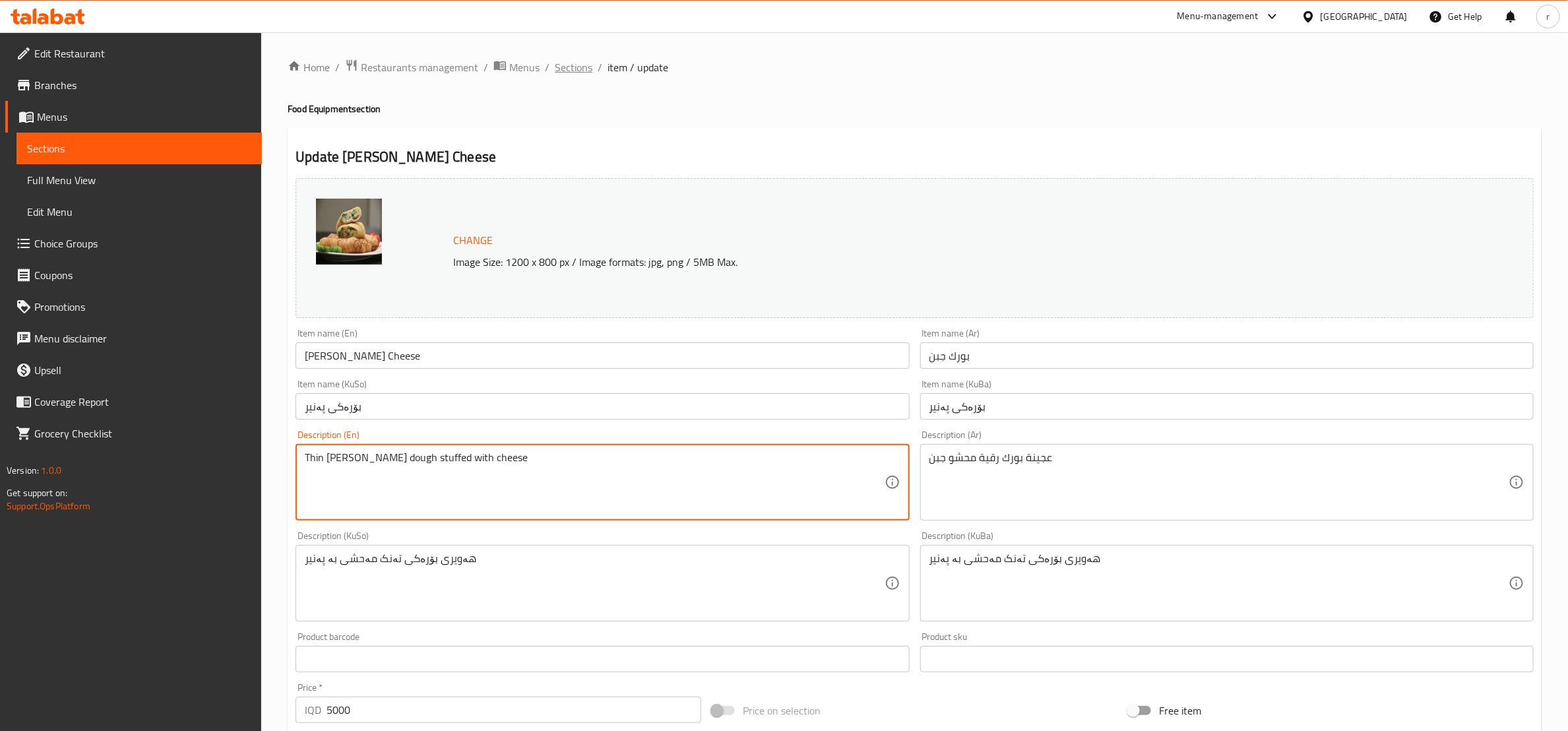
click at [571, 69] on span "Sections" at bounding box center [573, 67] width 38 height 16
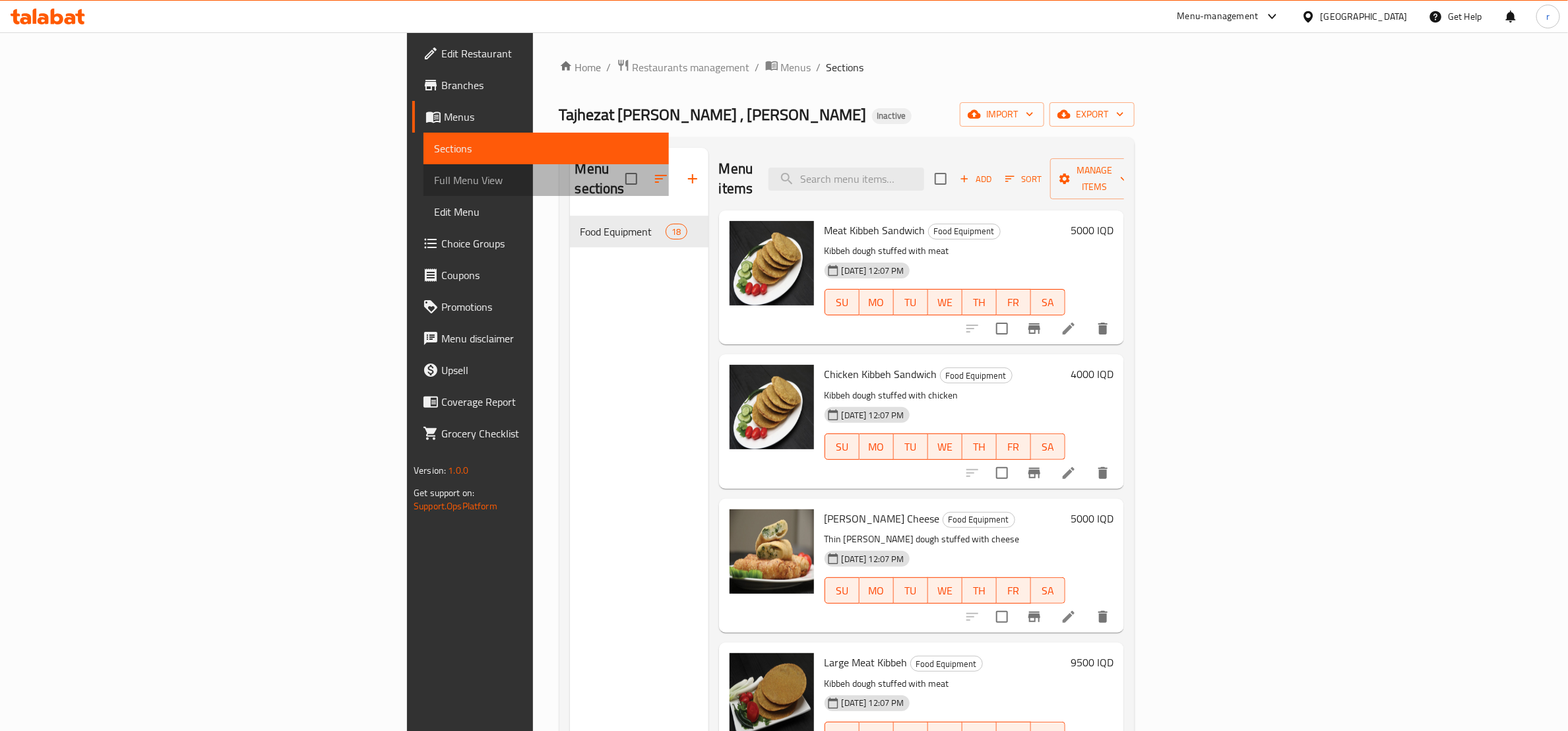
click at [424, 168] on link "Full Menu View" at bounding box center [547, 180] width 246 height 32
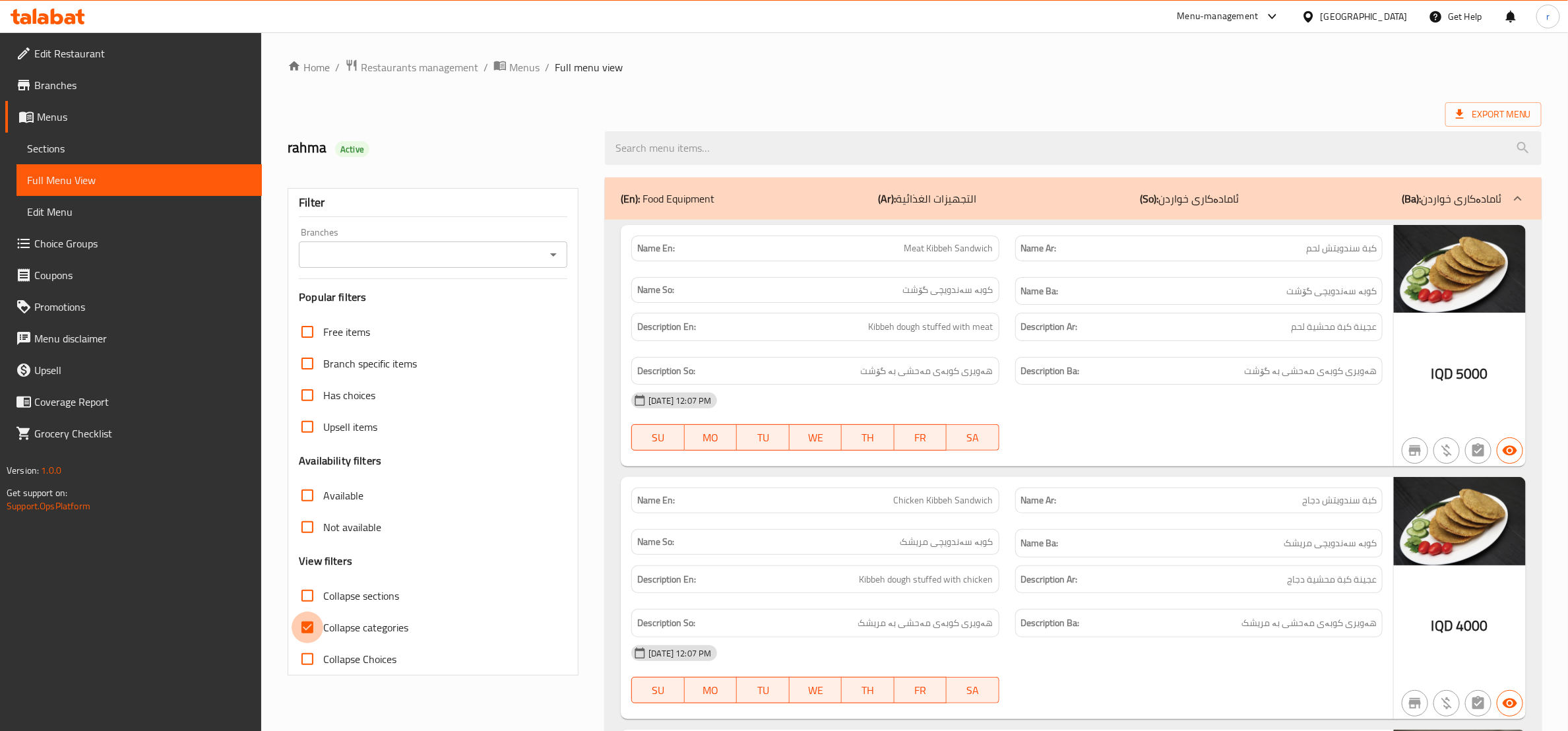
drag, startPoint x: 301, startPoint y: 636, endPoint x: 420, endPoint y: 554, distance: 144.5
click at [301, 635] on input "Collapse categories" at bounding box center [307, 627] width 32 height 32
checkbox input "false"
click at [544, 260] on div at bounding box center [553, 255] width 17 height 19
click at [549, 260] on icon "Open" at bounding box center [554, 254] width 16 height 16
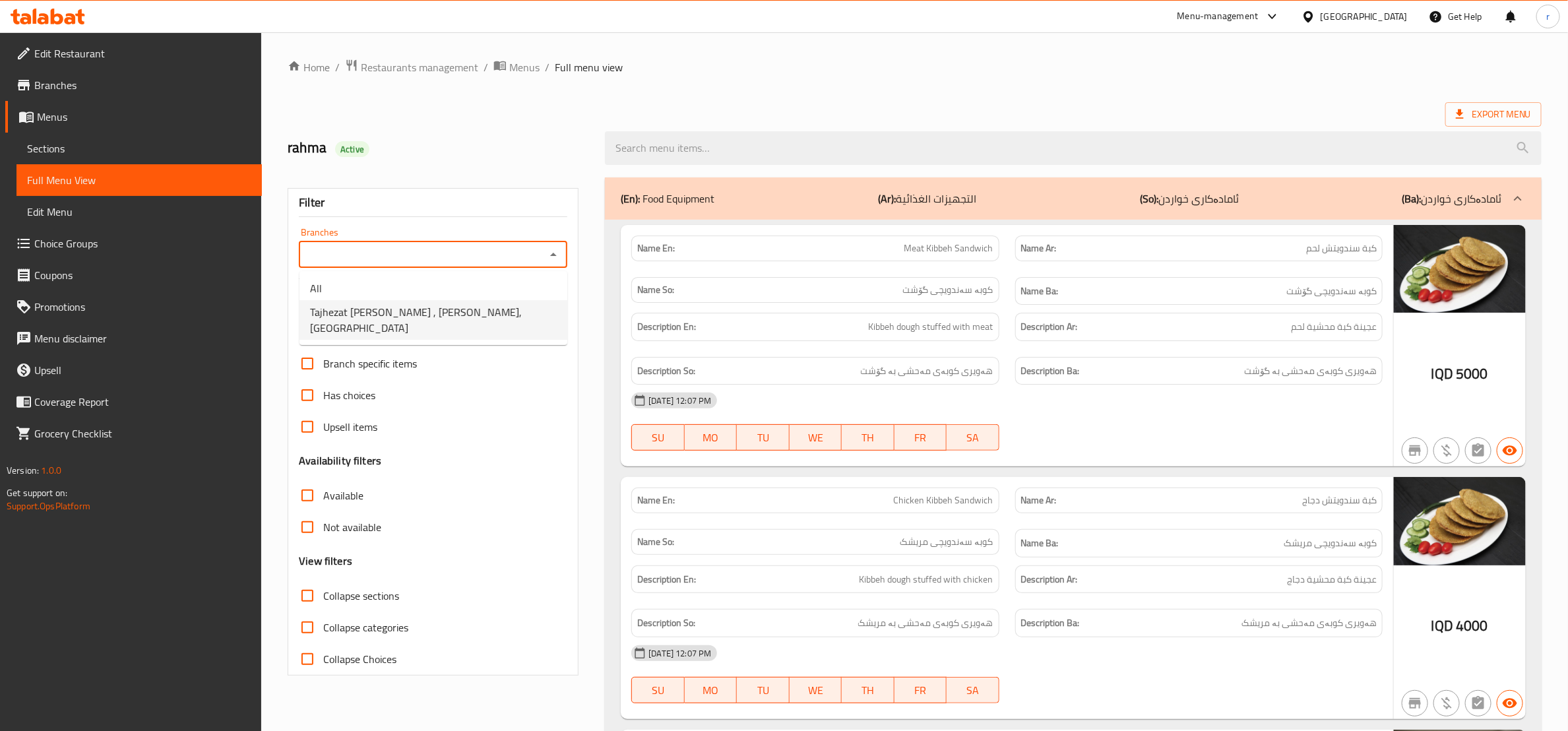
click at [546, 305] on li "Tajhezat [PERSON_NAME] , [PERSON_NAME],[GEOGRAPHIC_DATA]" at bounding box center [433, 320] width 268 height 39
type input "Tajhezat [PERSON_NAME] , [PERSON_NAME],[GEOGRAPHIC_DATA]"
click at [76, 143] on span "Sections" at bounding box center [139, 148] width 224 height 16
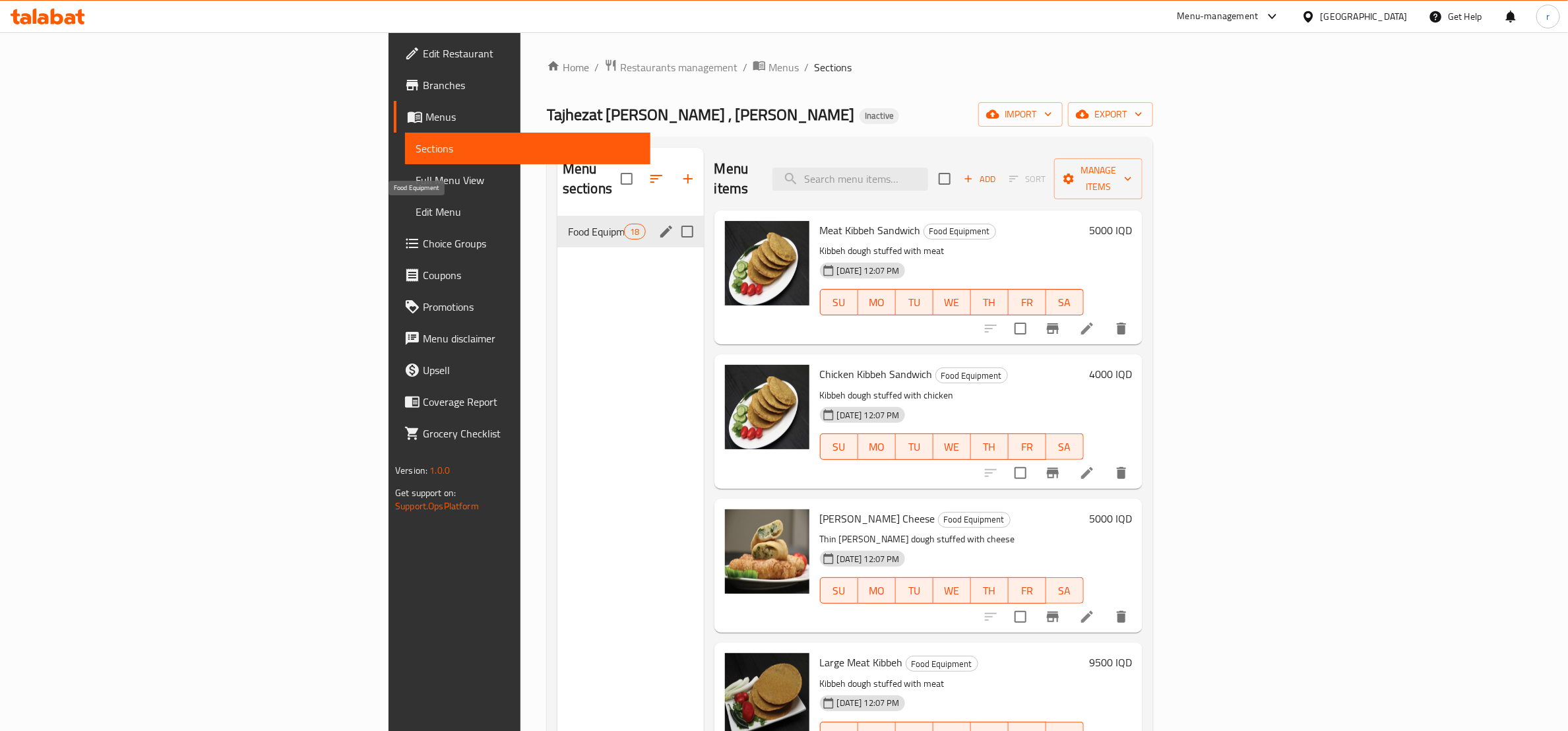
click at [568, 223] on span "Food Equipment" at bounding box center [596, 231] width 56 height 16
click at [659, 223] on icon "edit" at bounding box center [666, 231] width 16 height 16
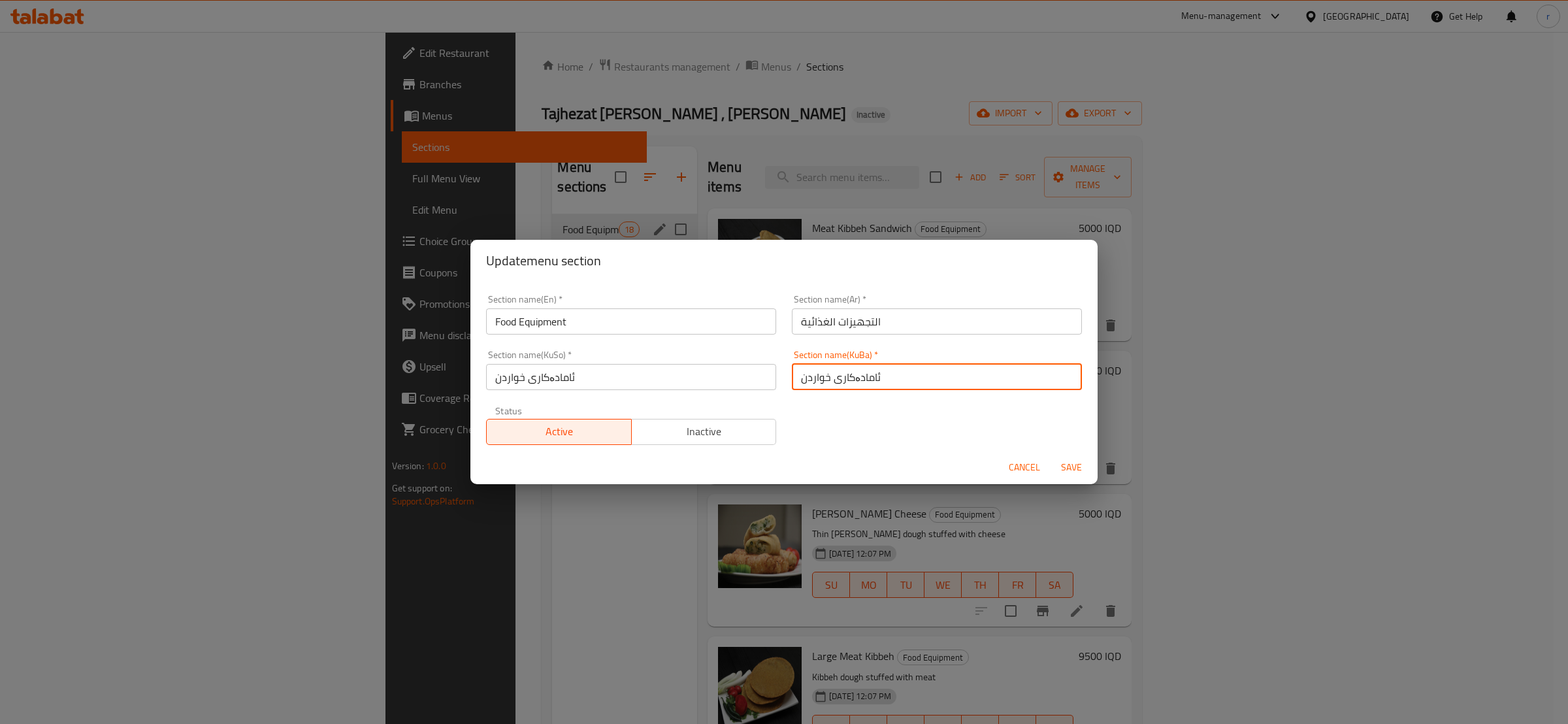
click at [819, 376] on input "ئامادەکاری خواردن" at bounding box center [936, 377] width 290 height 26
drag, startPoint x: 812, startPoint y: 383, endPoint x: 757, endPoint y: 374, distance: 55.7
click at [757, 374] on div "Section name(En)   * Food Equipment Section name(En) * Section name(Ar)   * الت…" at bounding box center [784, 370] width 612 height 166
click at [841, 381] on input "ئامادەکاری خۆراک" at bounding box center [936, 377] width 290 height 26
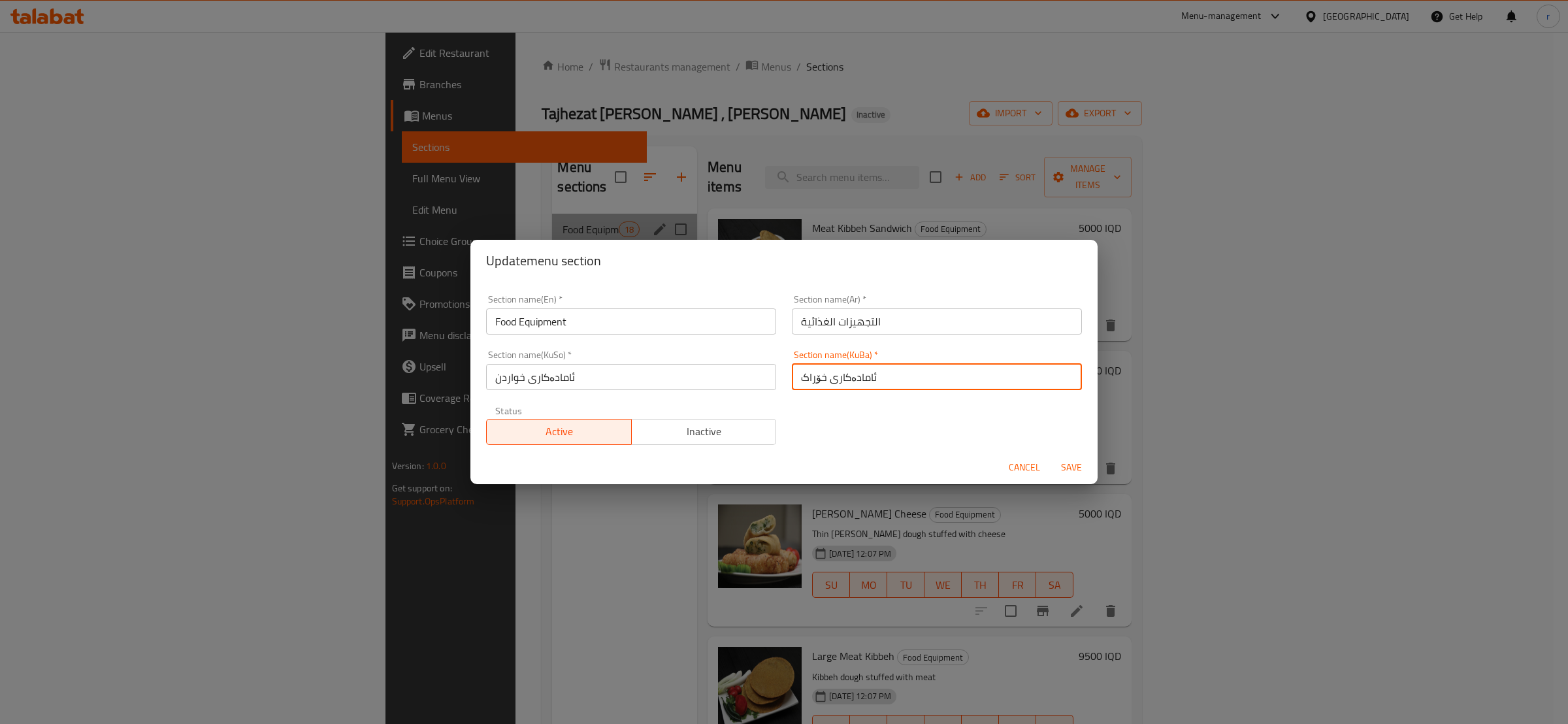
click at [841, 381] on input "ئامادەکاری خۆراک" at bounding box center [936, 377] width 290 height 26
type input "ئامادەکاری خۆراک"
click at [520, 380] on input "ئامادەکاری خواردن" at bounding box center [630, 377] width 290 height 26
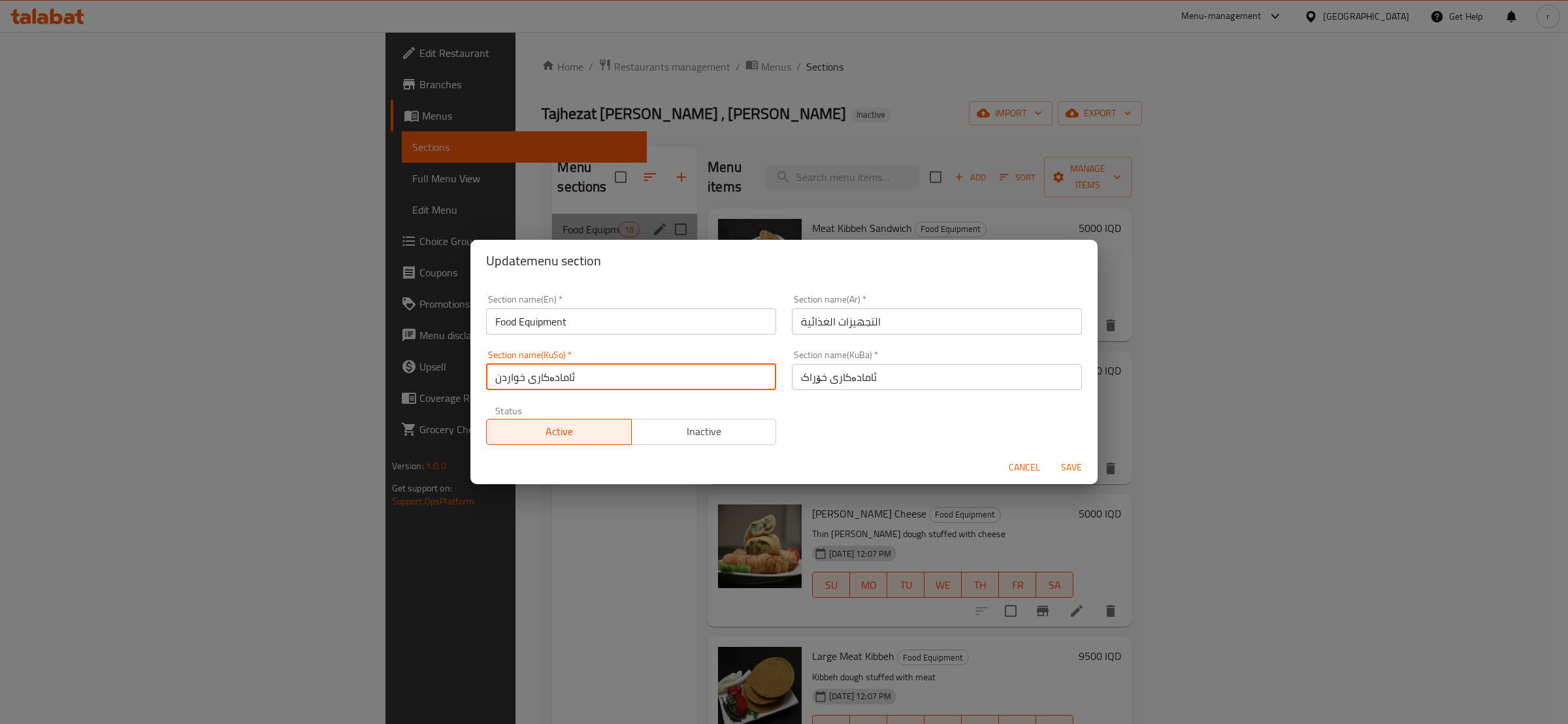
click at [520, 380] on input "ئامادەکاری خواردن" at bounding box center [630, 377] width 290 height 26
paste input "ۆراک"
type input "ئامادەکاری خۆراک"
click at [1070, 465] on span "Save" at bounding box center [1071, 467] width 31 height 16
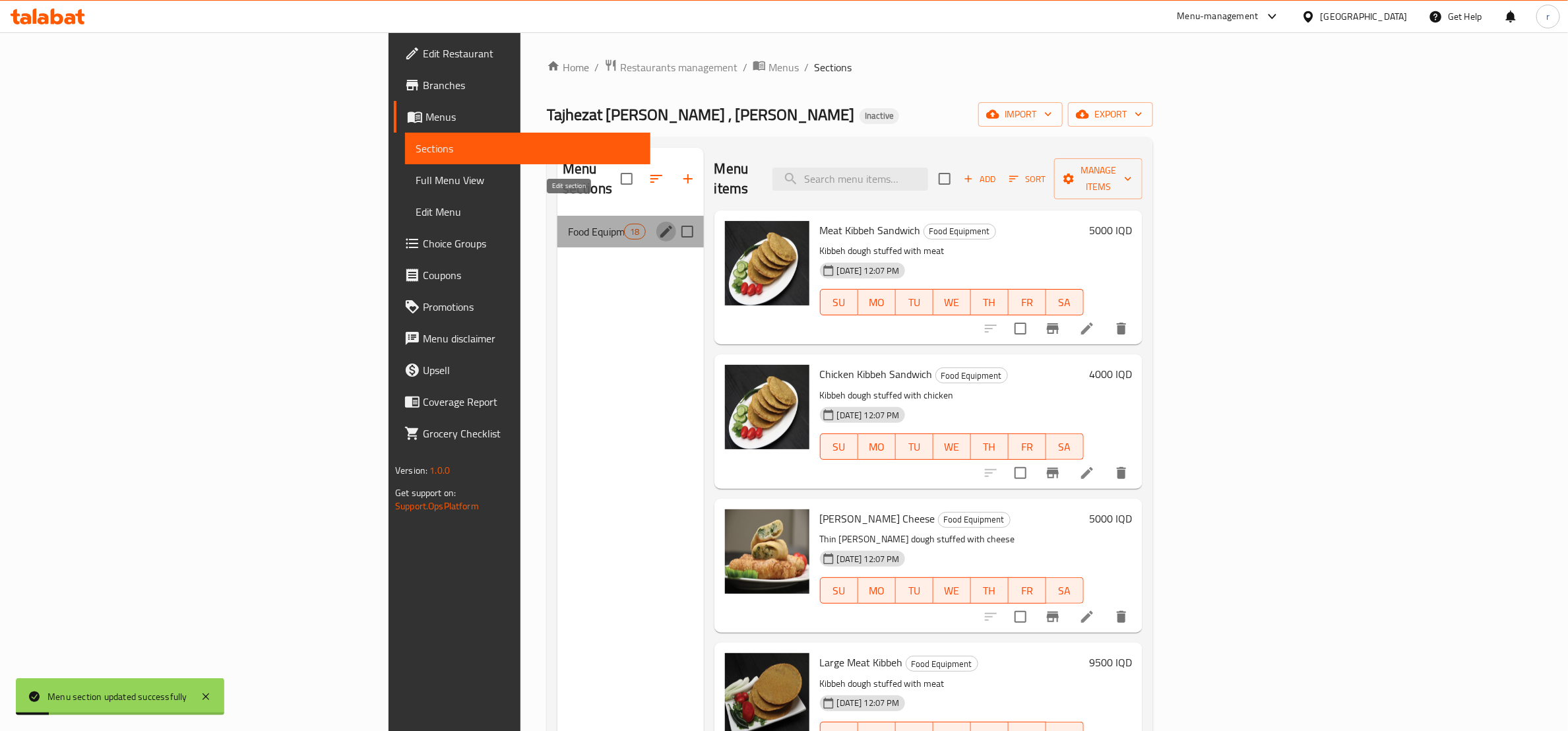
click at [659, 223] on icon "edit" at bounding box center [666, 231] width 16 height 16
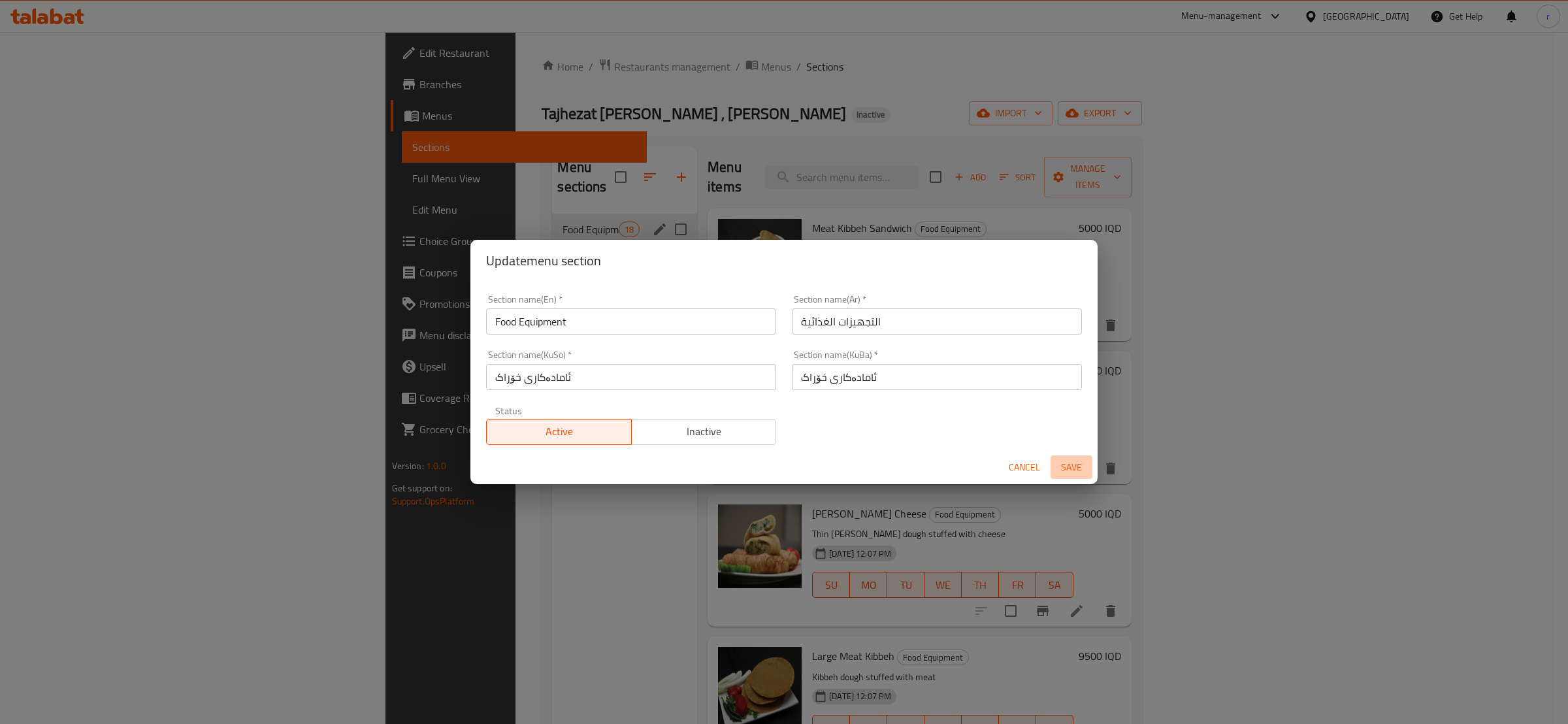
click at [1071, 461] on span "Save" at bounding box center [1071, 467] width 31 height 16
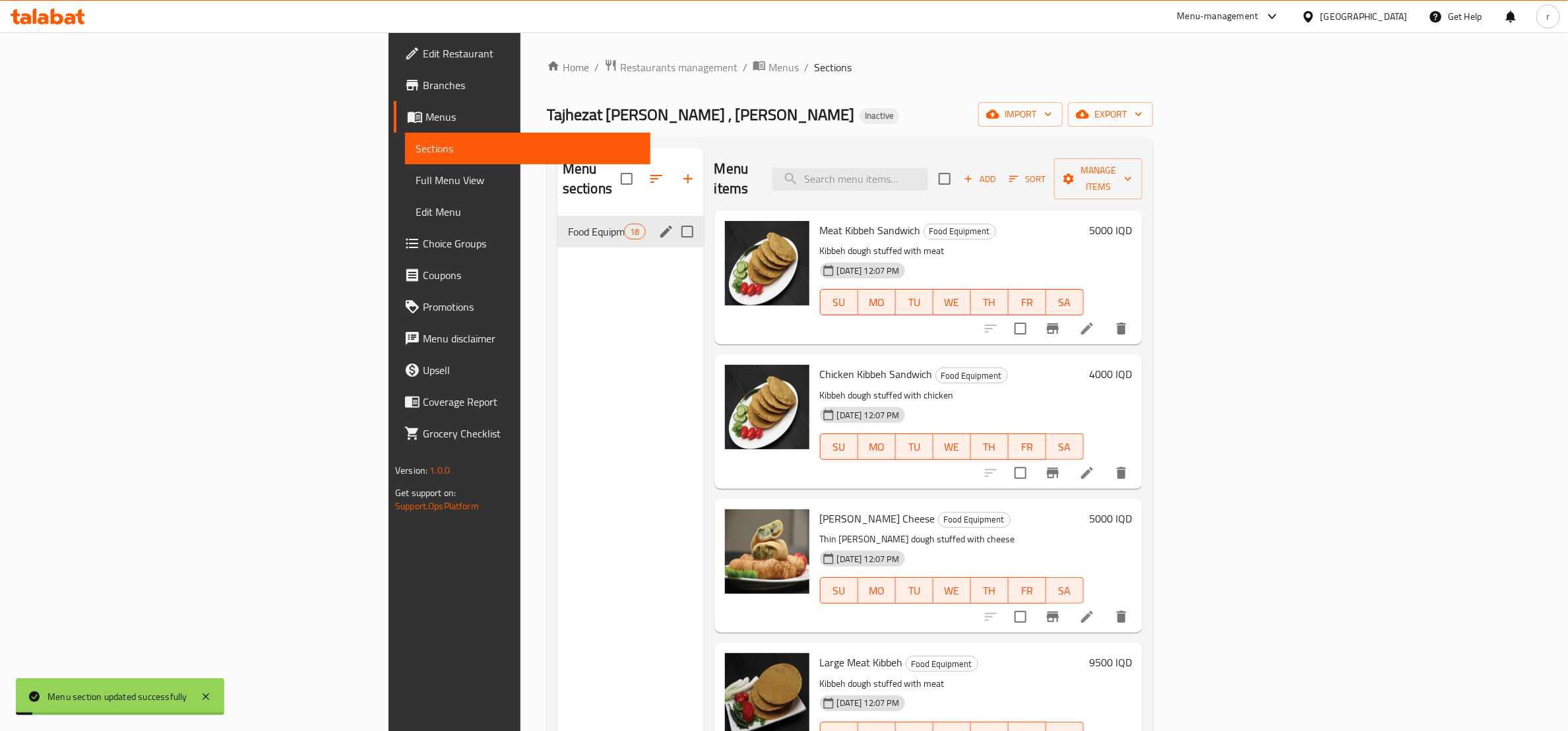
click at [559, 421] on div "Menu sections Food Equipment 18" at bounding box center [631, 513] width 147 height 731
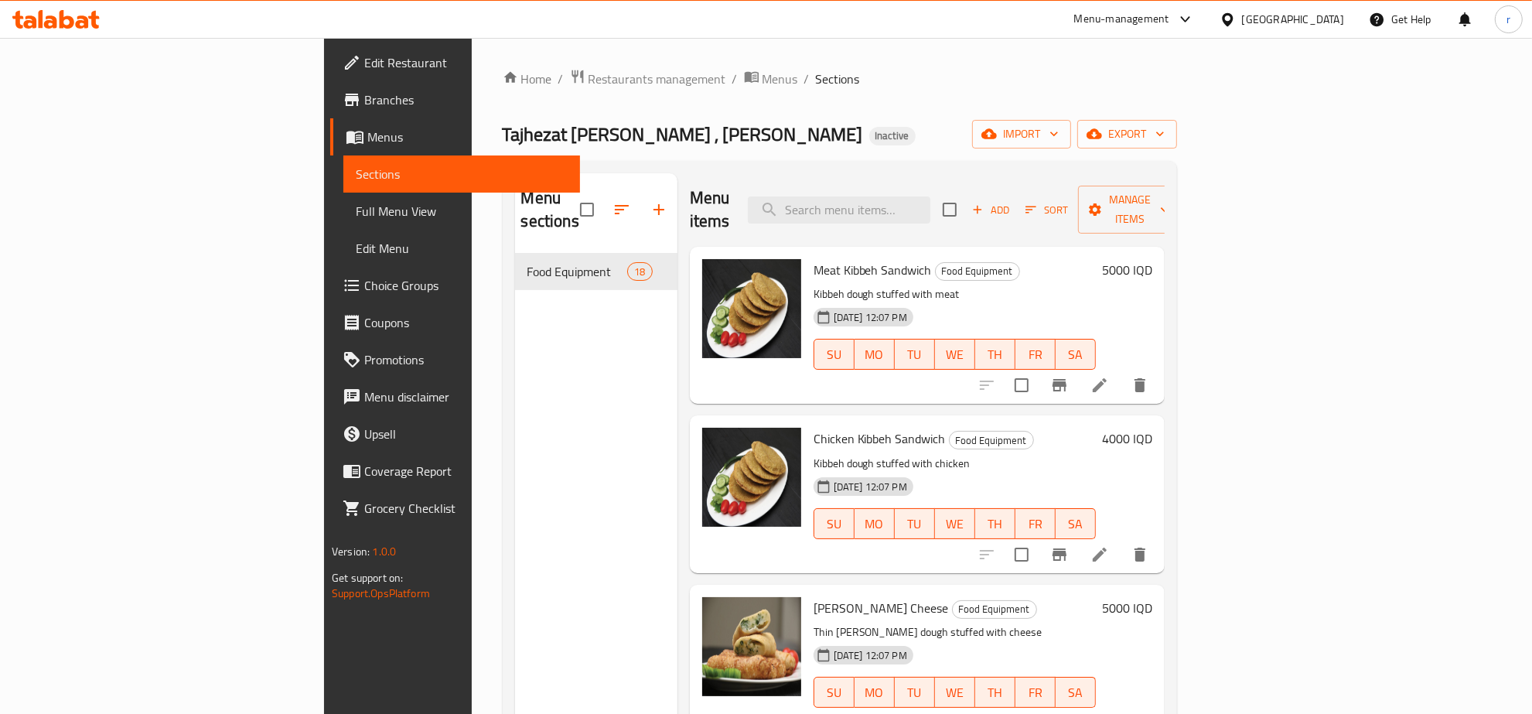
click at [364, 98] on span "Branches" at bounding box center [465, 99] width 203 height 19
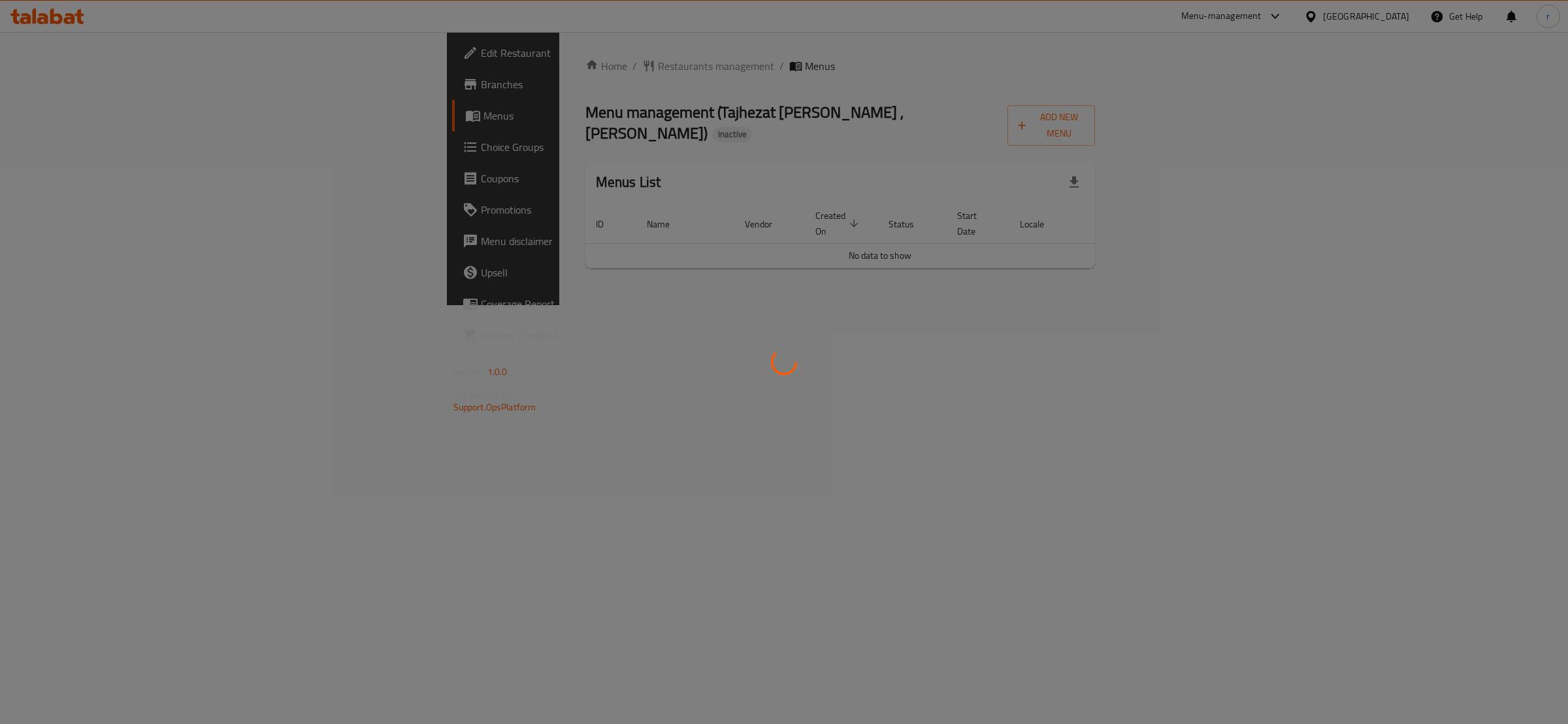
click at [144, 52] on div at bounding box center [784, 362] width 1568 height 724
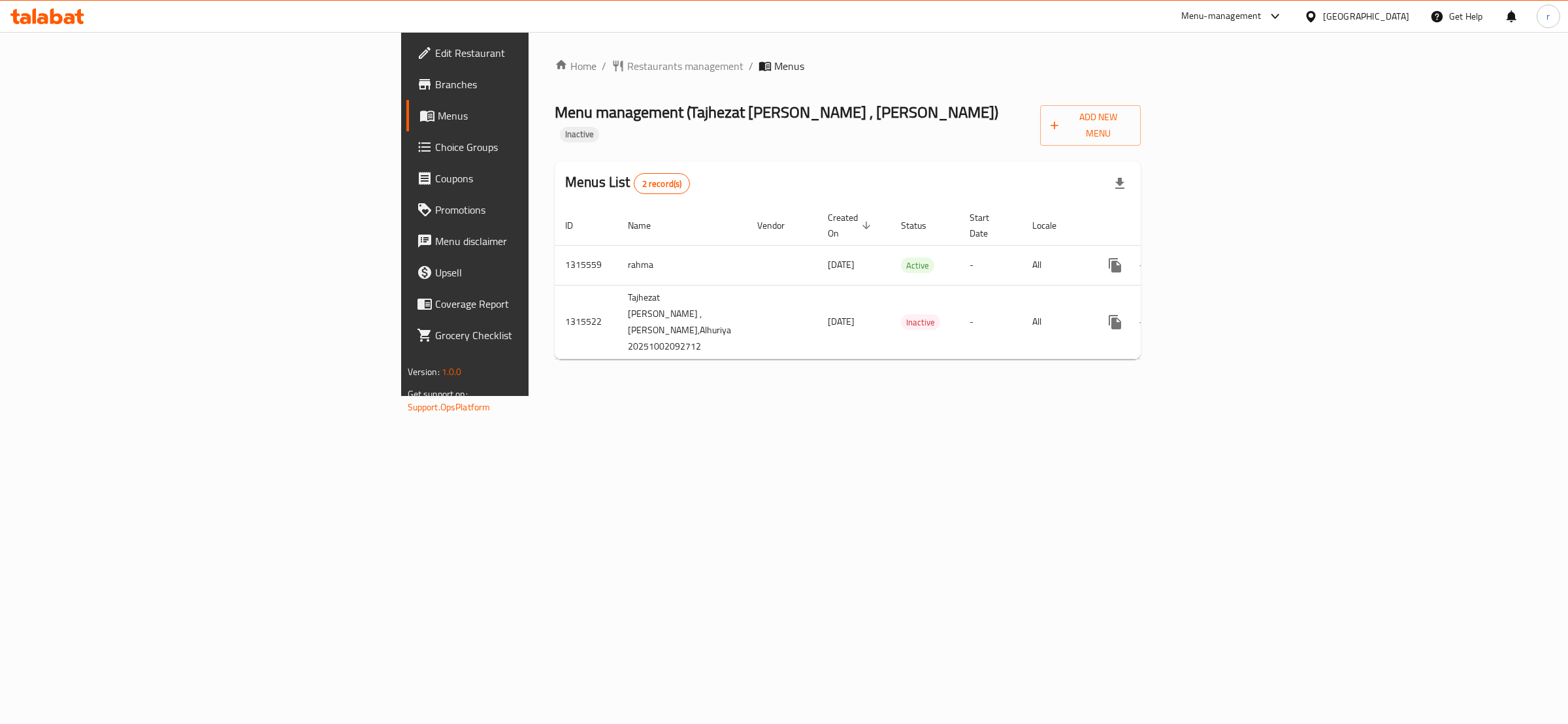
click at [435, 52] on span "Edit Restaurant" at bounding box center [544, 52] width 218 height 16
